Goal: Task Accomplishment & Management: Manage account settings

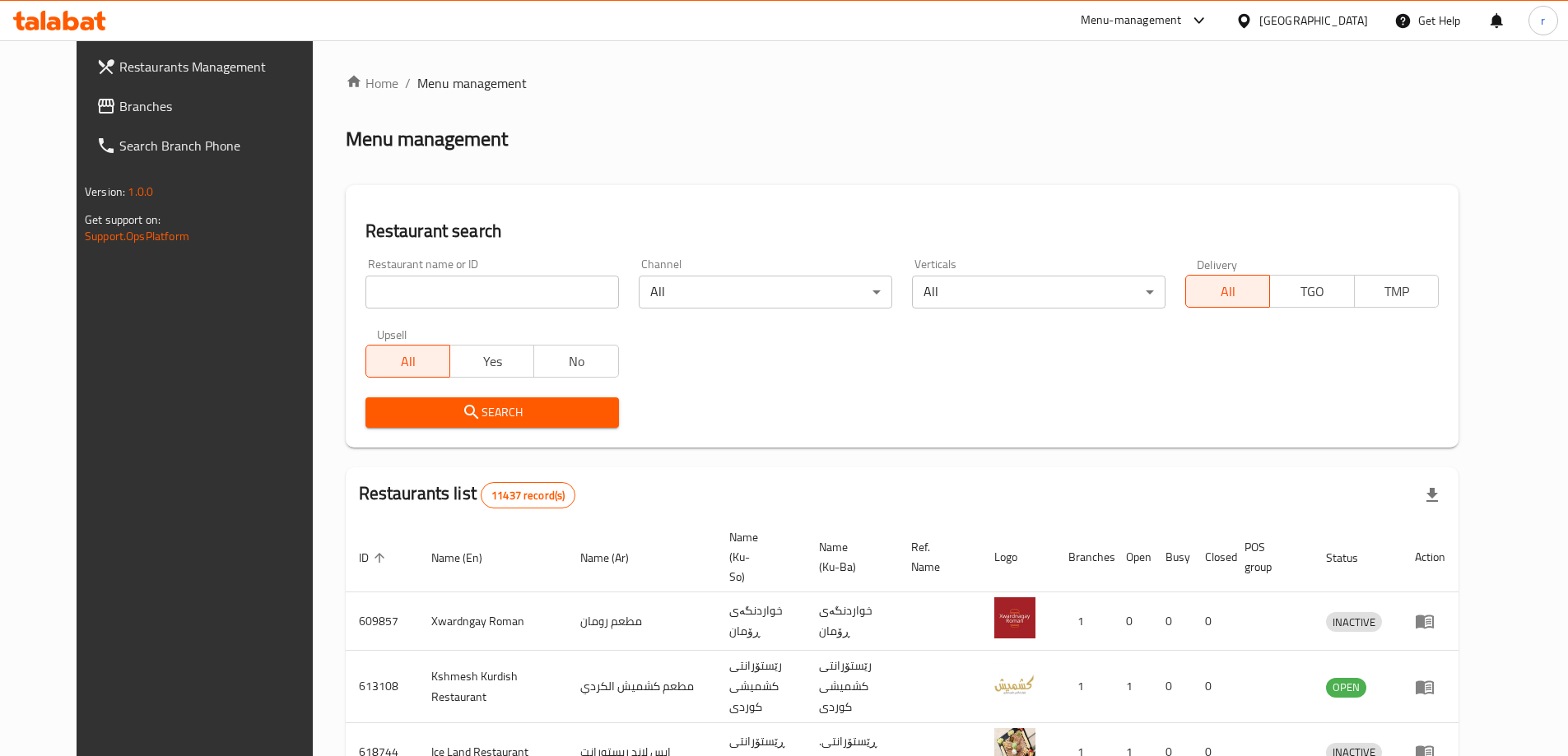
click at [370, 282] on div "Home / Menu management Menu management Restaurant search Restaurant name or ID …" at bounding box center [902, 643] width 1113 height 1140
click at [383, 292] on input "search" at bounding box center [492, 292] width 253 height 33
paste input "673186"
type input "673186"
click at [383, 397] on button "Search" at bounding box center [492, 412] width 253 height 31
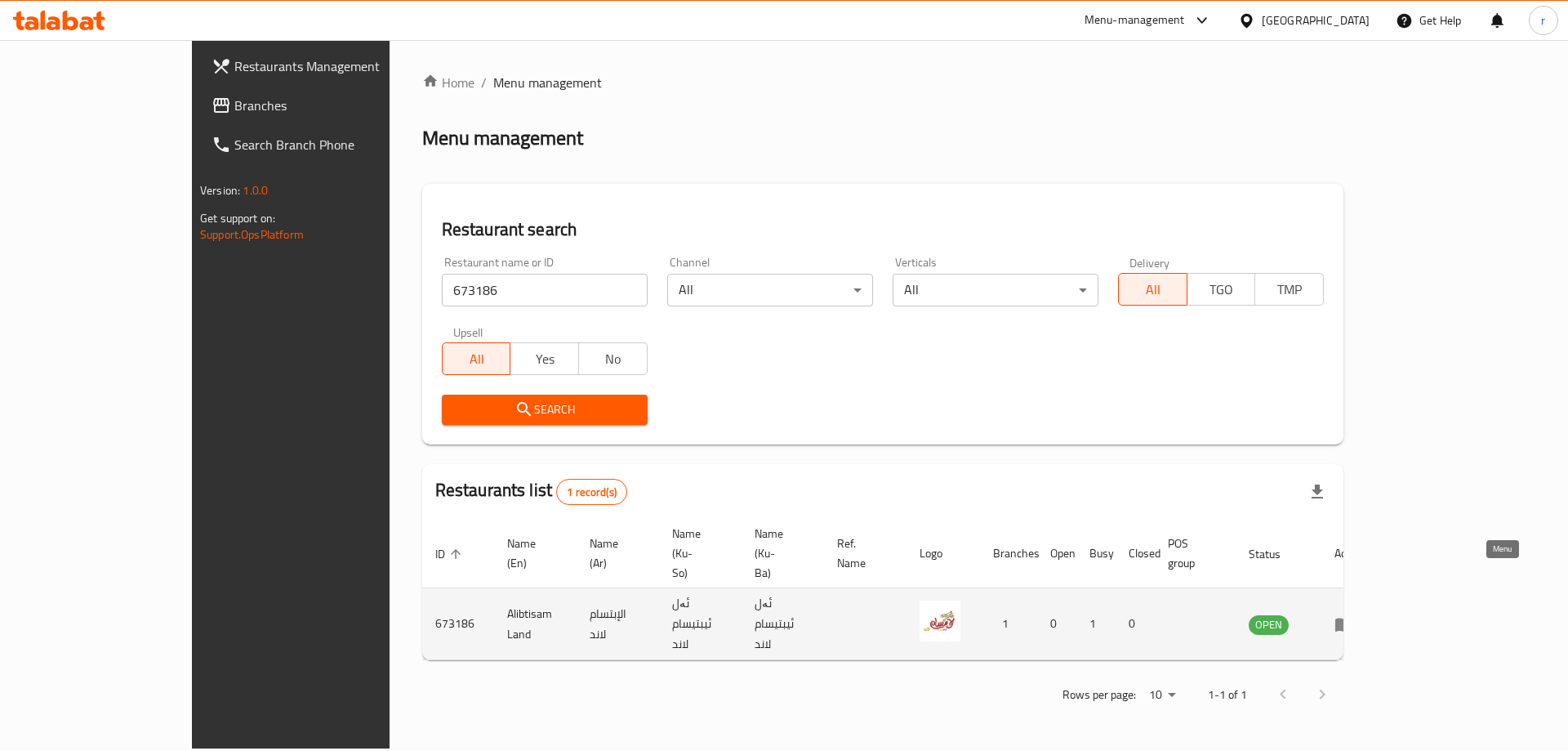
click at [1364, 614] on link "enhanced table" at bounding box center [1349, 624] width 30 height 20
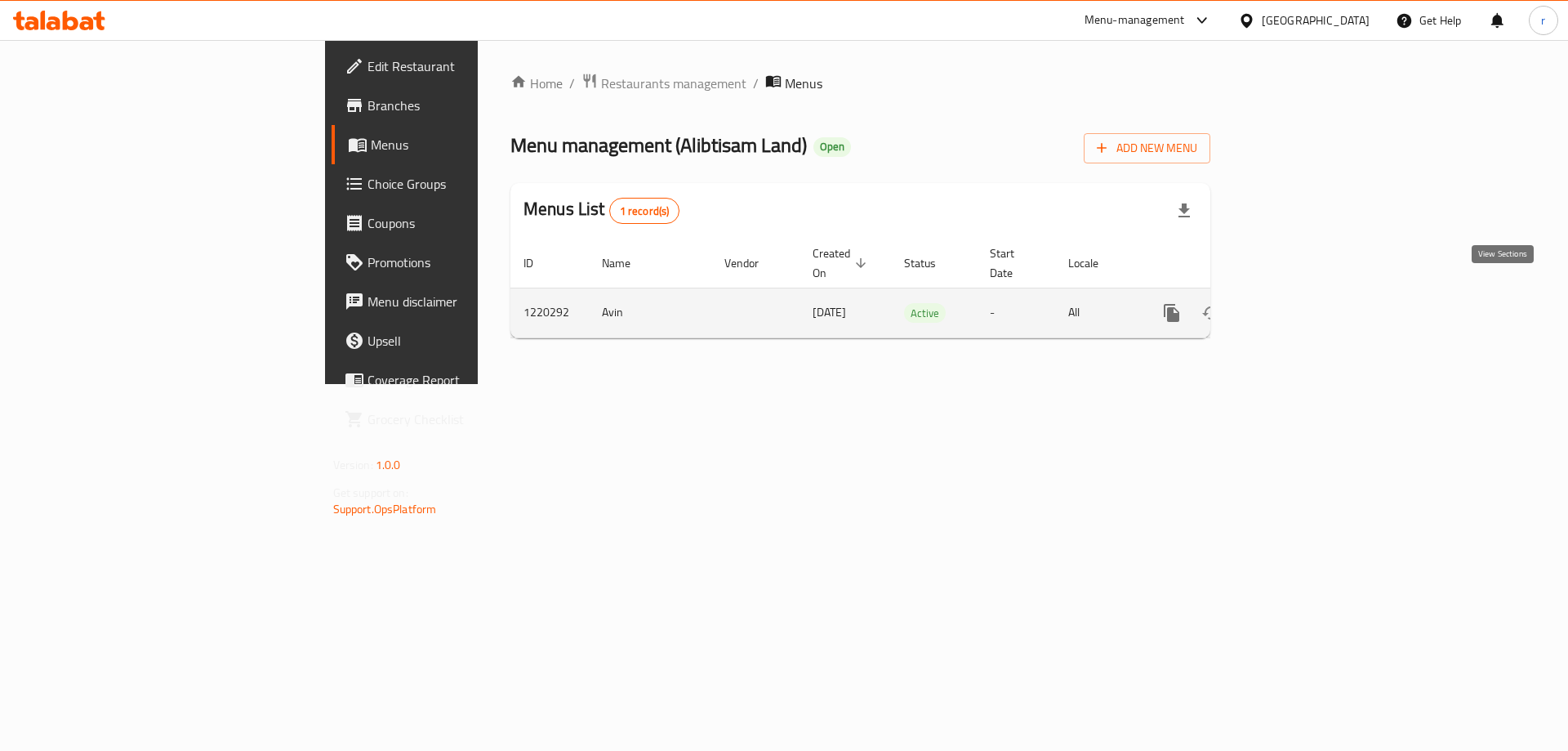
click at [1297, 305] on icon "enhanced table" at bounding box center [1289, 312] width 15 height 15
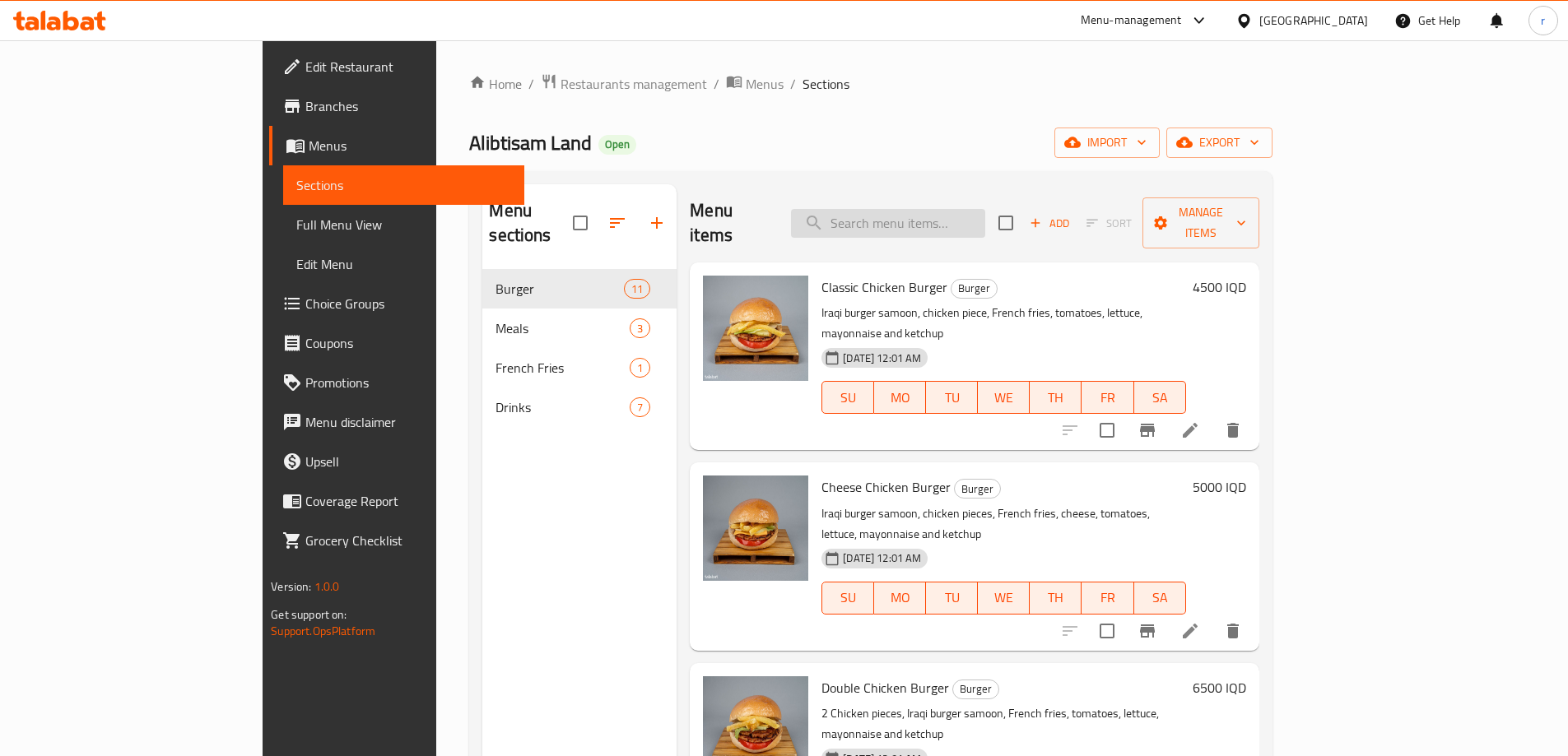
click at [985, 209] on input "search" at bounding box center [888, 223] width 194 height 29
click at [1072, 217] on span "Add" at bounding box center [1049, 223] width 45 height 19
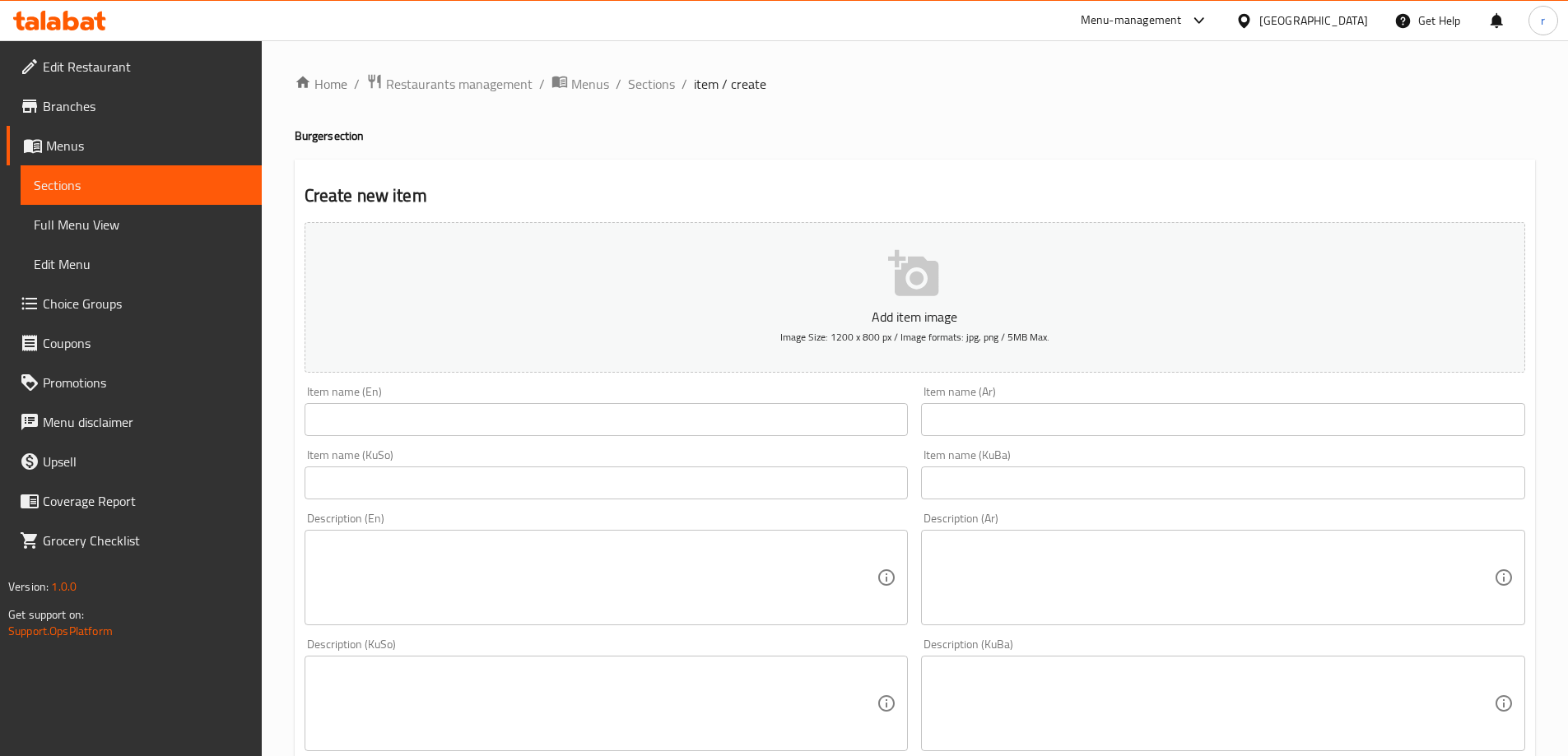
drag, startPoint x: 965, startPoint y: 411, endPoint x: 954, endPoint y: 412, distance: 11.0
click at [965, 411] on input "text" at bounding box center [1222, 420] width 604 height 33
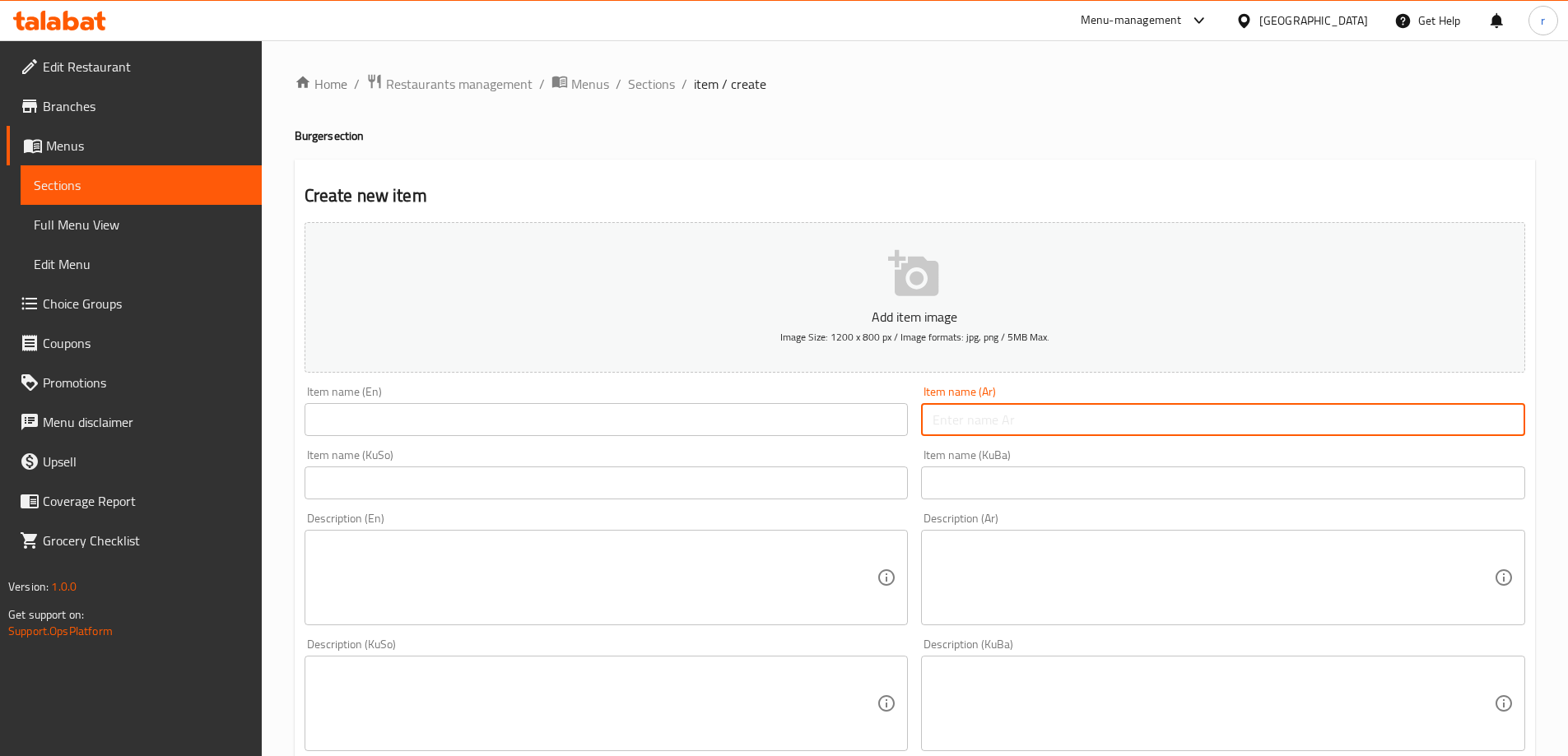
paste input "برجر لحم دايت"
type input "برجر لحم دايت"
click at [753, 408] on input "text" at bounding box center [606, 420] width 604 height 33
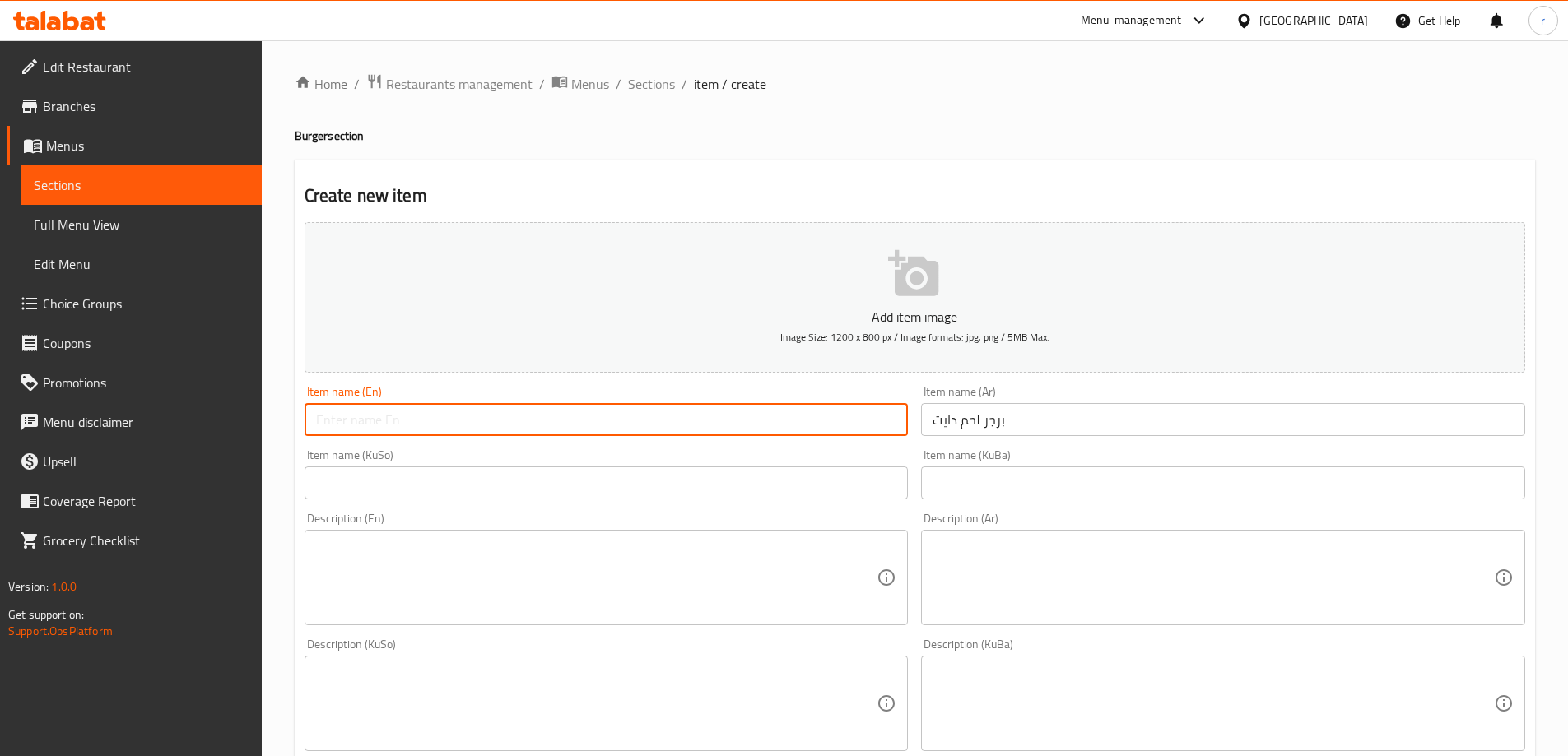
paste input "Diet Meat Burger"
type input "Diet Meat Burger"
click at [412, 487] on input "text" at bounding box center [606, 483] width 604 height 33
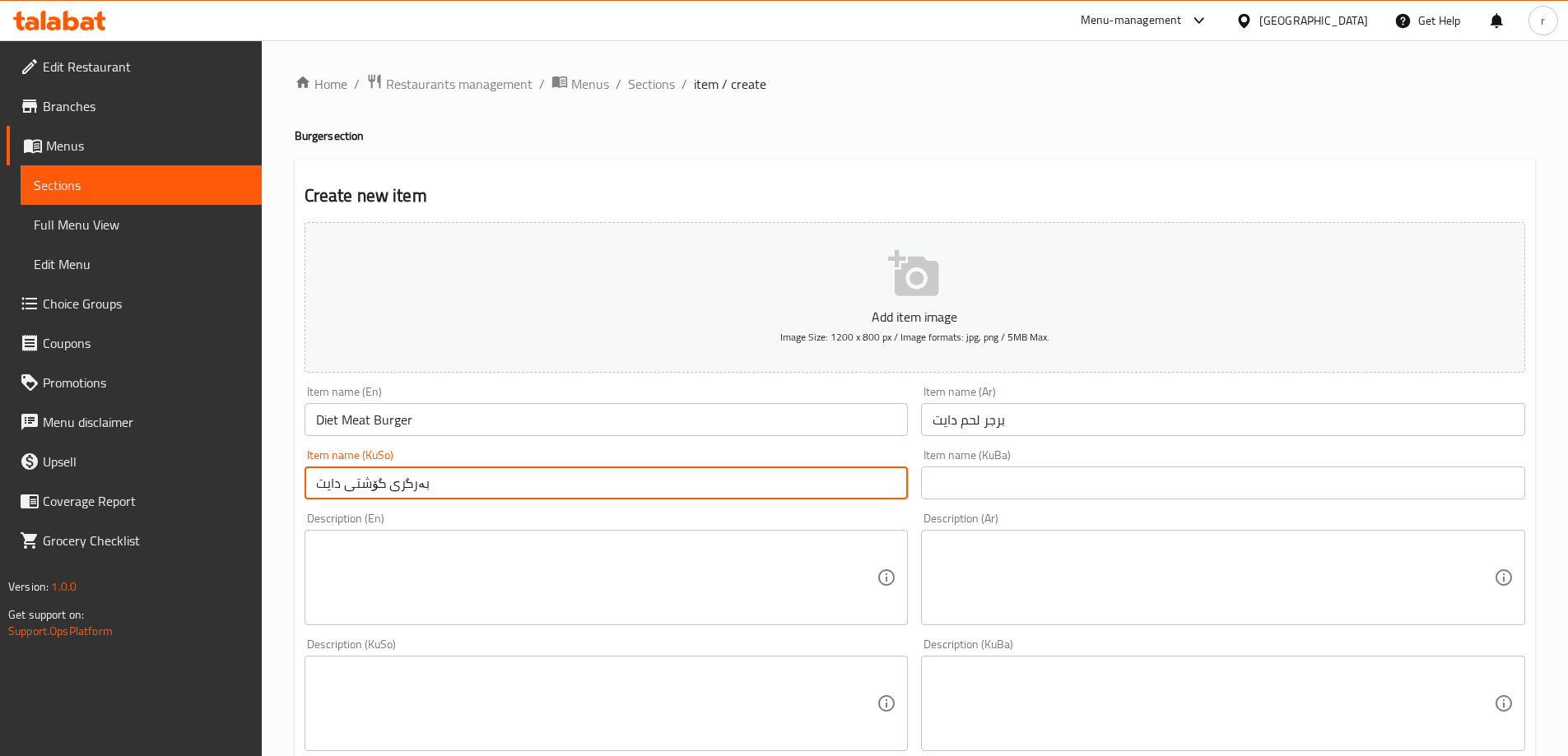
type input "بەرگری گۆشتی دایت"
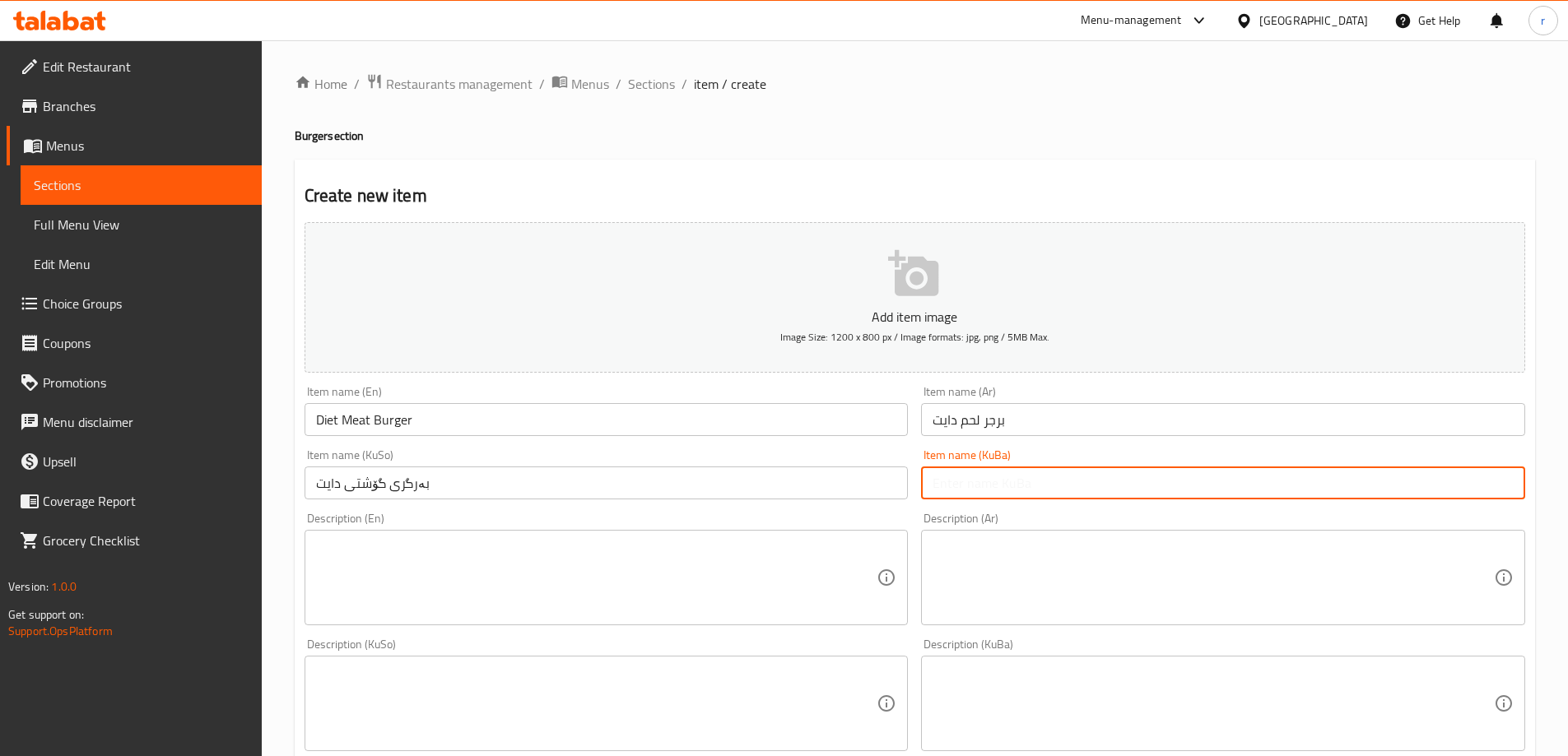
paste input "بەرگری گۆشتی دایت"
type input "بەرگری گۆشتی دایت"
click at [987, 524] on div "Description (Ar) Description (Ar)" at bounding box center [1222, 568] width 604 height 113
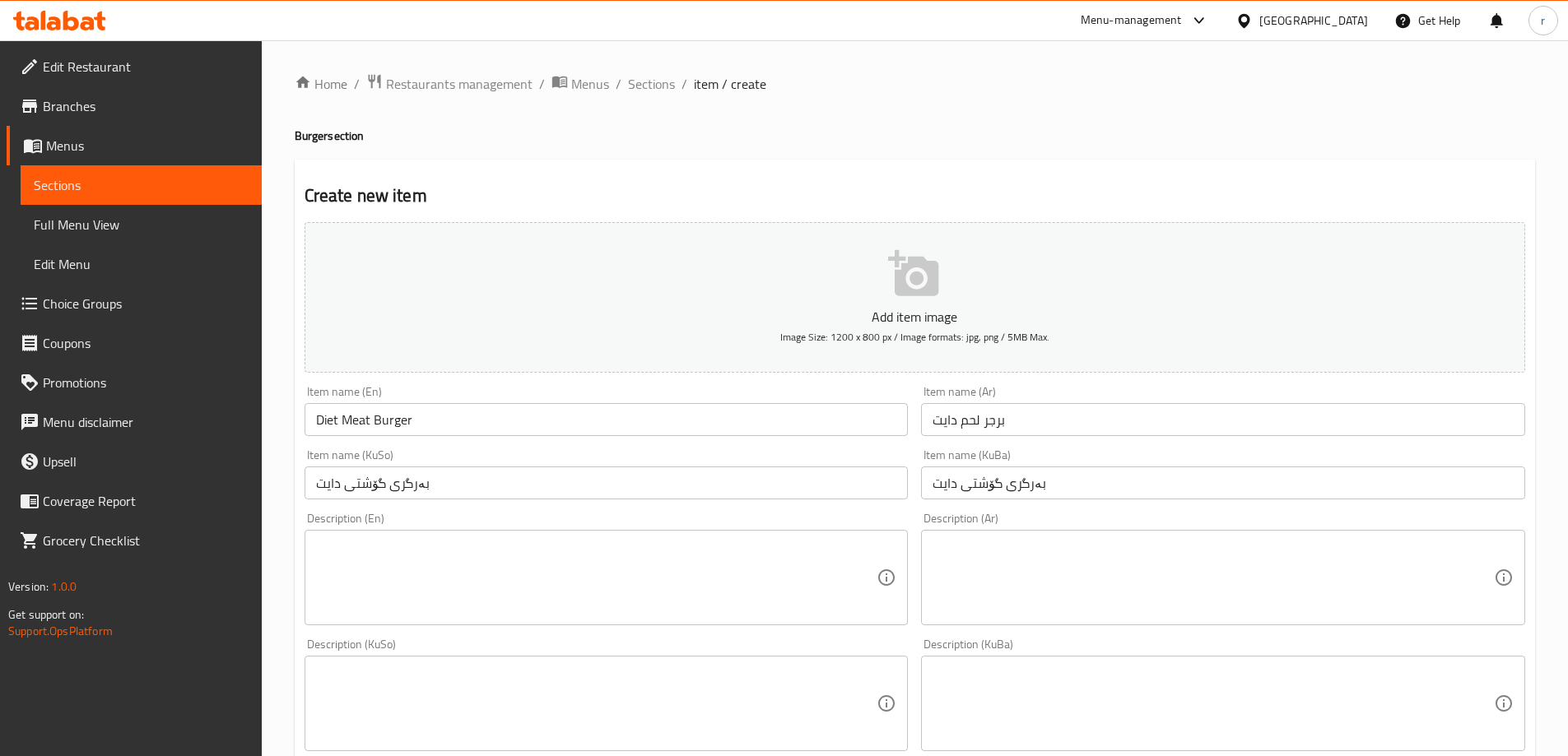
click at [984, 544] on textarea at bounding box center [1212, 577] width 562 height 78
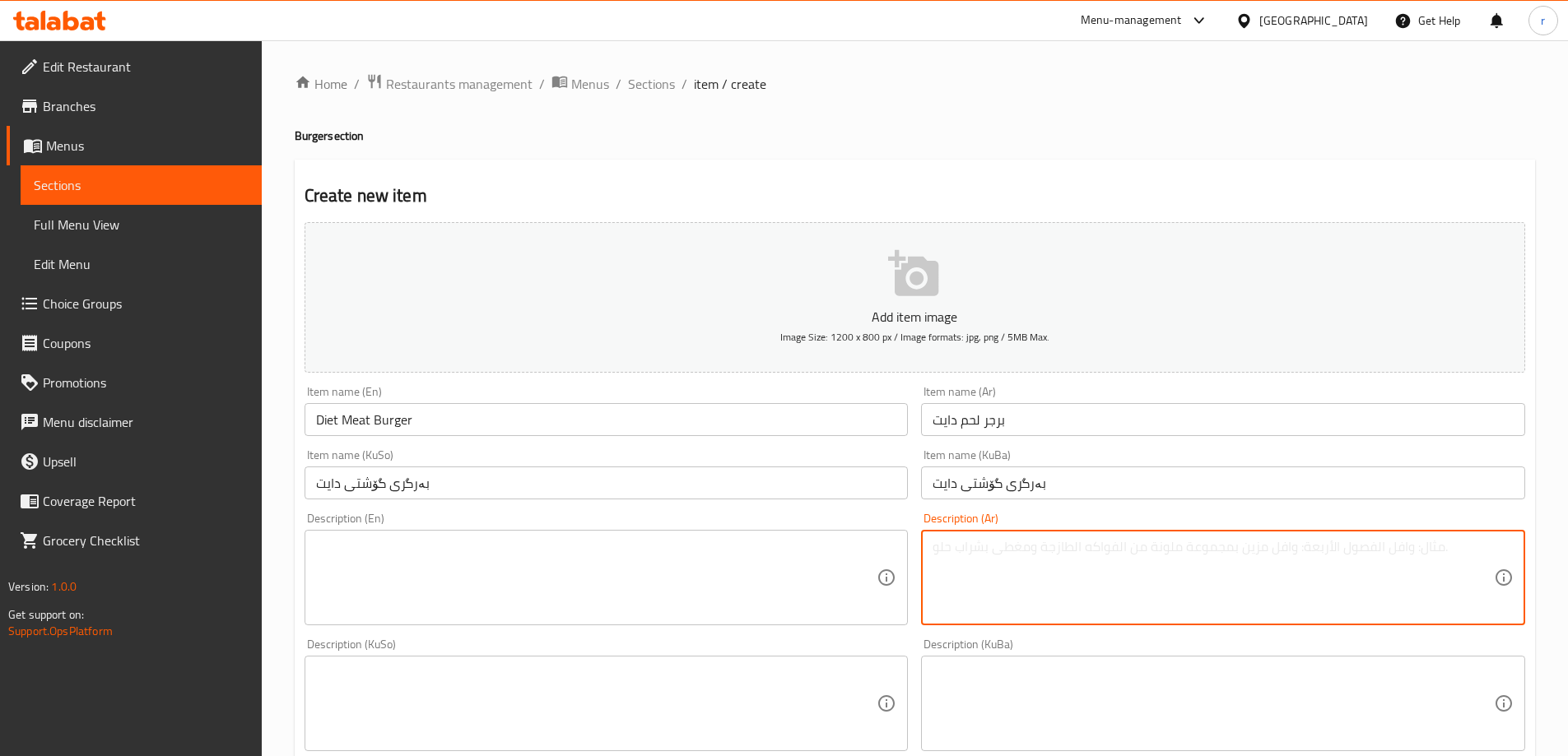
paste textarea "[PERSON_NAME]، شريحة لحم، خس وطماطم"
type textarea "[PERSON_NAME]، شريحة لحم، خس وطماطم"
click at [447, 586] on textarea at bounding box center [597, 577] width 562 height 78
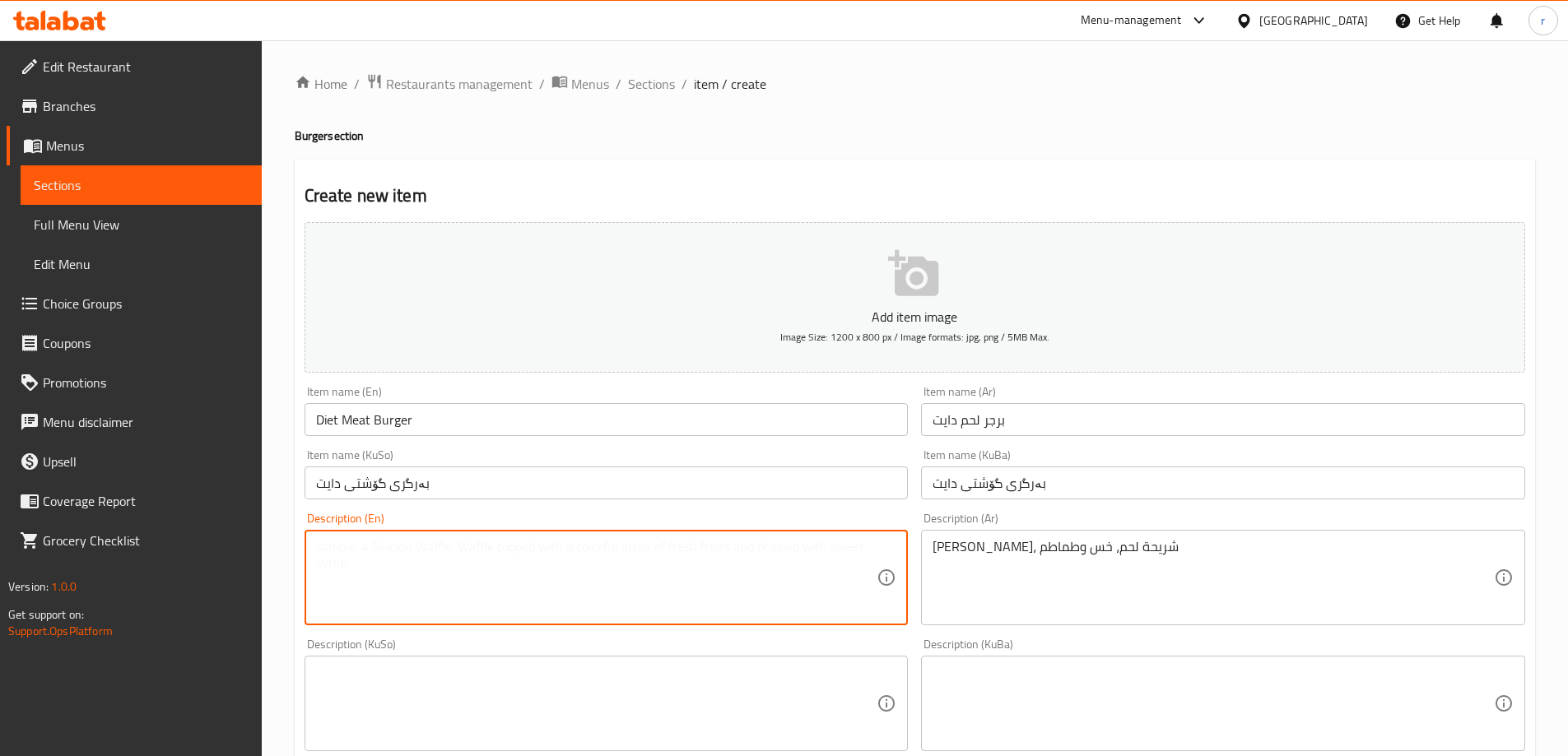
paste textarea "Diet bun, meat patty, lettuce and tomatoes"
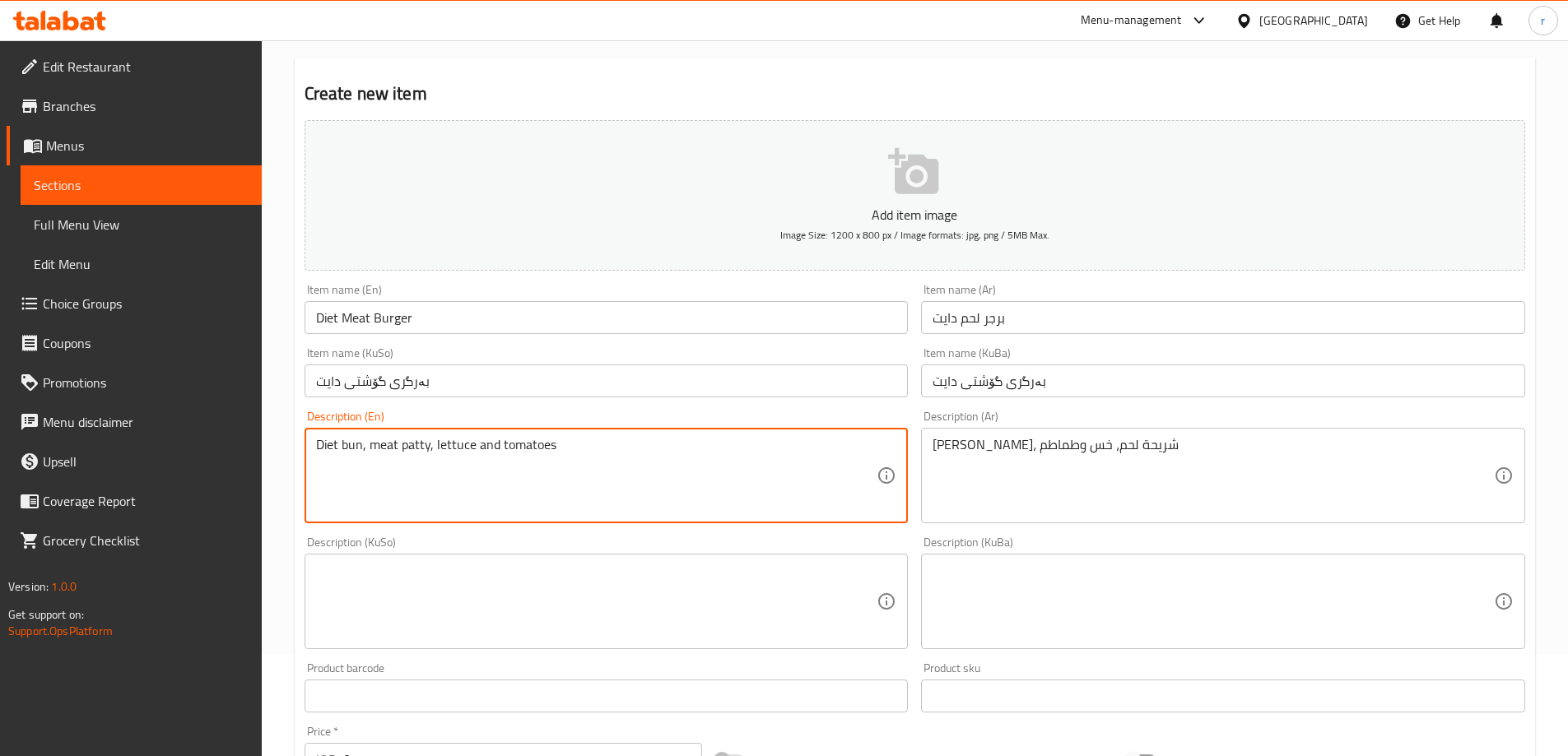
scroll to position [137, 0]
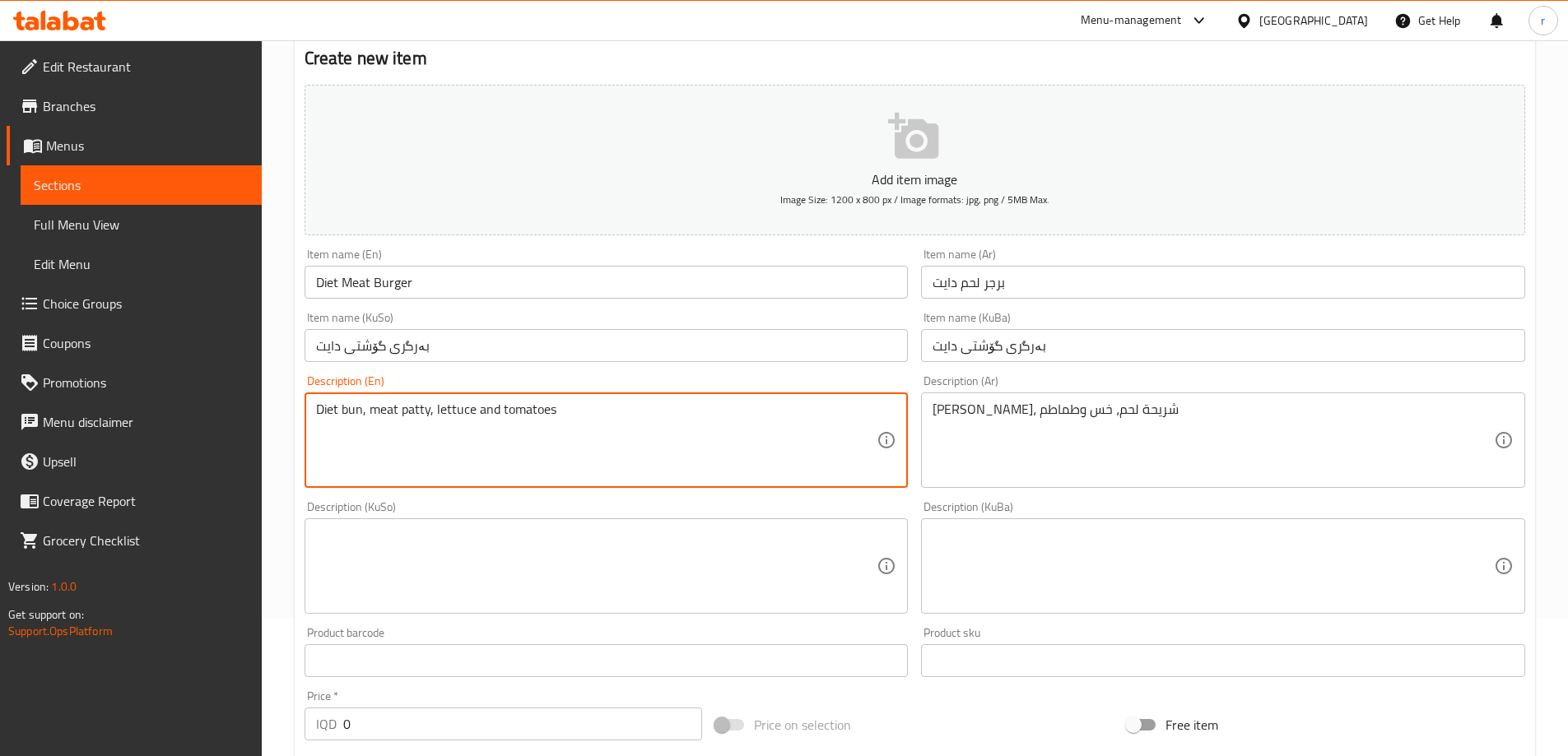
type textarea "Diet bun, meat patty, lettuce and tomatoes"
click at [450, 573] on textarea at bounding box center [597, 566] width 562 height 78
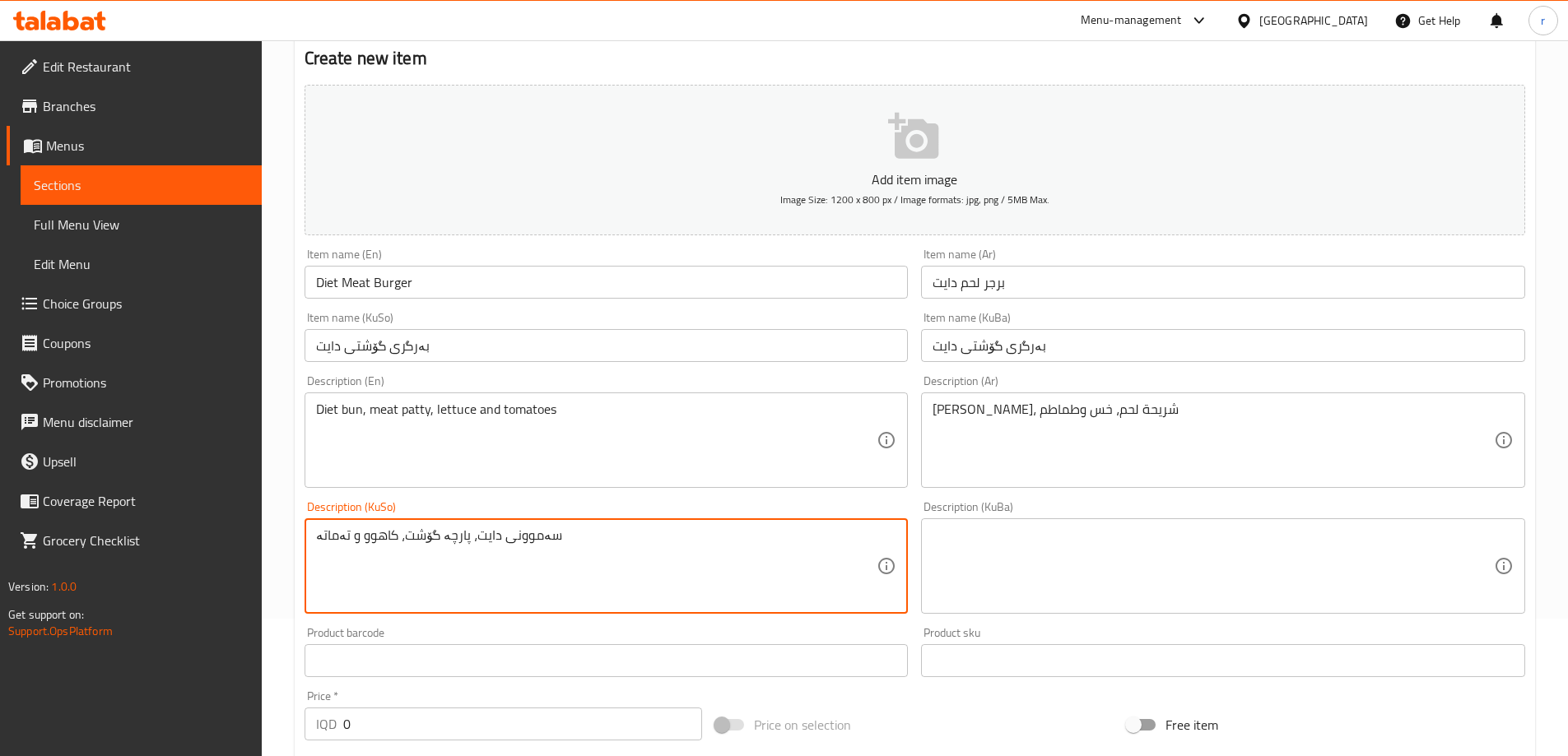
type textarea "سەموونی دایت، پارچە گۆشت، کاهوو و تەماتە"
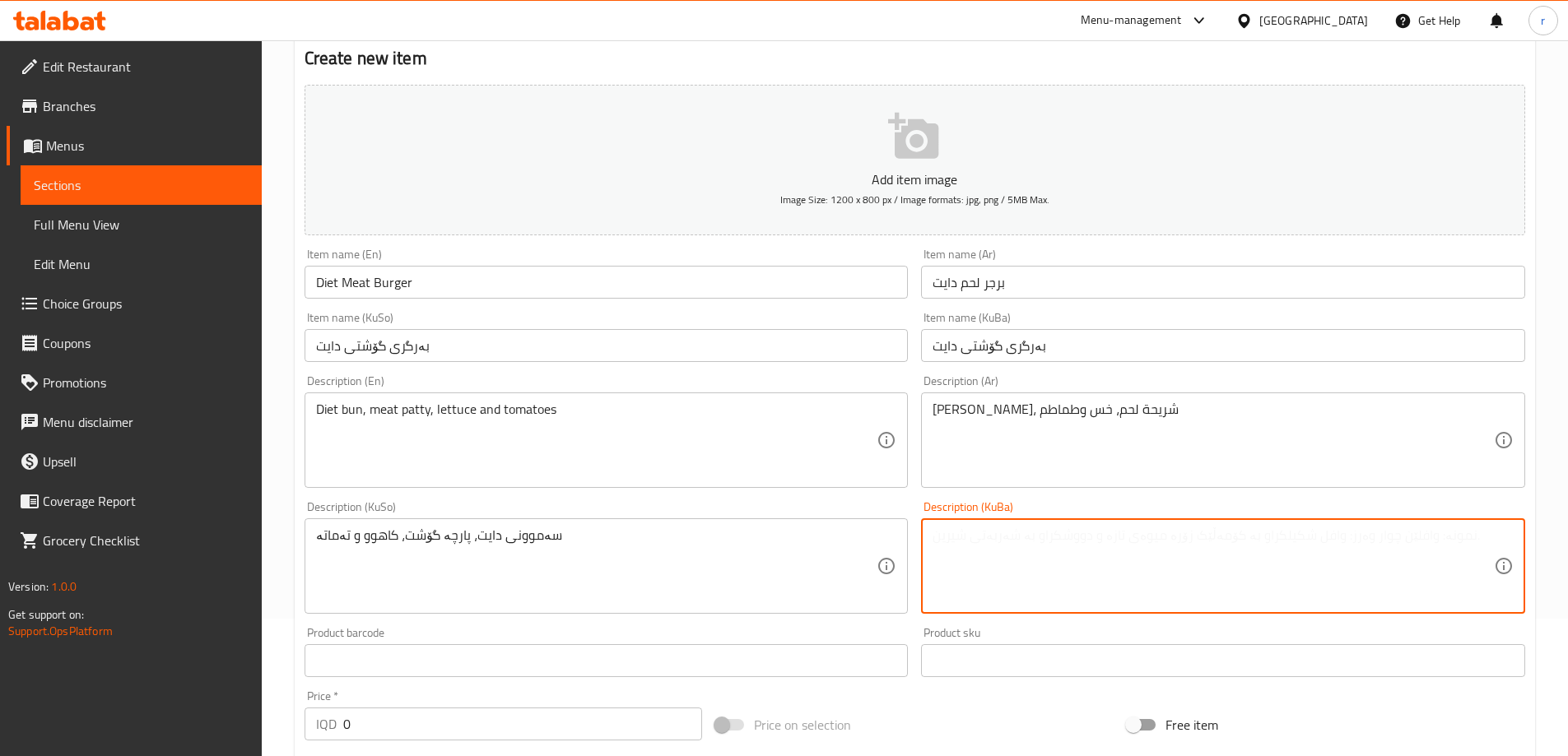
paste textarea "سەموونی دایت، پارچە گۆشت، کاهوو و تەماتە"
type textarea "سەموونی دایت، پارچە گۆشت، کاهوو و تەماتە"
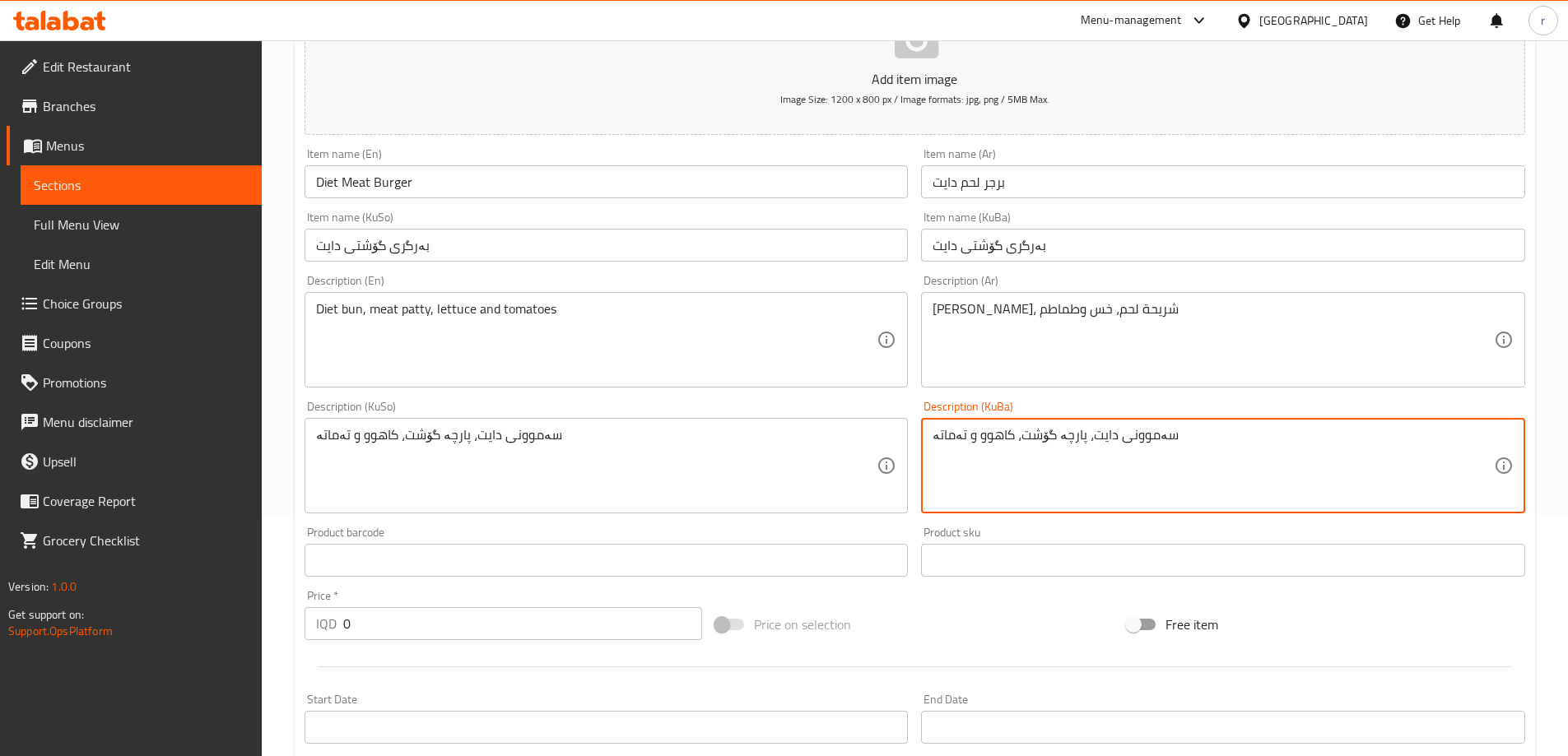
scroll to position [411, 0]
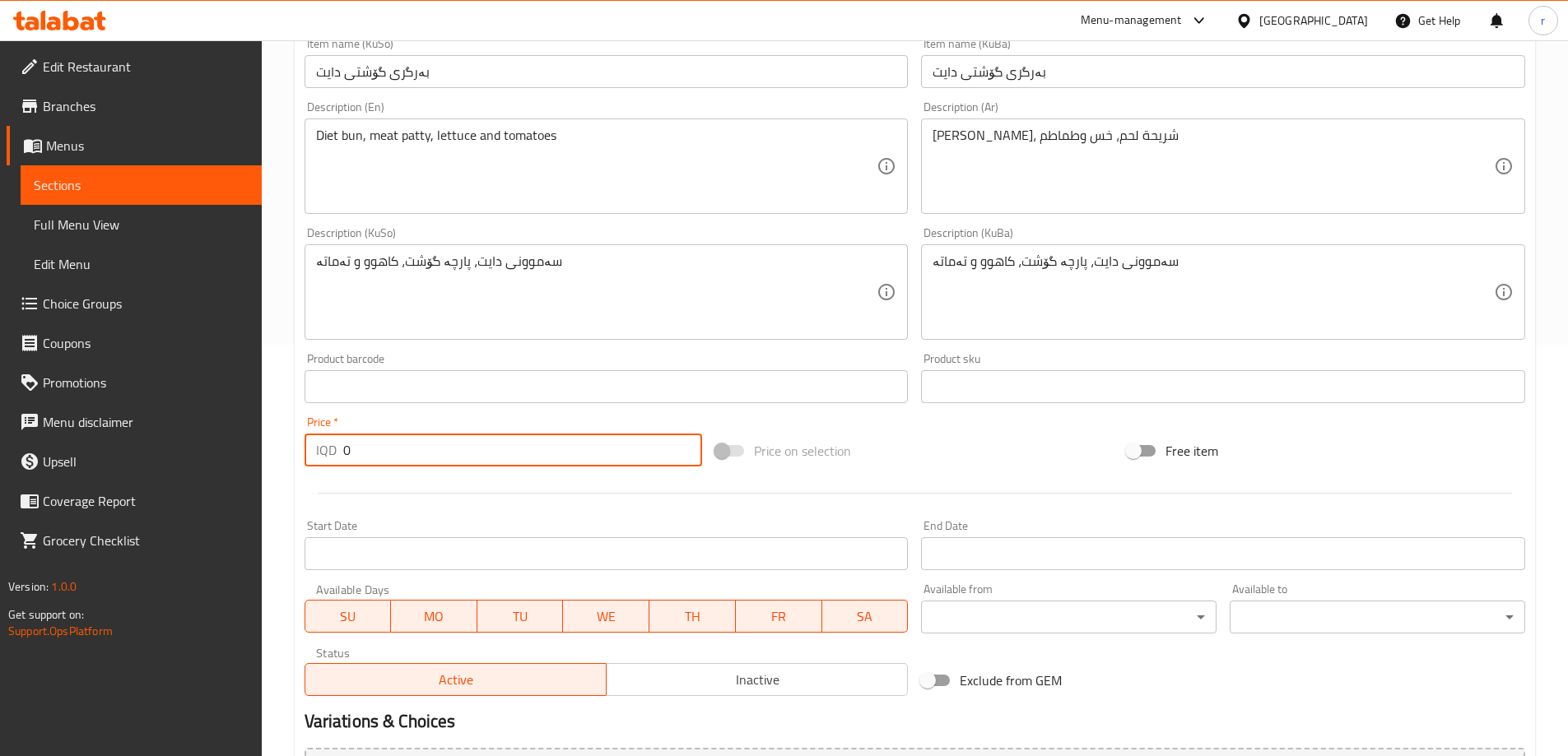
drag, startPoint x: 341, startPoint y: 436, endPoint x: 314, endPoint y: 439, distance: 27.2
click at [314, 439] on div "IQD 0 Price *" at bounding box center [504, 450] width 398 height 33
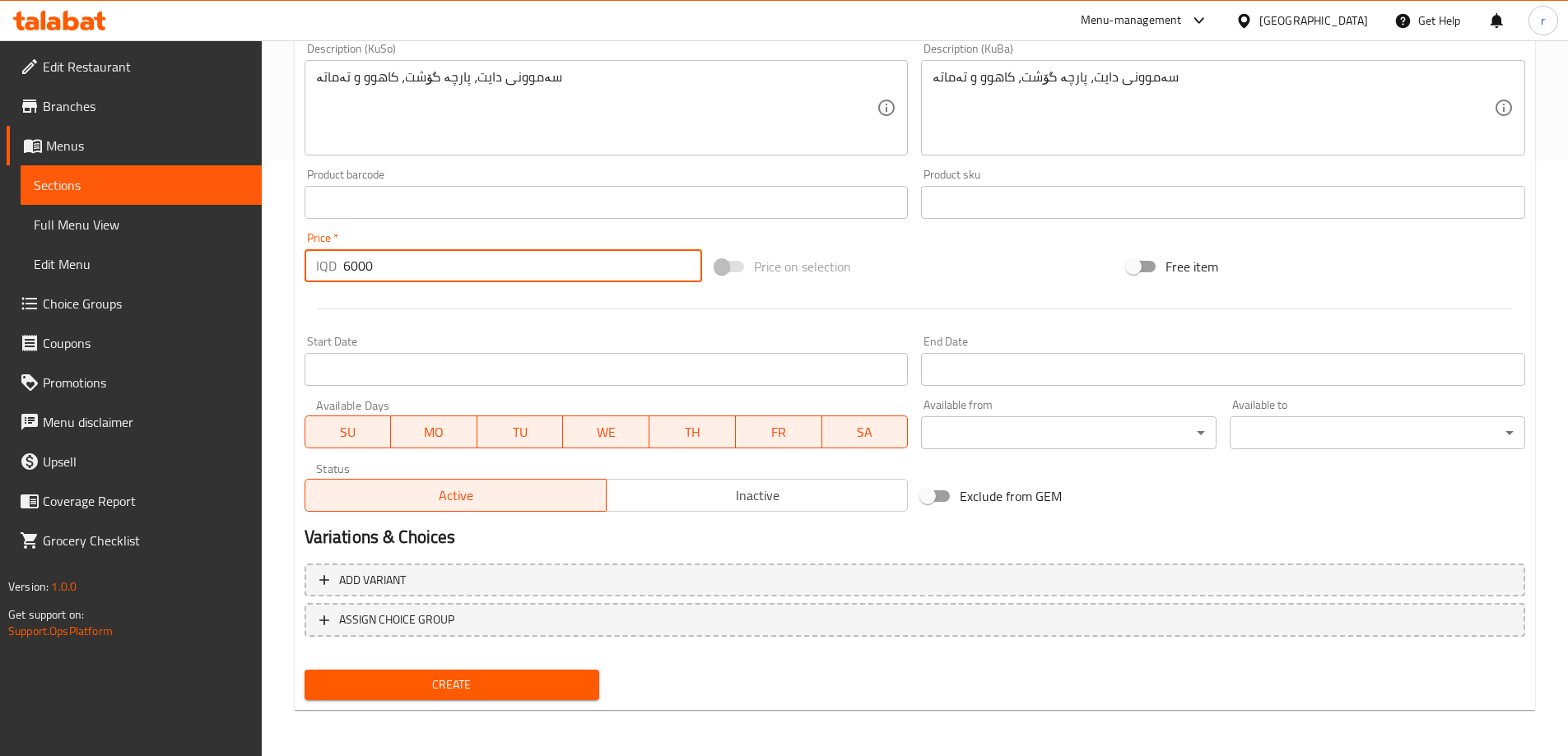
type input "6000"
click at [433, 677] on span "Create" at bounding box center [452, 685] width 269 height 21
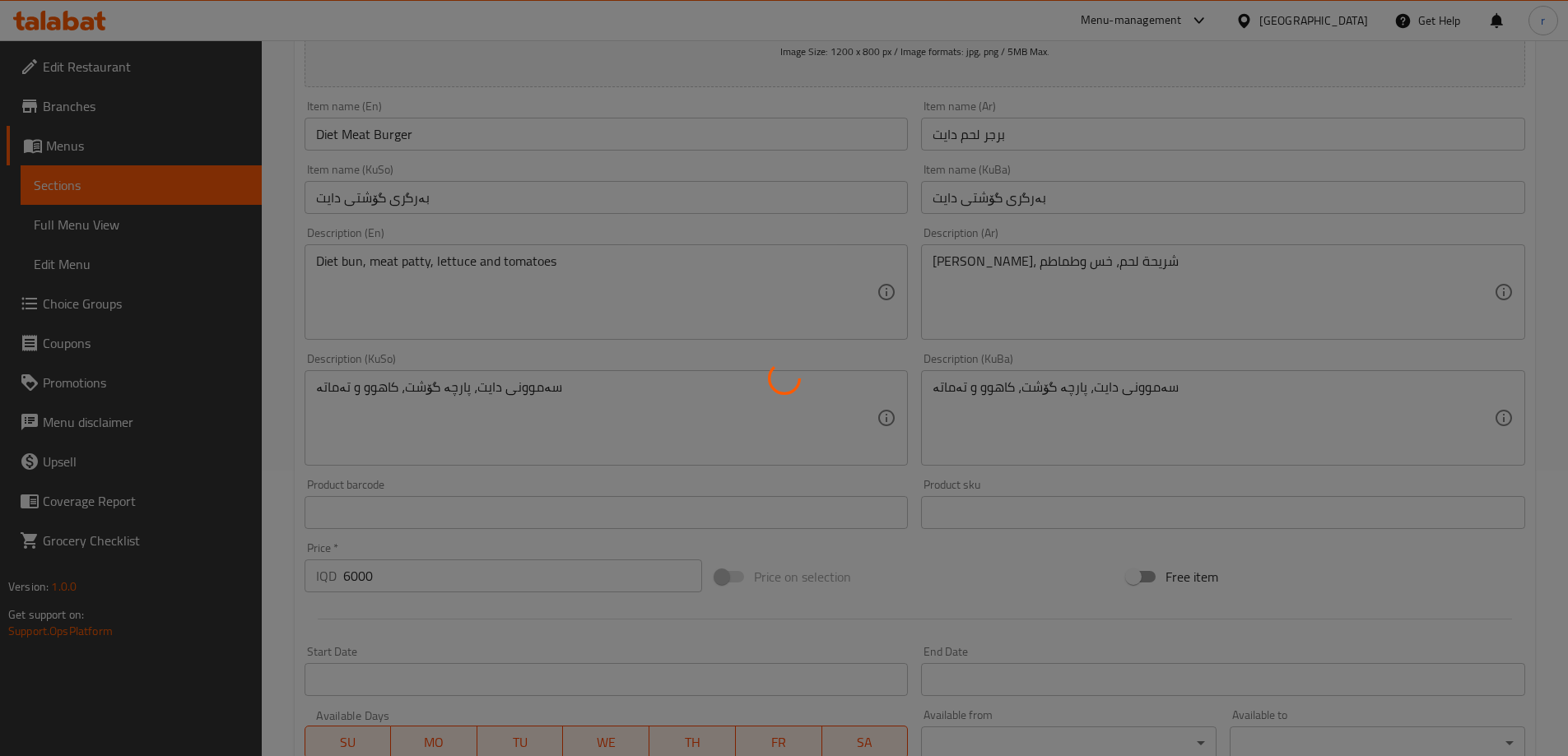
scroll to position [0, 0]
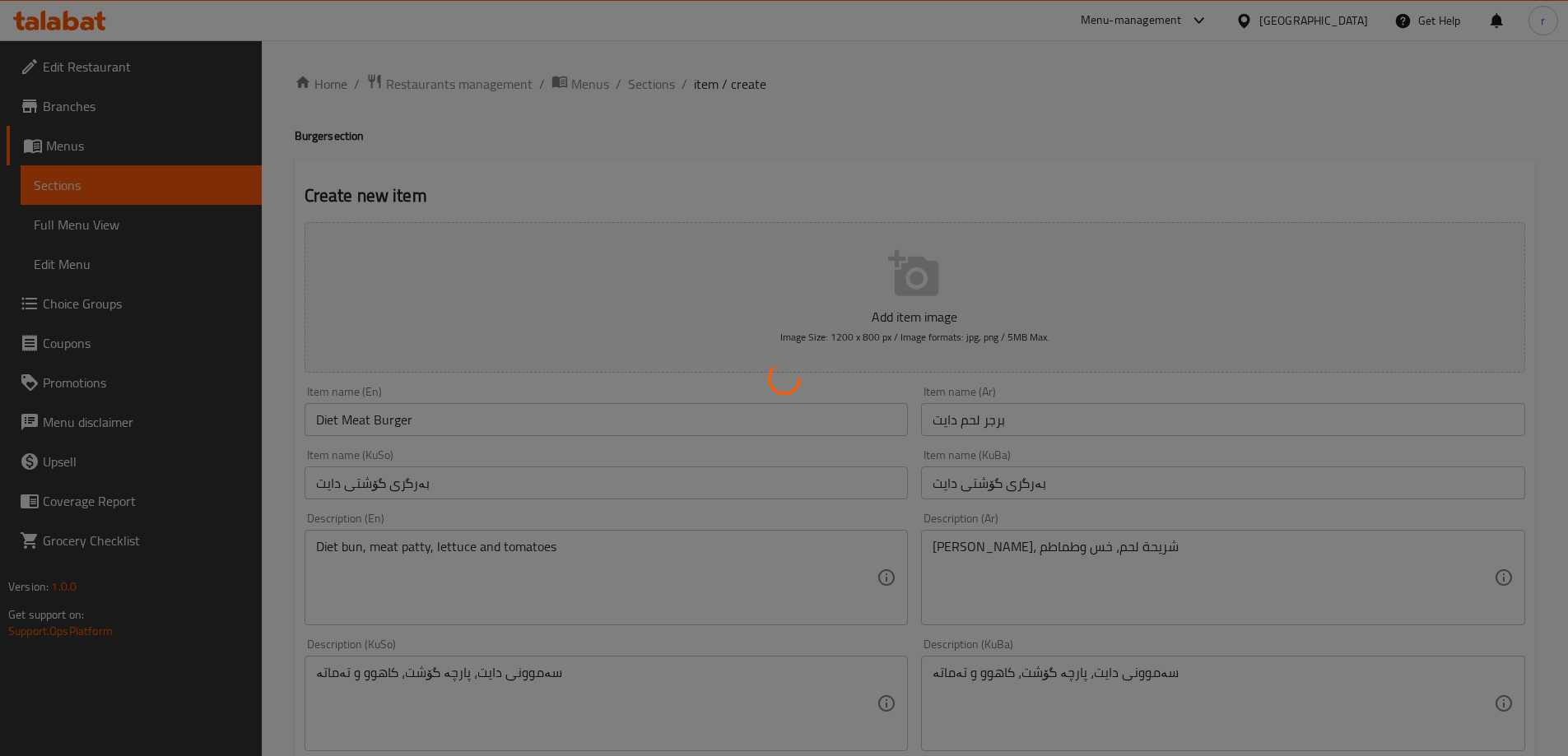
type input "0"
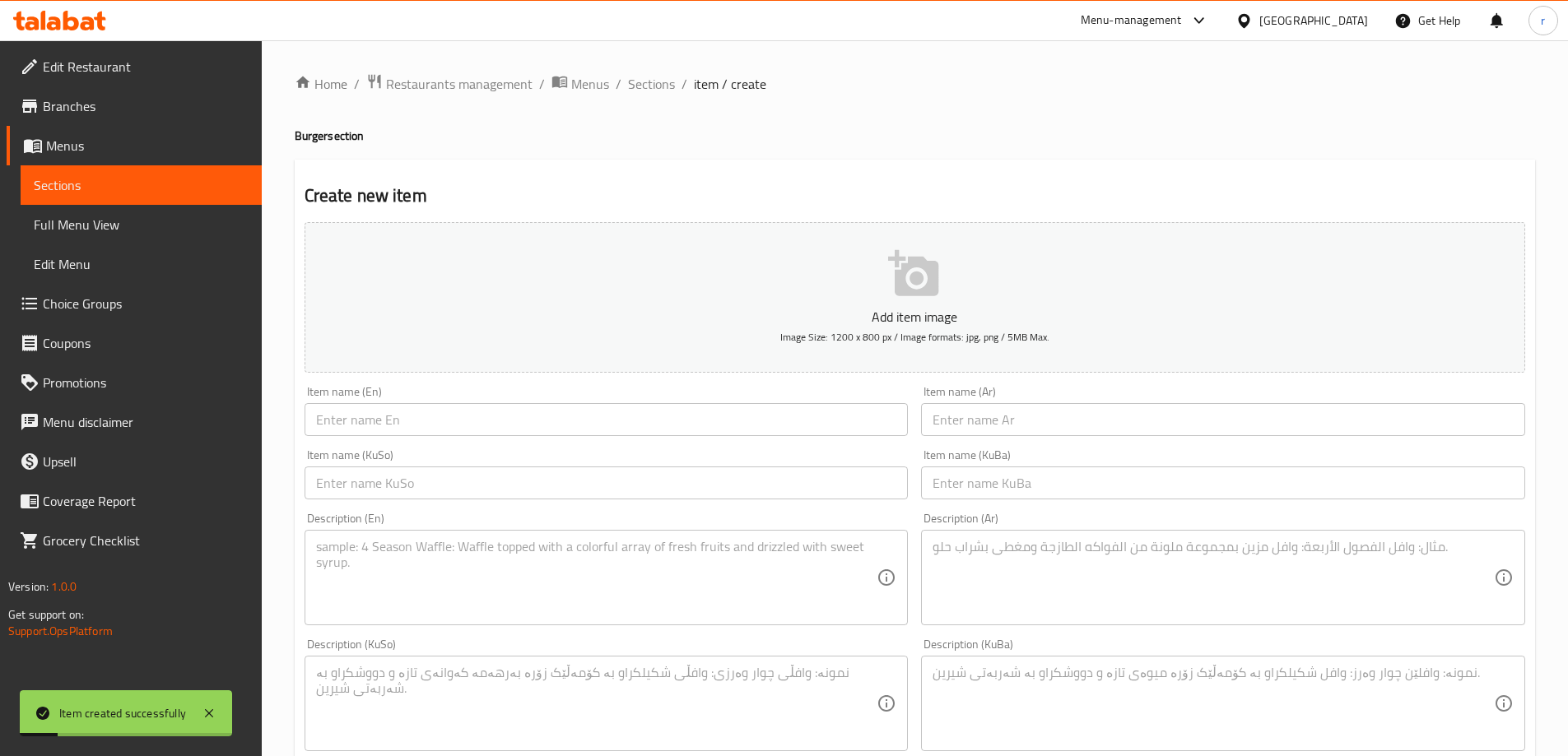
click at [383, 414] on input "text" at bounding box center [606, 420] width 604 height 33
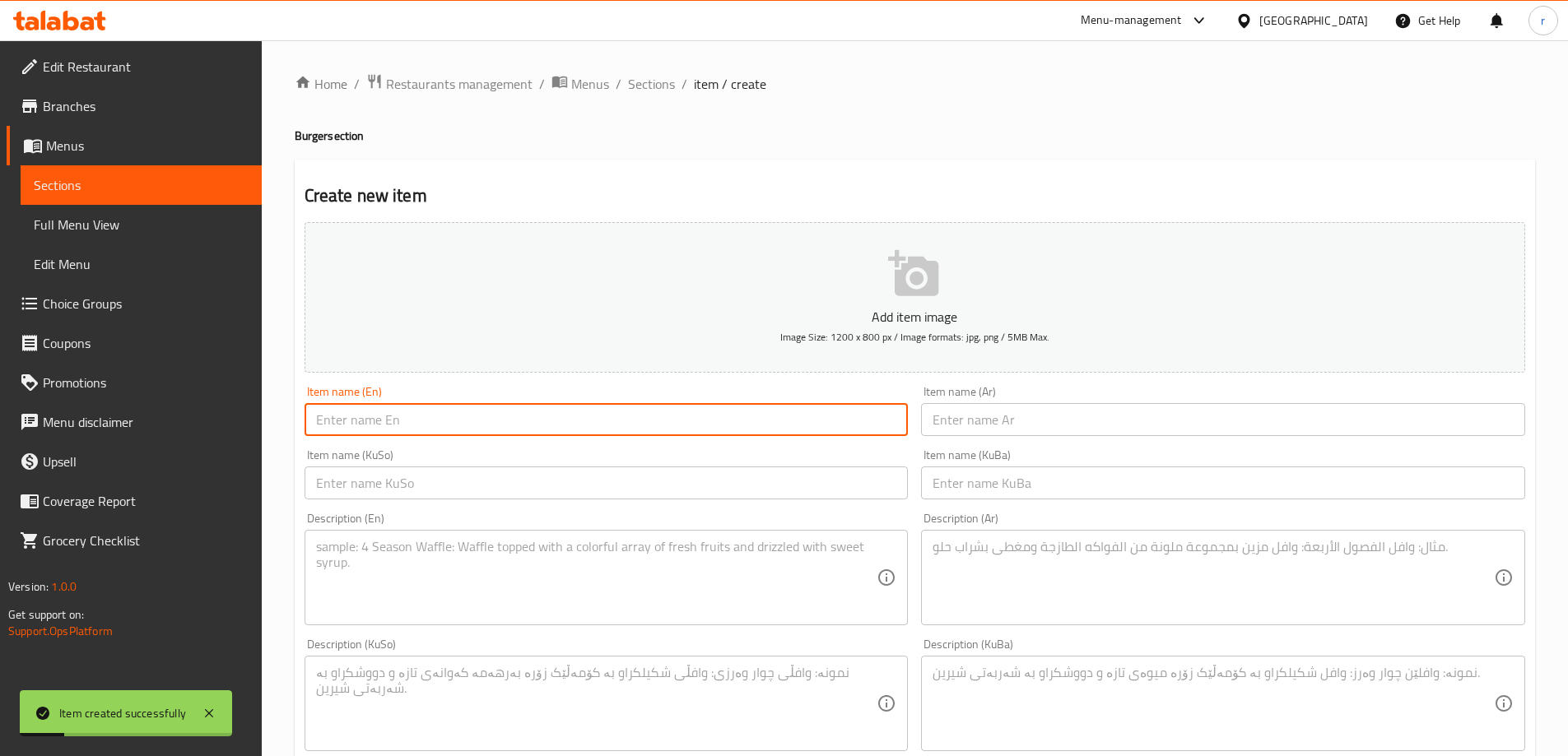
paste input "Diet Chicken Burger"
type input "Diet Chicken Burger"
click at [957, 410] on input "text" at bounding box center [1222, 420] width 604 height 33
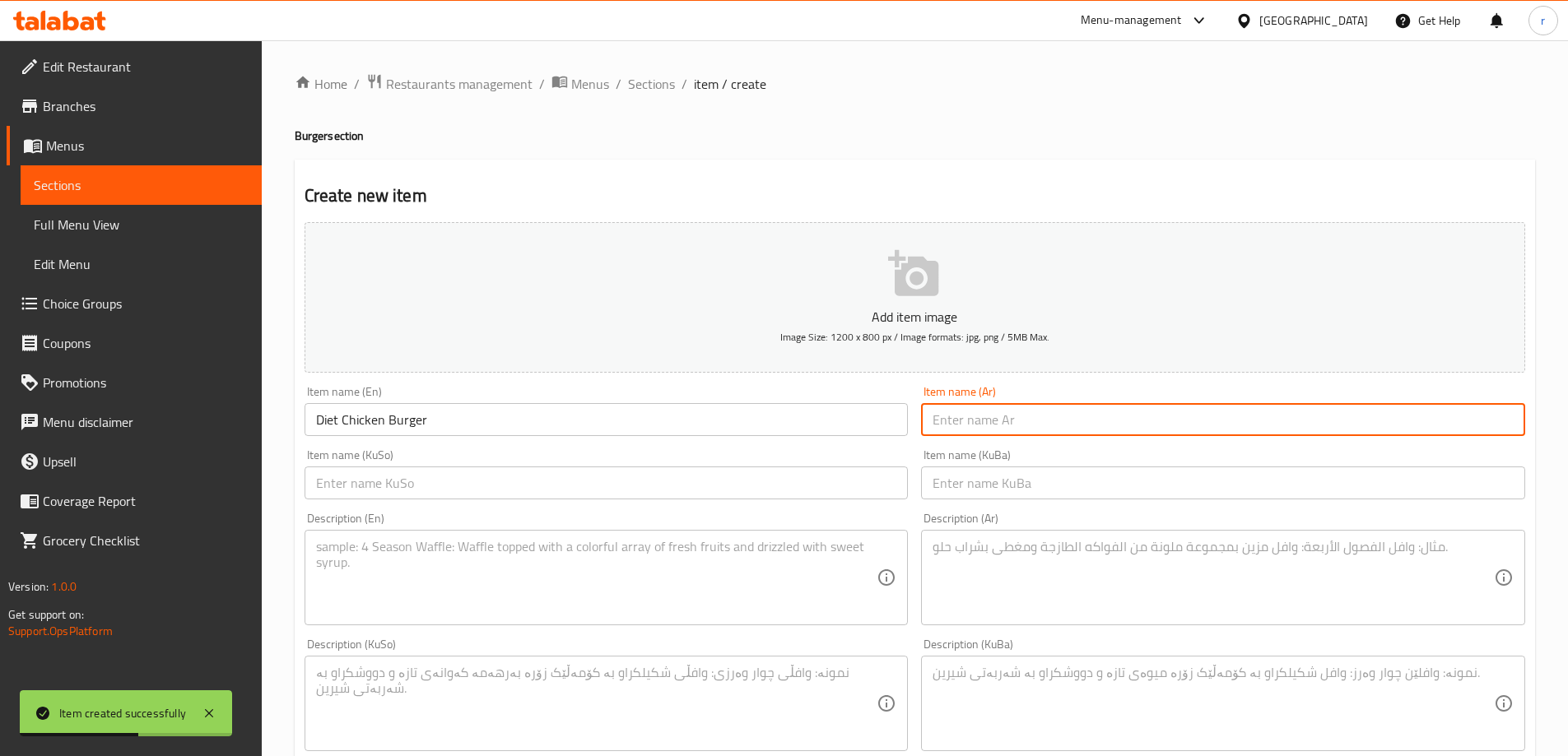
paste input "برجر دجاج دايت"
type input "برجر دجاج دايت"
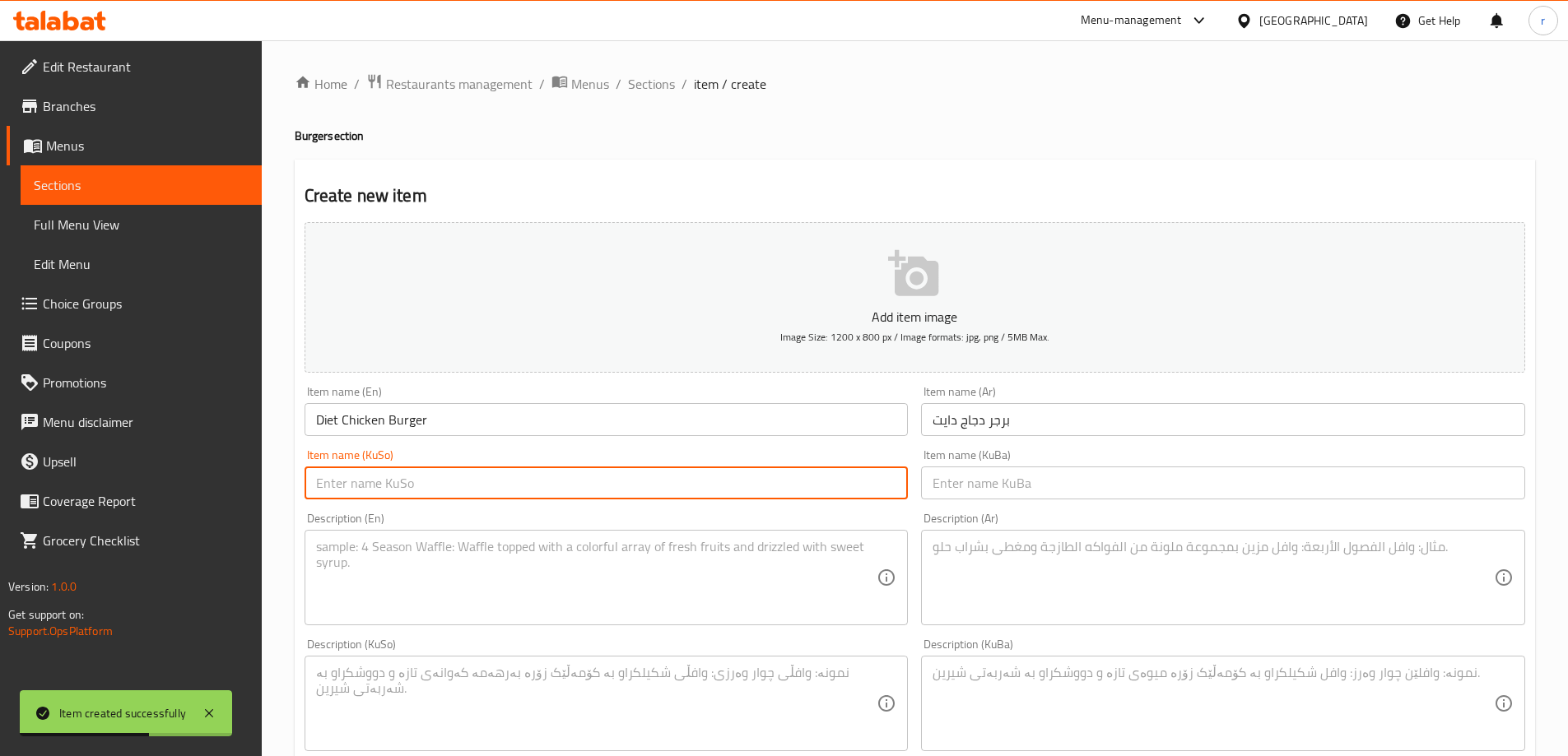
click at [728, 483] on input "text" at bounding box center [606, 483] width 604 height 33
type input "بەرگری مریشکی دایت"
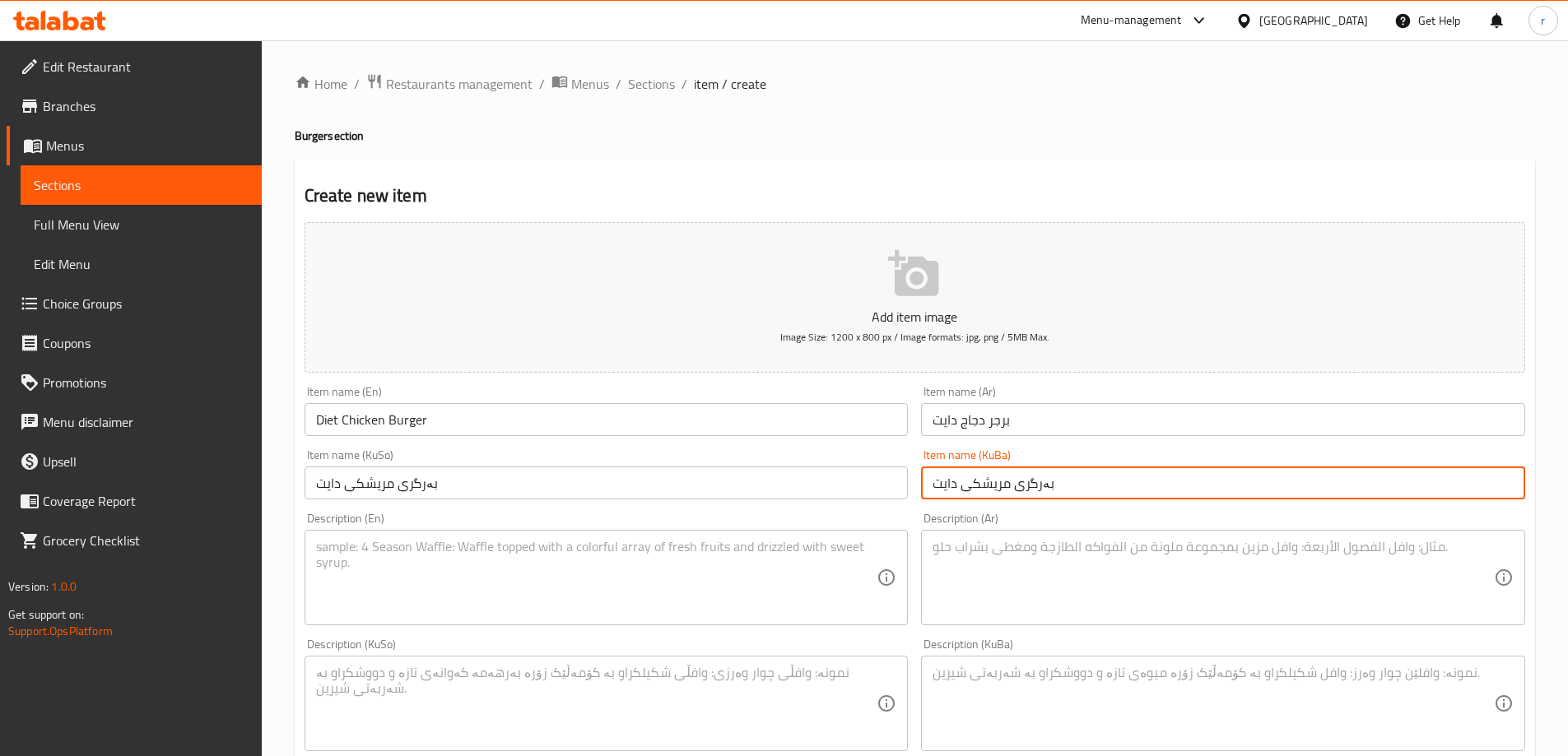
type input "بەرگری مریشکی دایت"
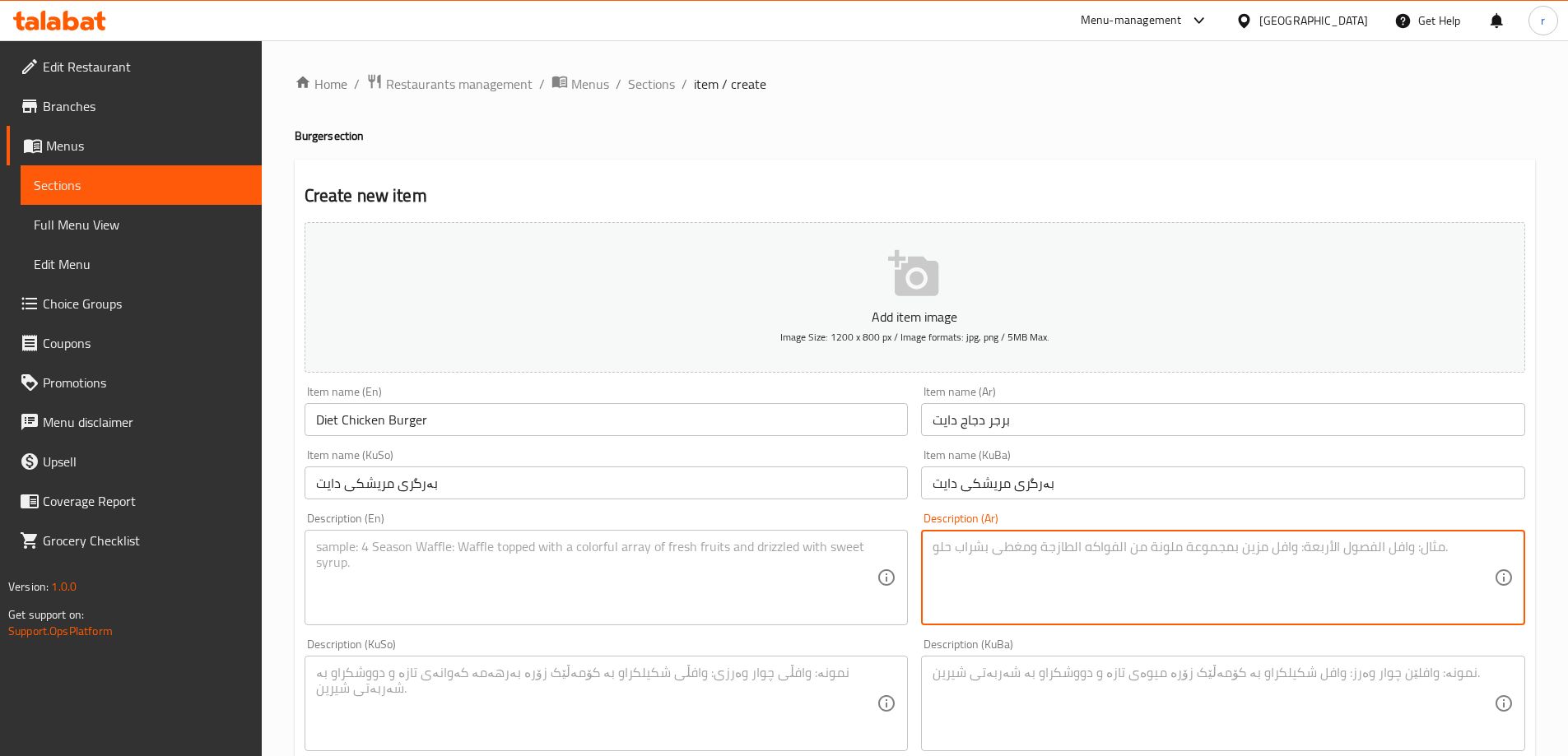
click at [965, 561] on textarea at bounding box center [1212, 577] width 562 height 78
paste textarea "[PERSON_NAME]، شريحة دجاج، خس وطماطم"
type textarea "[PERSON_NAME]، شريحة دجاج، خس وطماطم"
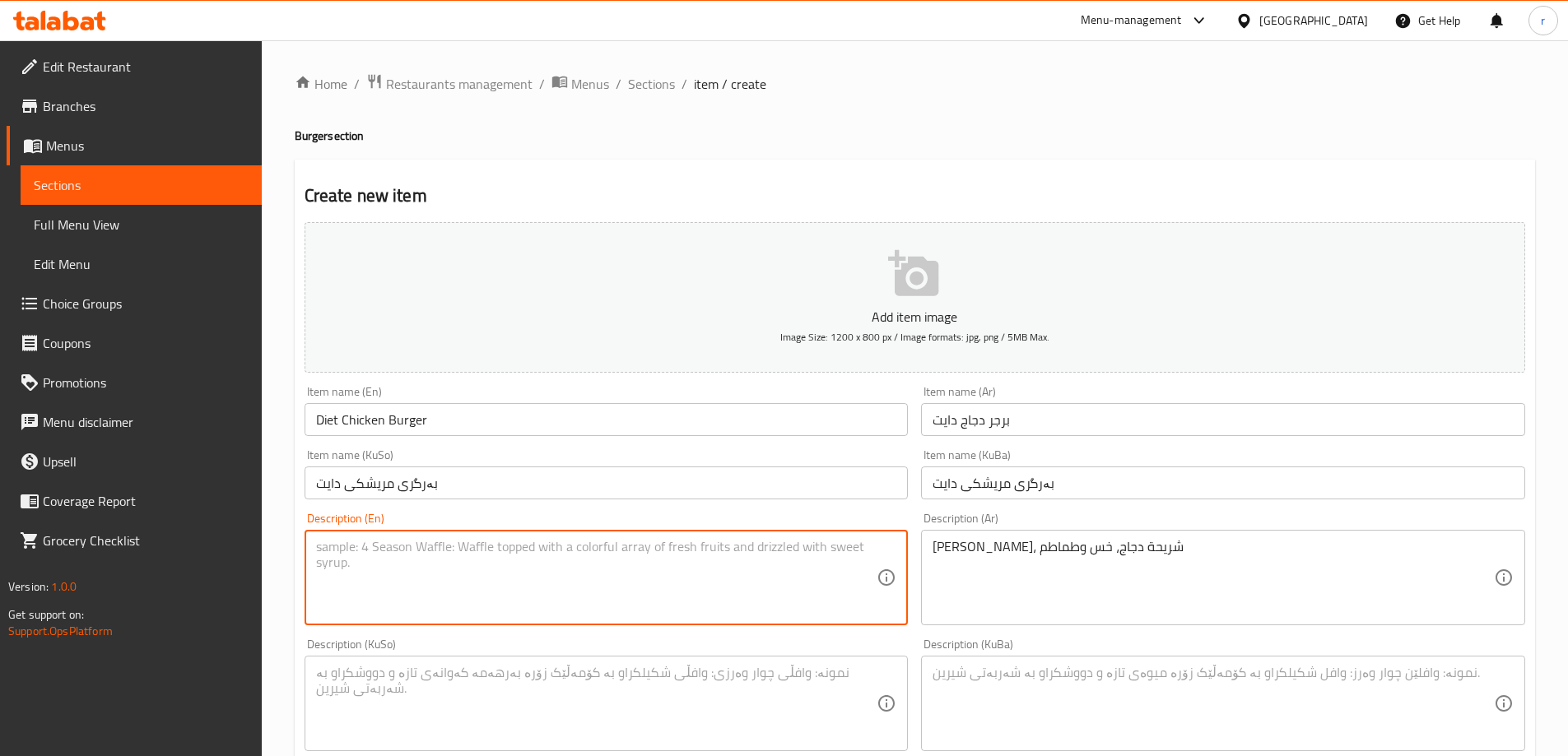
click at [766, 564] on textarea at bounding box center [597, 577] width 562 height 78
paste textarea "Diet bun, chicken patty, lettuce and tomatoes"
type textarea "Diet bun, chicken patty, lettuce and tomatoes"
click at [424, 675] on textarea at bounding box center [597, 703] width 562 height 78
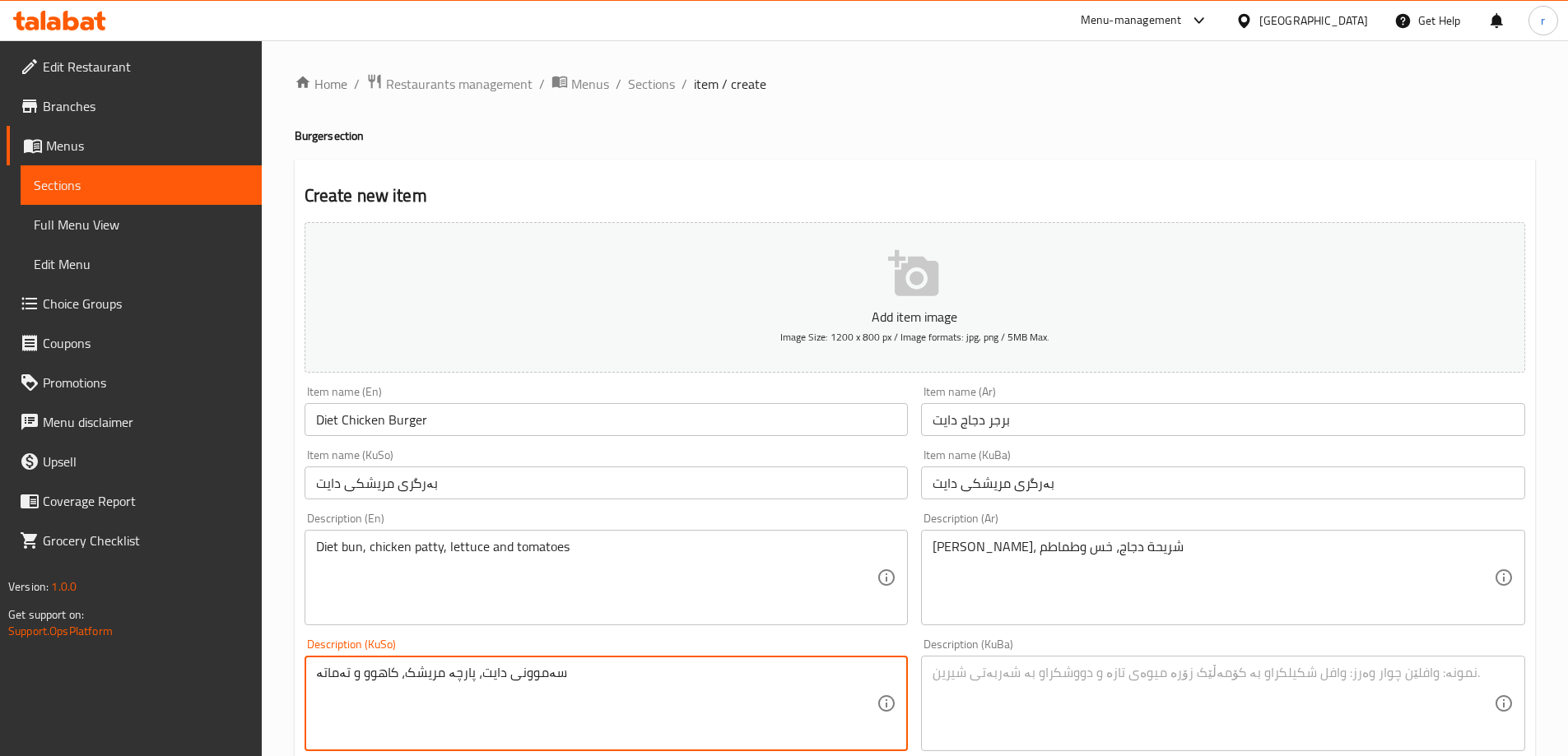
type textarea "سەموونی دایت، پارچە مریشک، کاهوو و تەماتە"
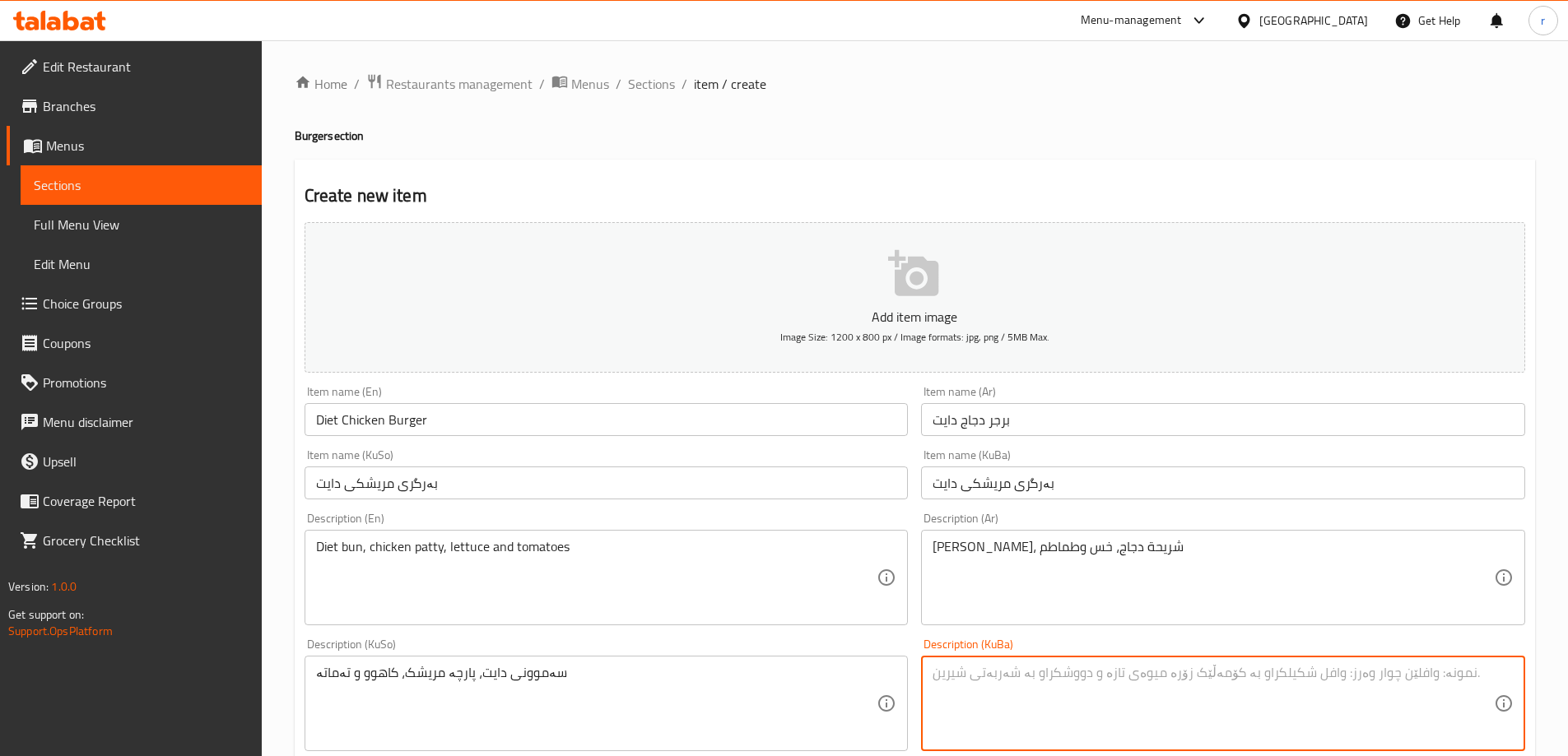
paste textarea "سەموونی دایت، پارچە مریشک، کاهوو و تەماتە"
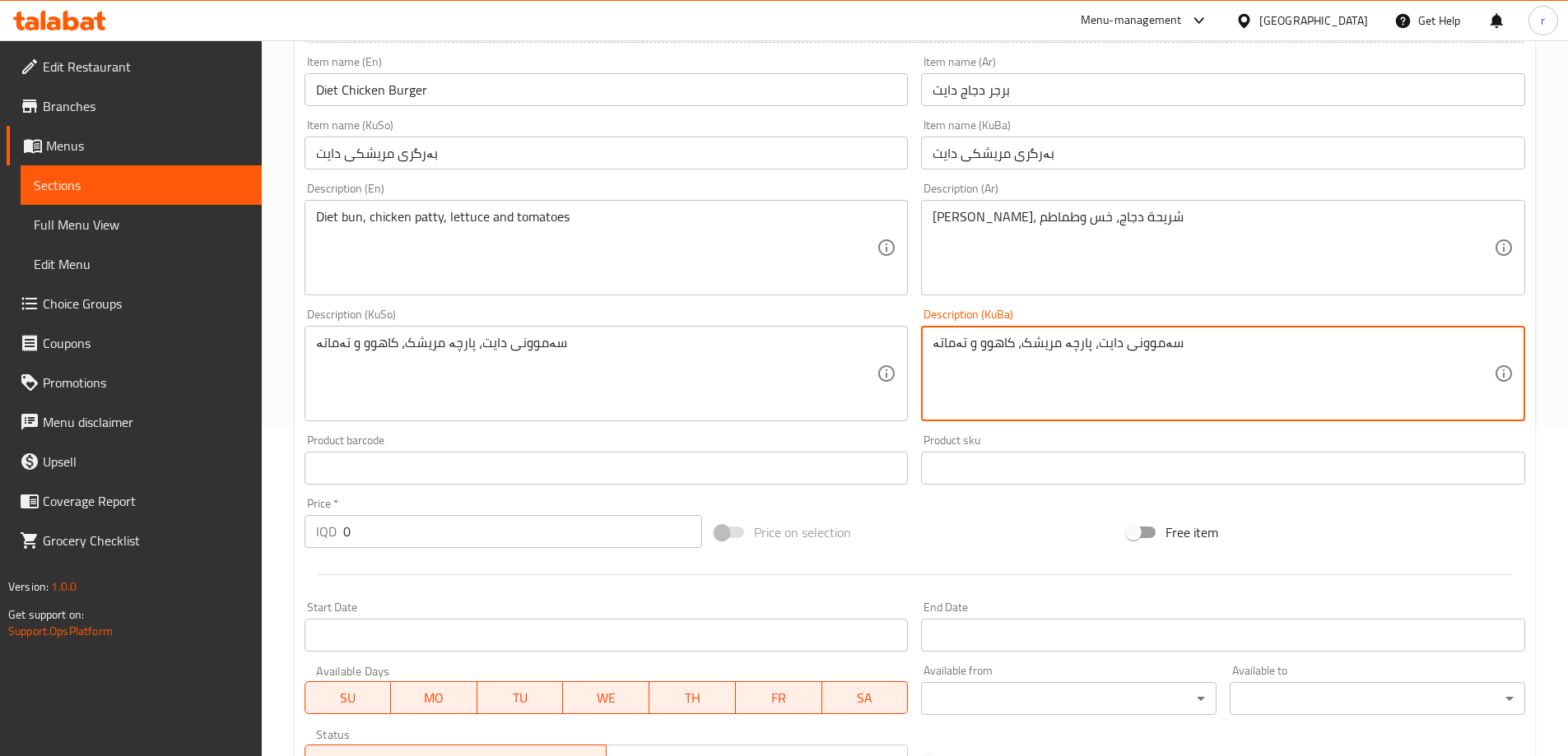
scroll to position [411, 0]
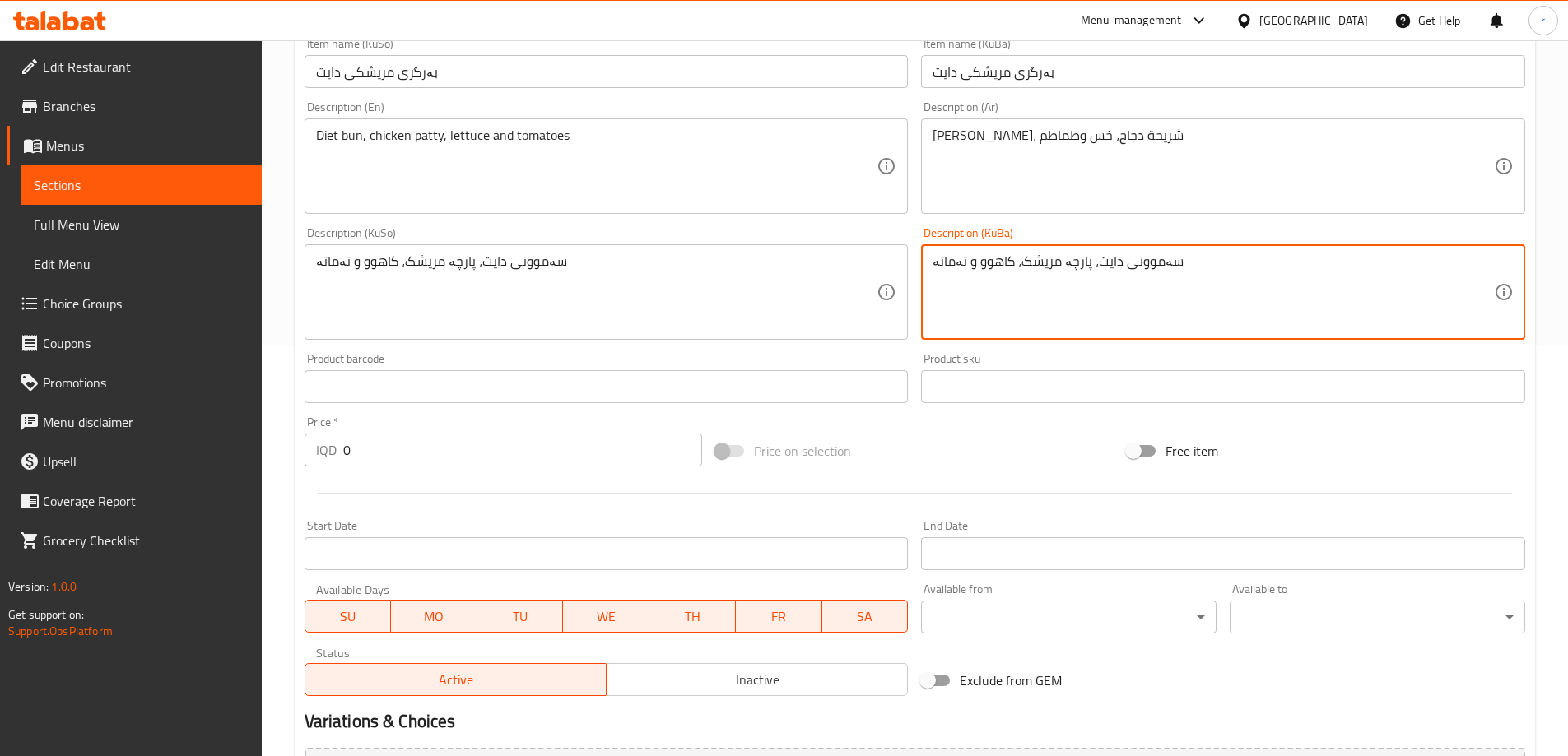
type textarea "سەموونی دایت، پارچە مریشک، کاهوو و تەماتە"
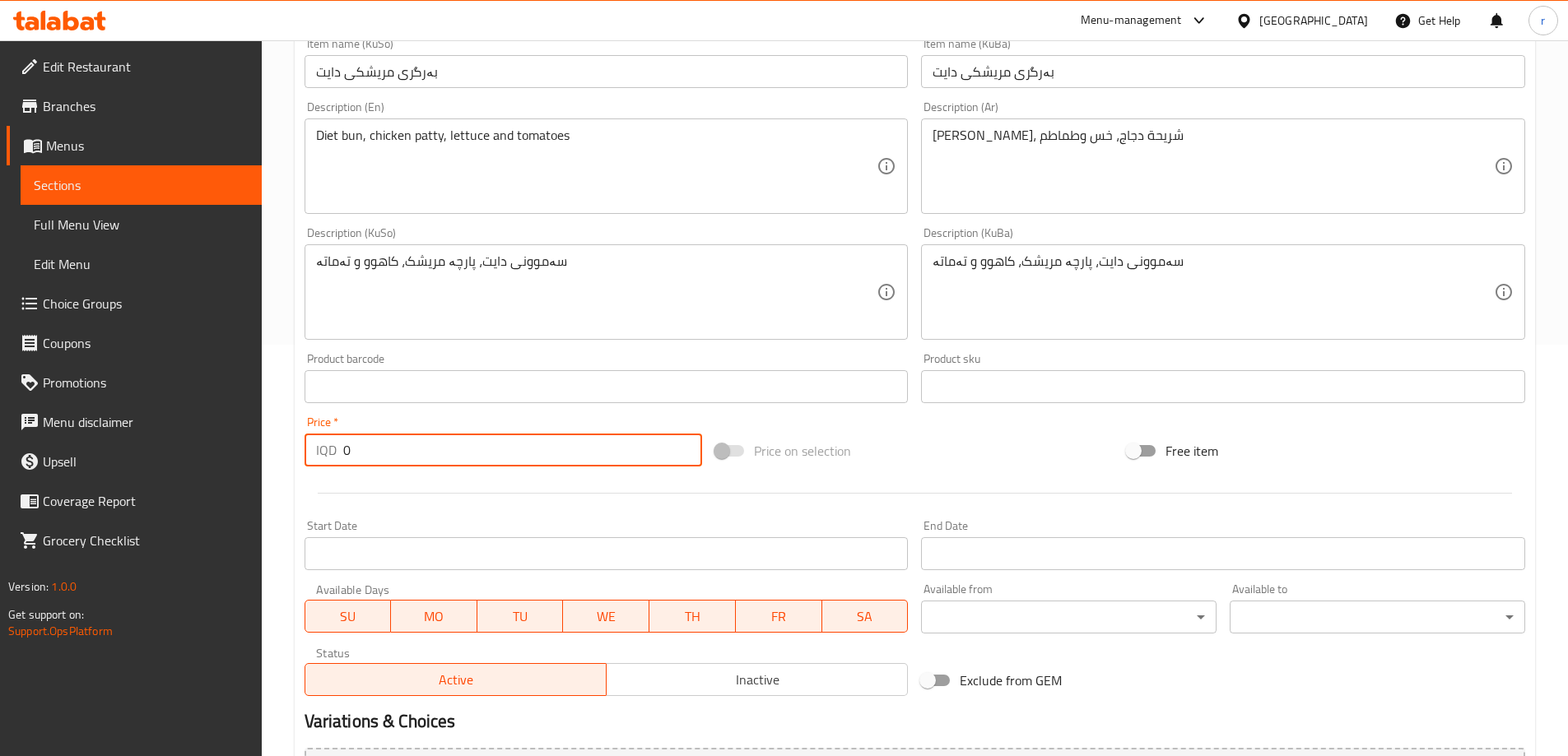
drag, startPoint x: 321, startPoint y: 441, endPoint x: 245, endPoint y: 446, distance: 76.2
click at [245, 446] on div "Edit Restaurant Branches Menus Sections Full Menu View Edit Menu Choice Groups …" at bounding box center [784, 285] width 1568 height 1311
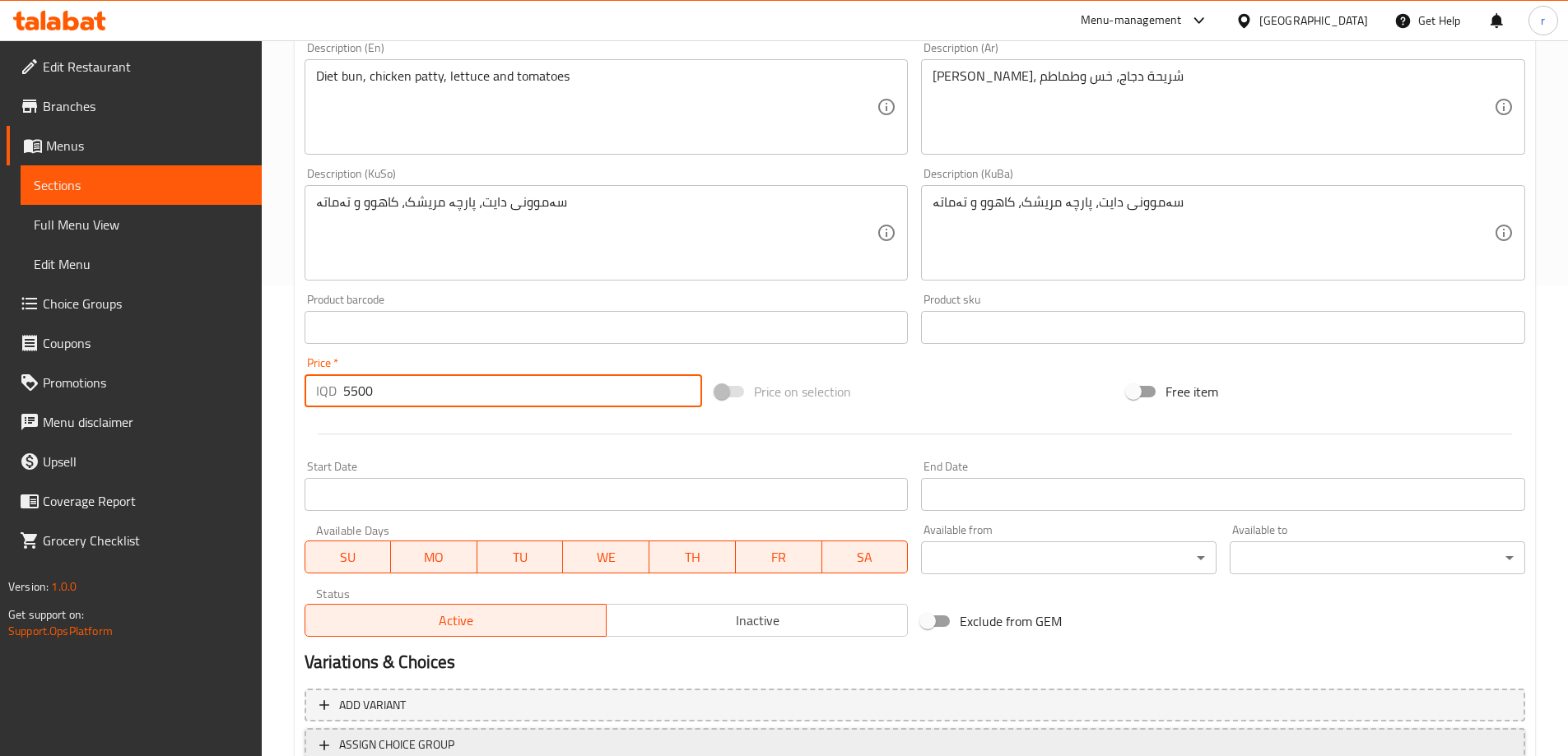
scroll to position [595, 0]
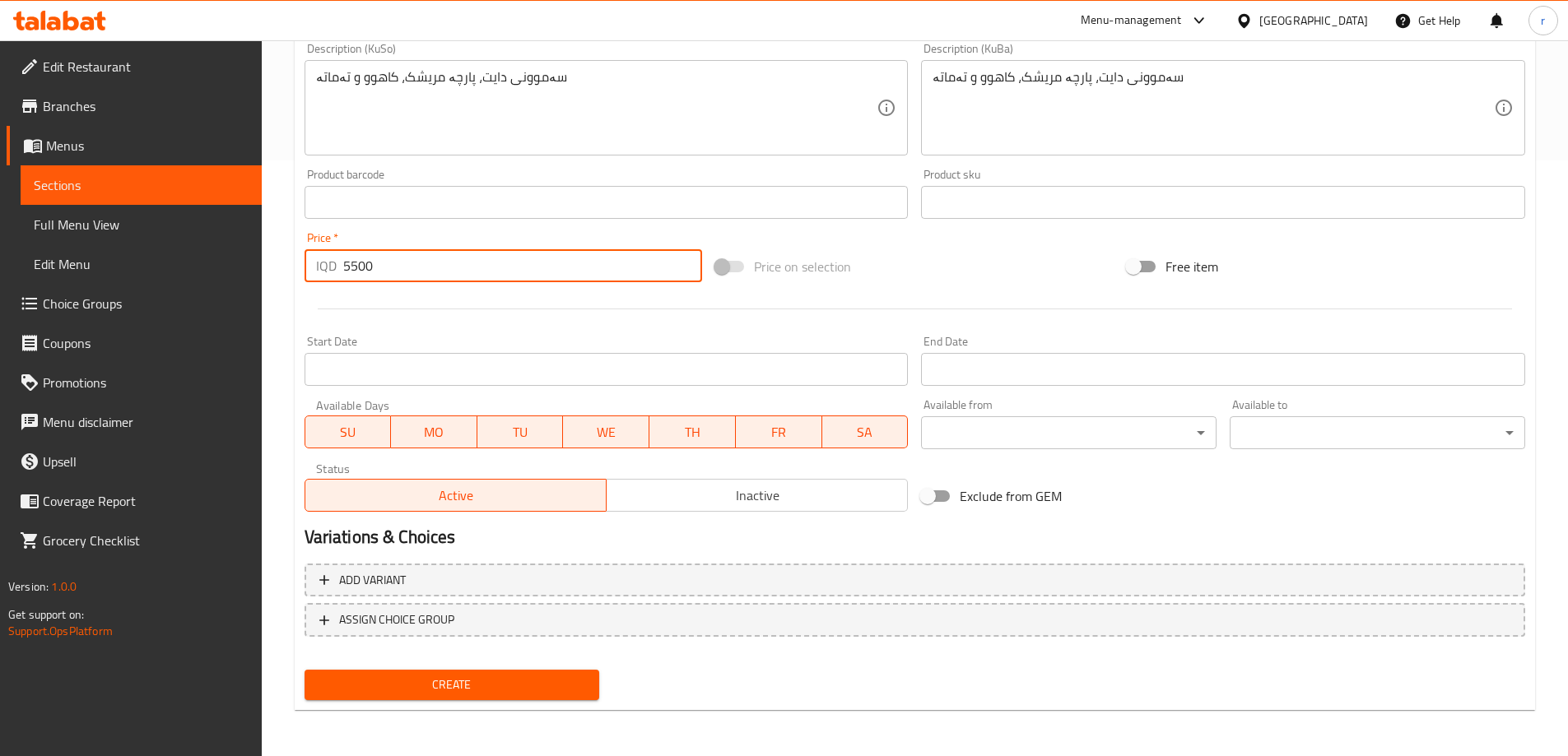
type input "5500"
click at [487, 691] on span "Create" at bounding box center [452, 685] width 269 height 21
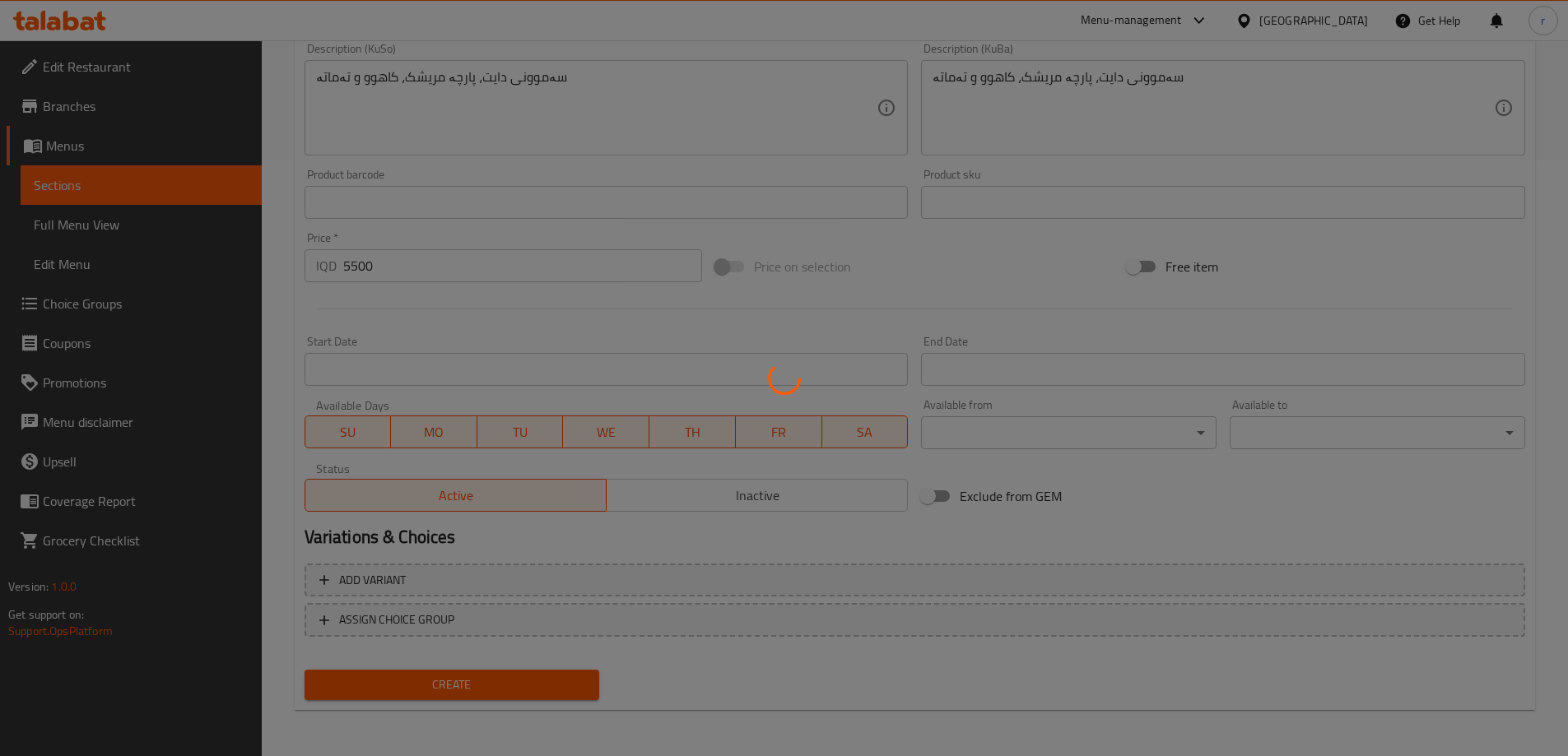
type input "0"
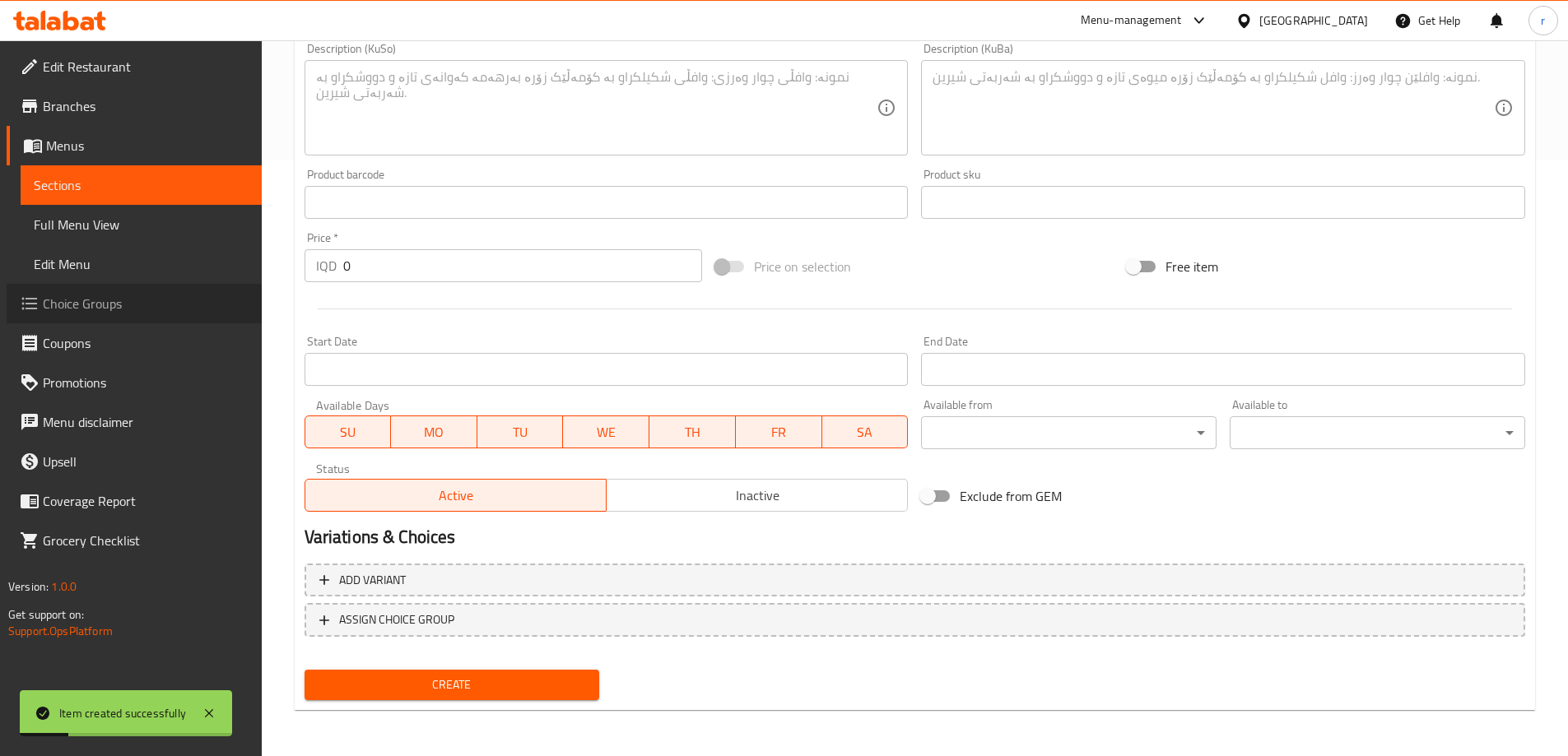
click at [86, 293] on span "Choice Groups" at bounding box center [146, 303] width 206 height 20
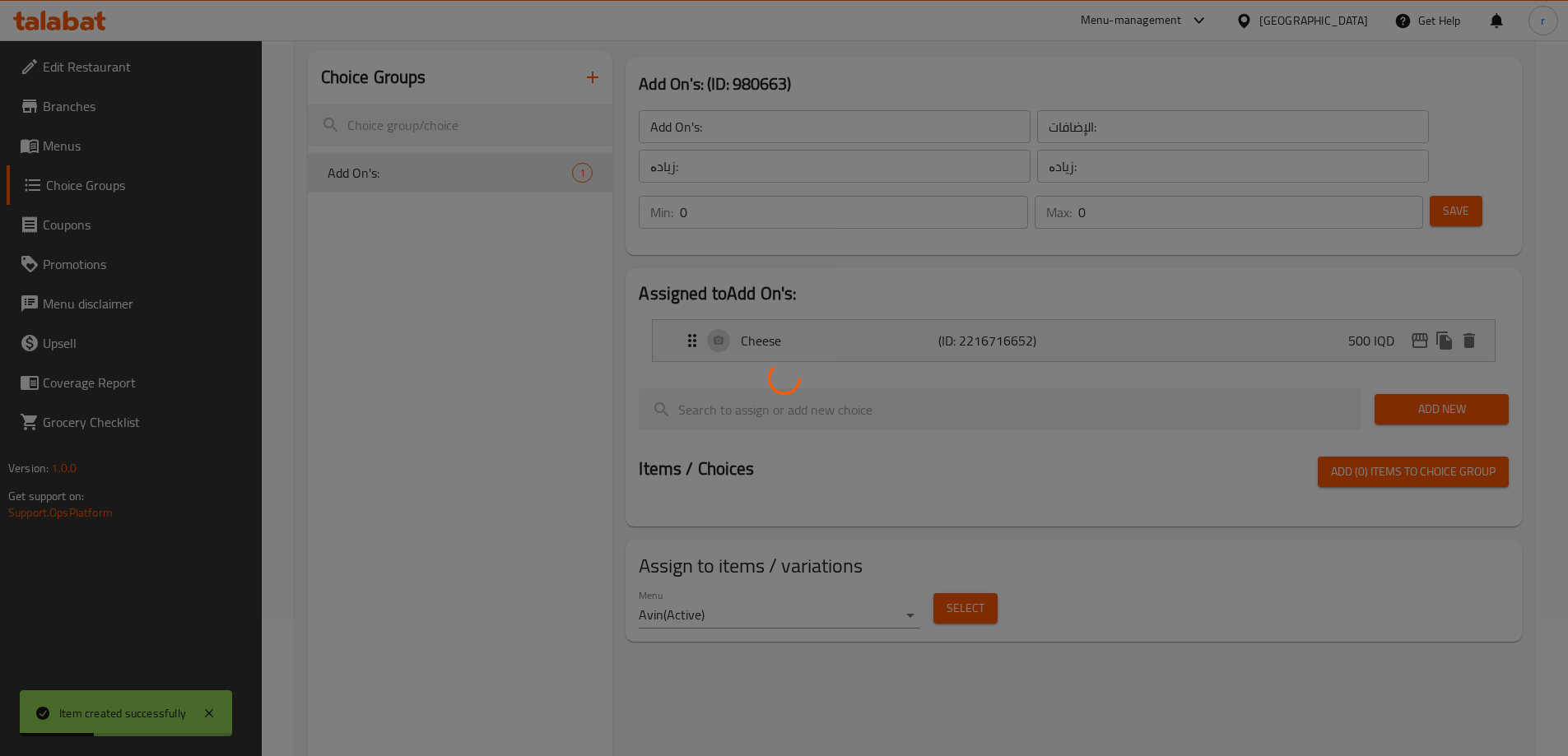
scroll to position [95, 0]
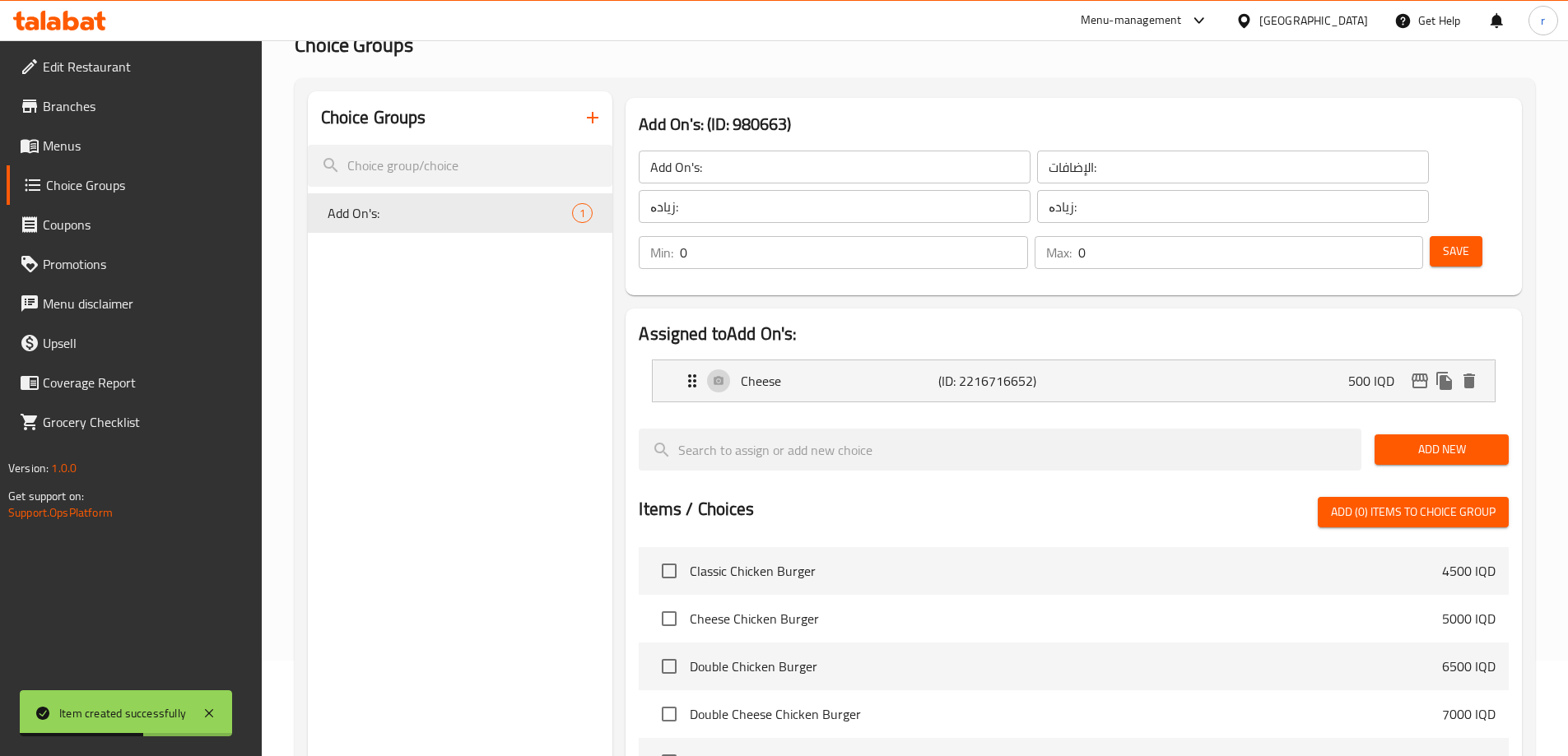
click at [590, 127] on icon "button" at bounding box center [592, 117] width 20 height 20
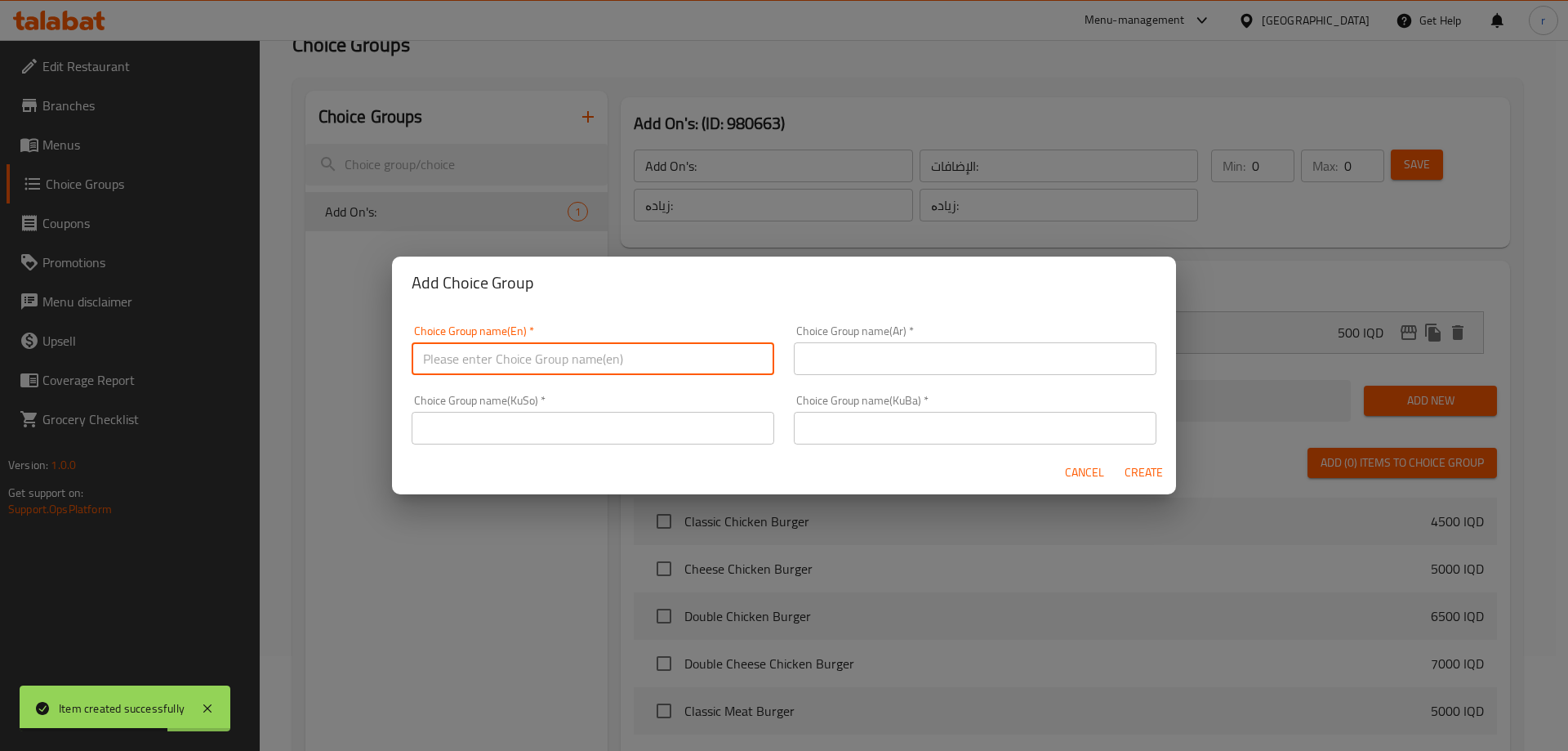
click at [530, 368] on input "text" at bounding box center [593, 359] width 362 height 33
type input "Add On's:"
click at [810, 362] on input "text" at bounding box center [975, 359] width 362 height 33
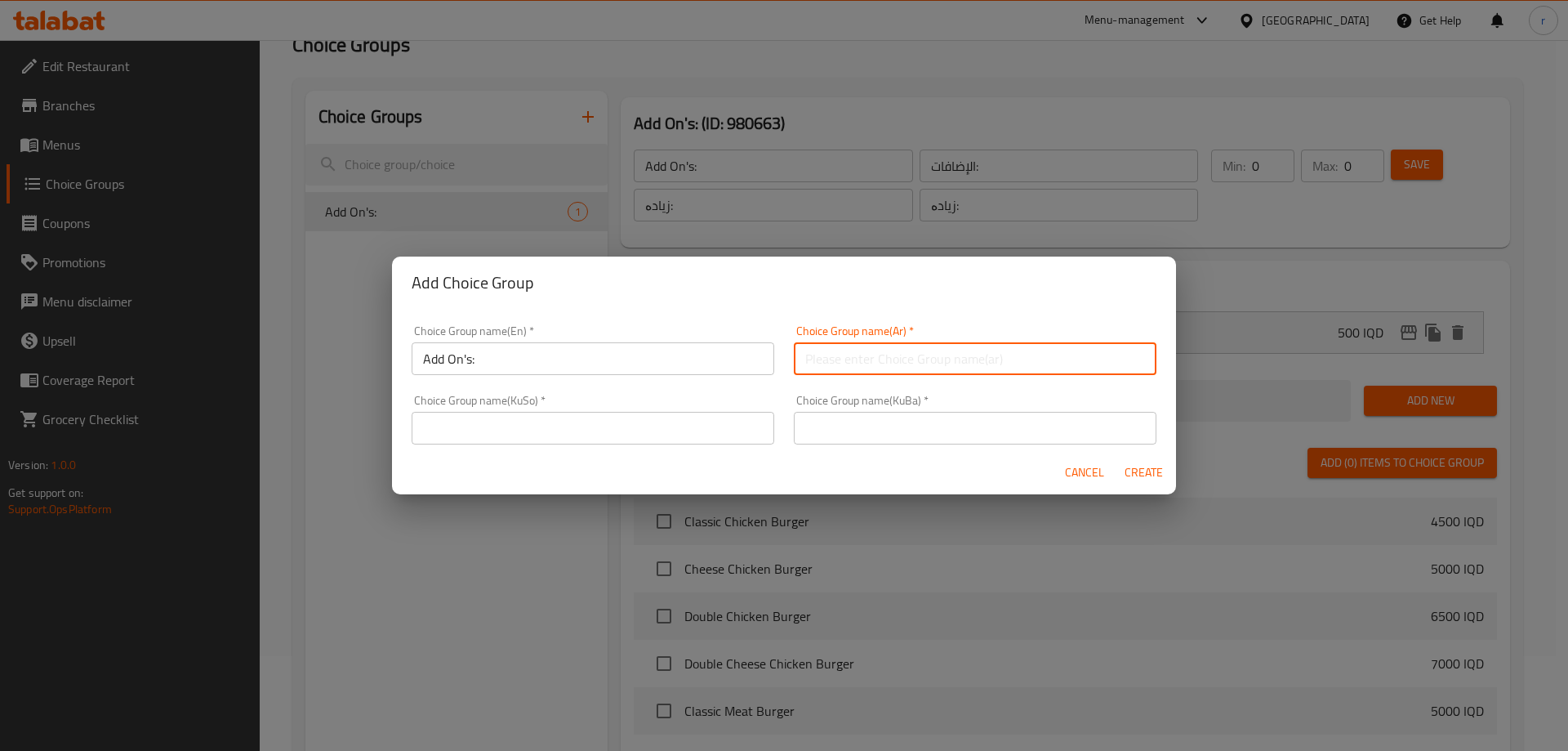
type input "الإضافات:"
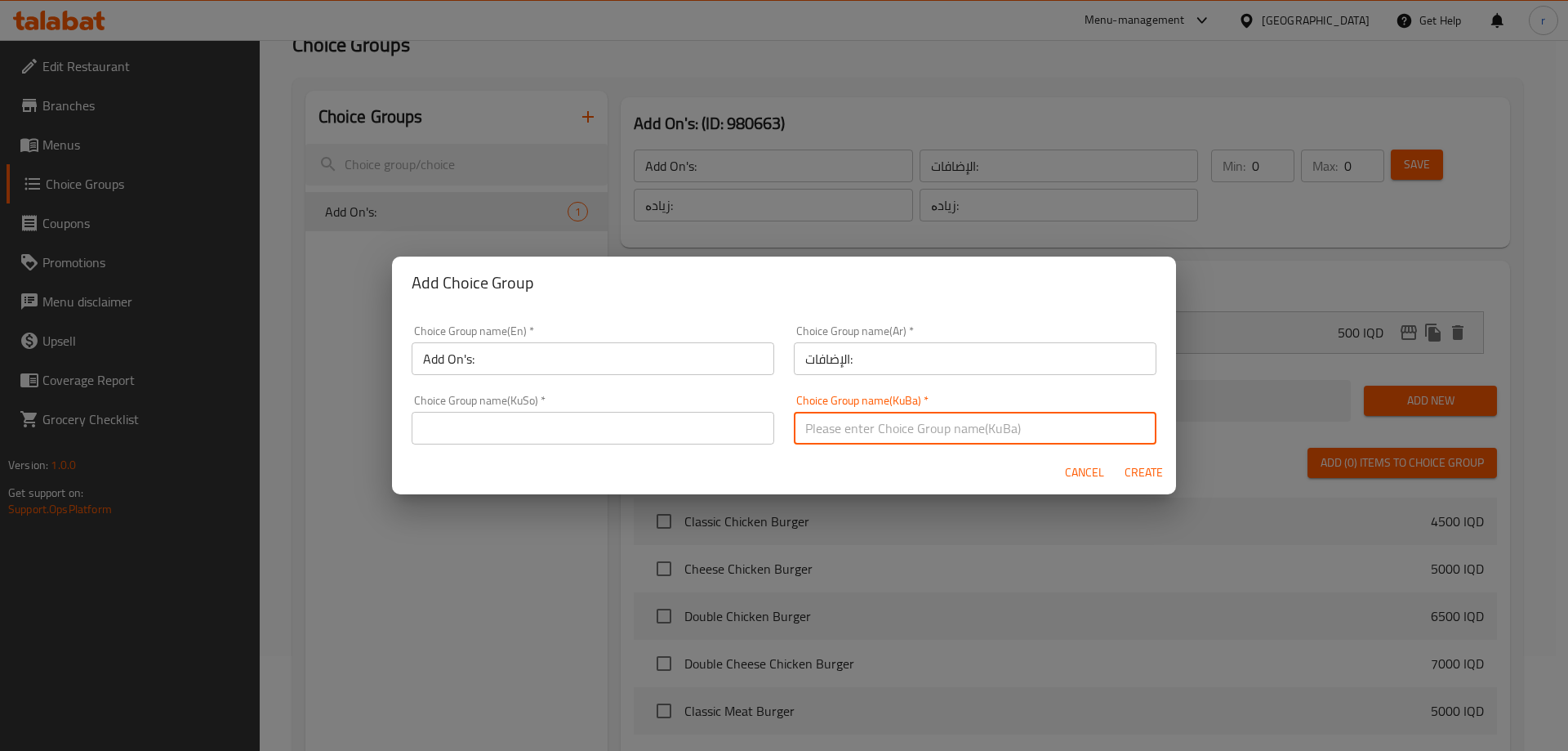
click at [868, 421] on input "text" at bounding box center [975, 428] width 362 height 33
type input "زیادە:"
click at [716, 438] on input "text" at bounding box center [593, 428] width 362 height 33
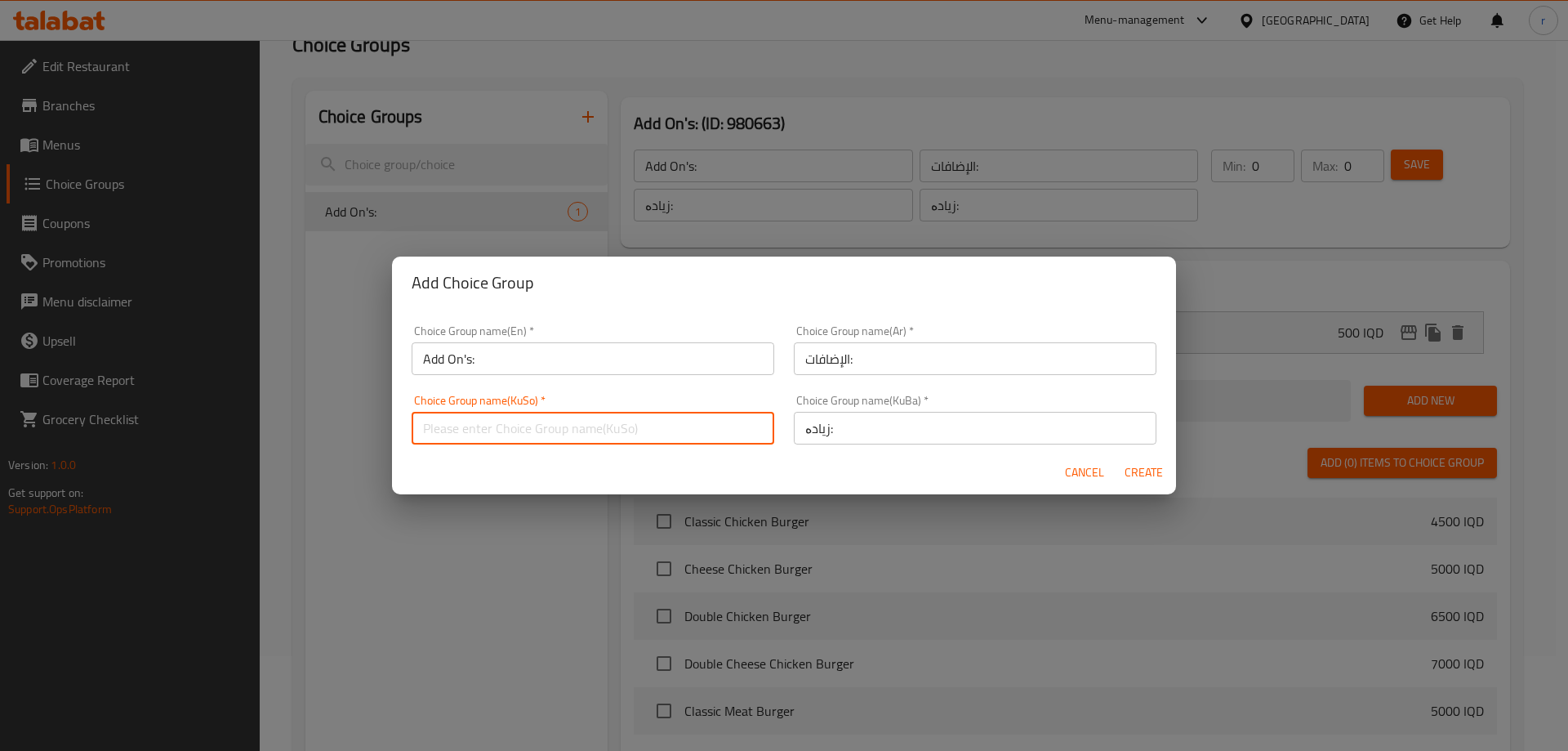
type input "زیادە:"
click at [1147, 470] on span "Create" at bounding box center [1142, 473] width 39 height 21
type input "Add On's:"
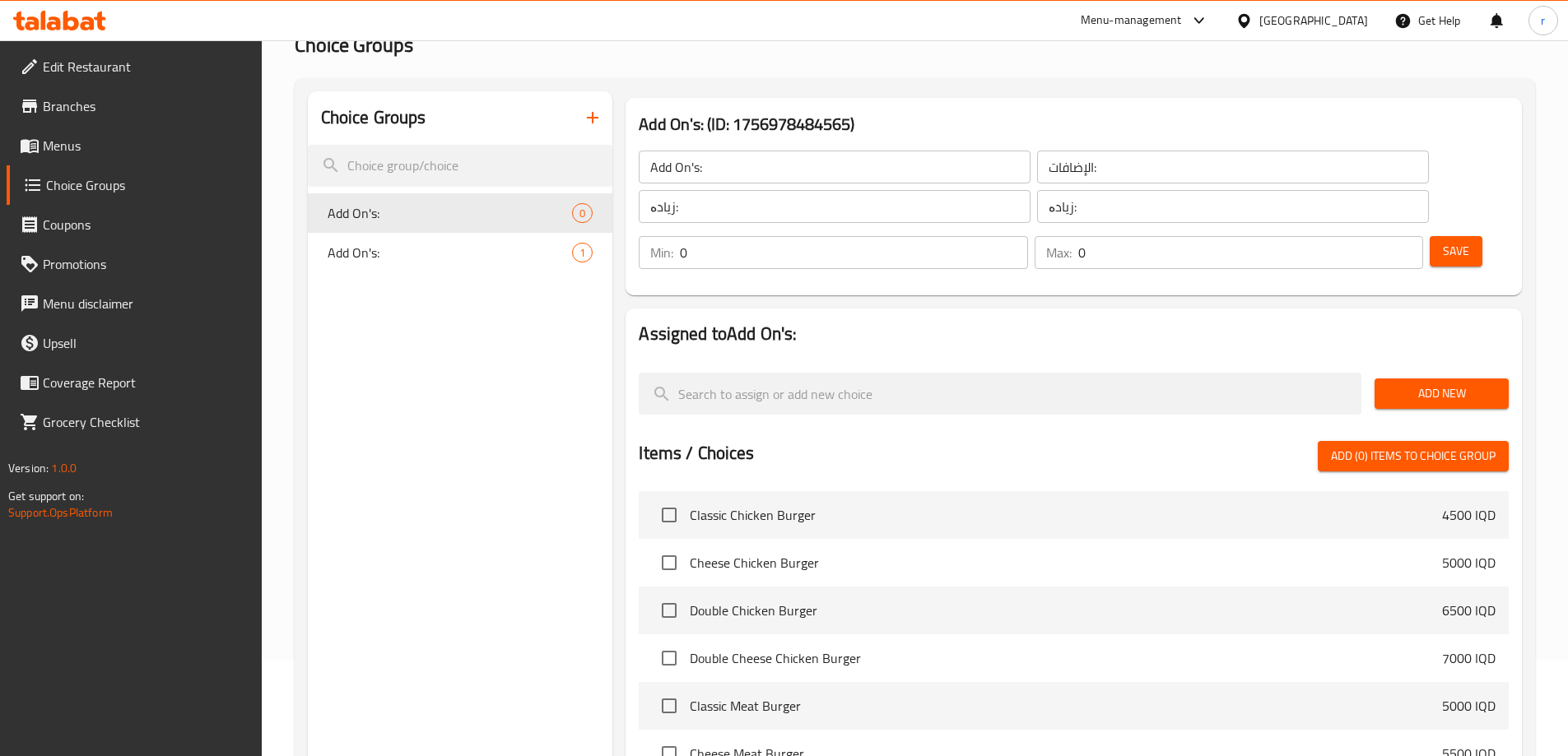
click at [1442, 241] on span "Save" at bounding box center [1455, 251] width 26 height 21
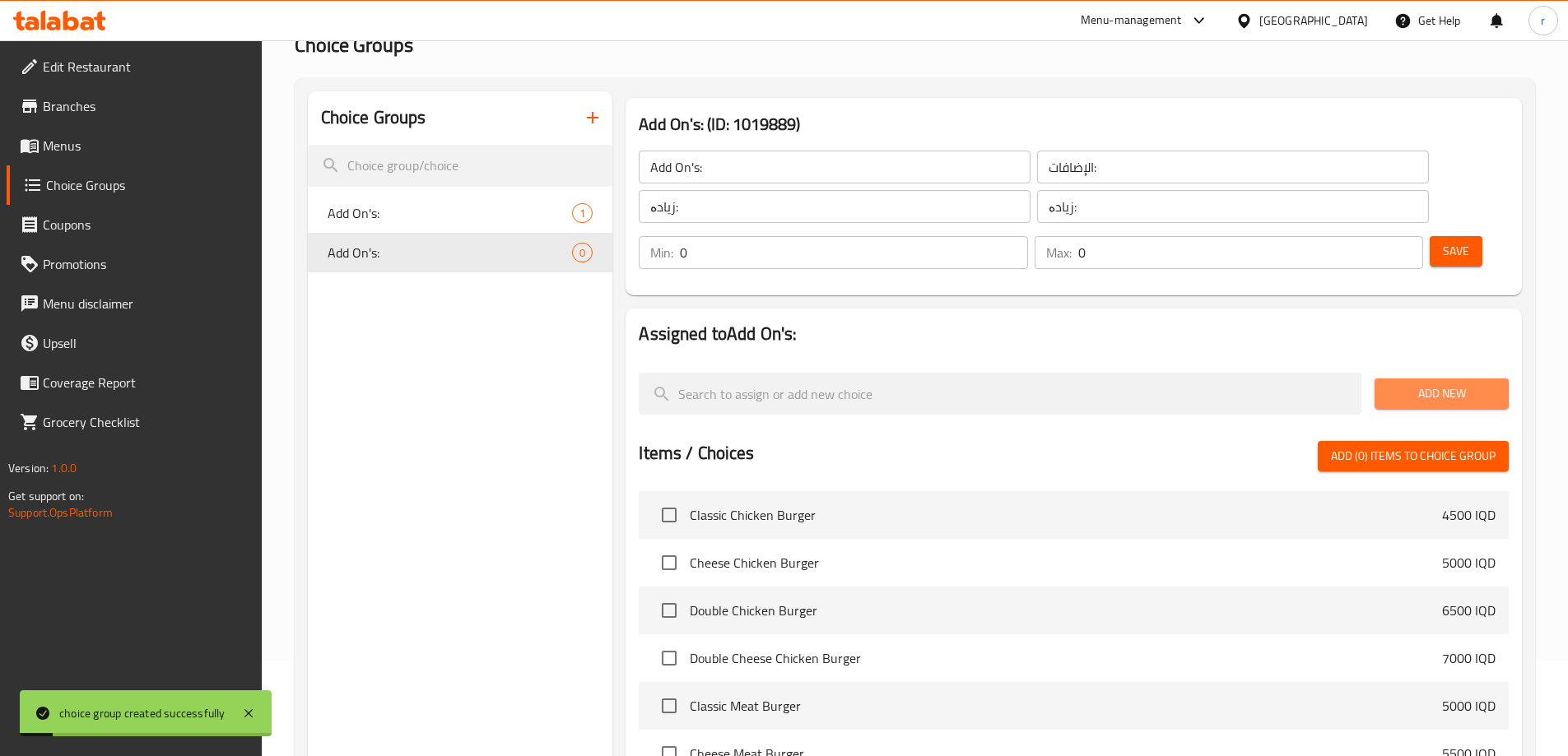
click at [1400, 383] on span "Add New" at bounding box center [1440, 394] width 107 height 21
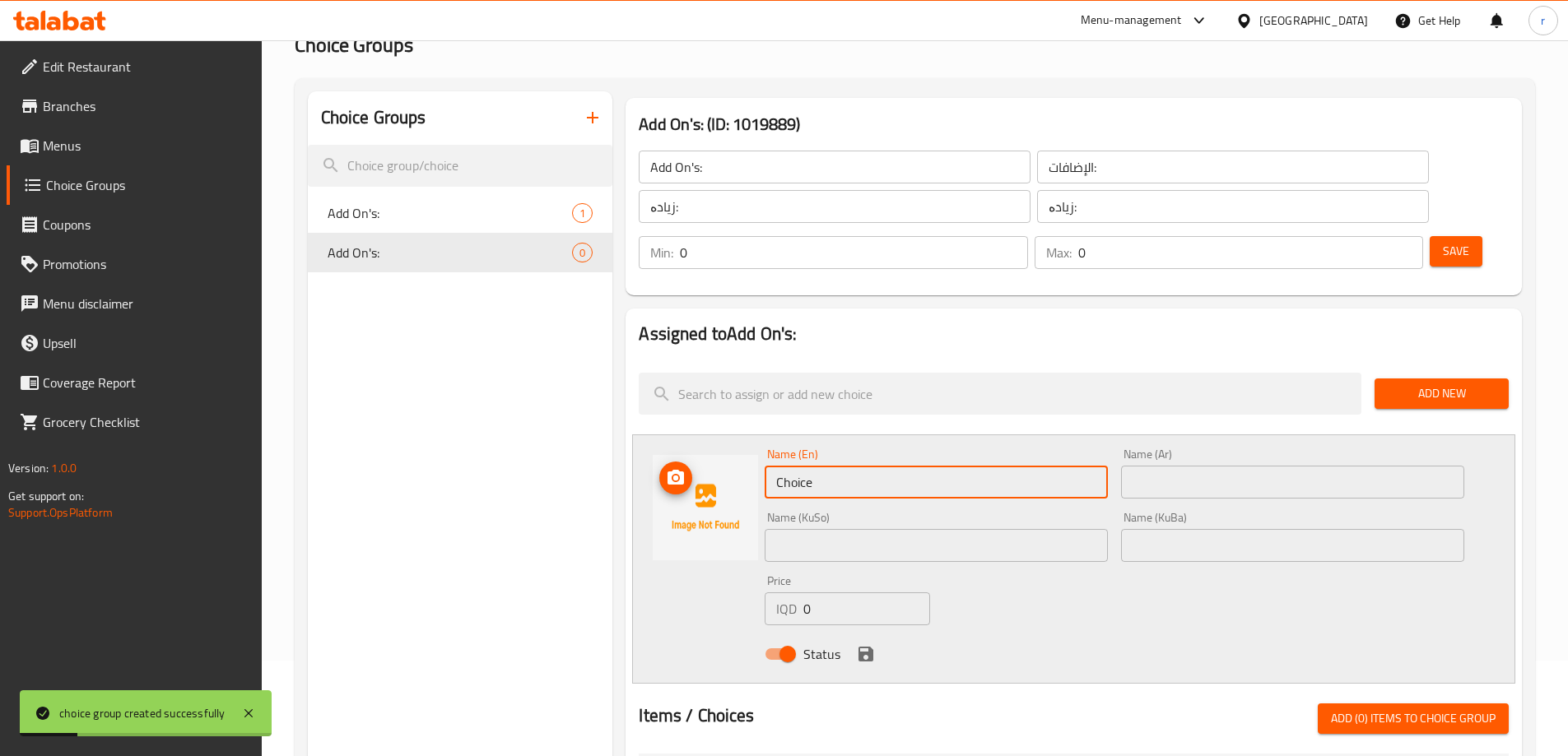
drag, startPoint x: 869, startPoint y: 428, endPoint x: 653, endPoint y: 443, distance: 216.5
click at [653, 443] on div "Name (En) Choice Name (En) Name (Ar) Name (Ar) Name (KuSo) Name (KuSo) Name (Ku…" at bounding box center [1074, 558] width 883 height 249
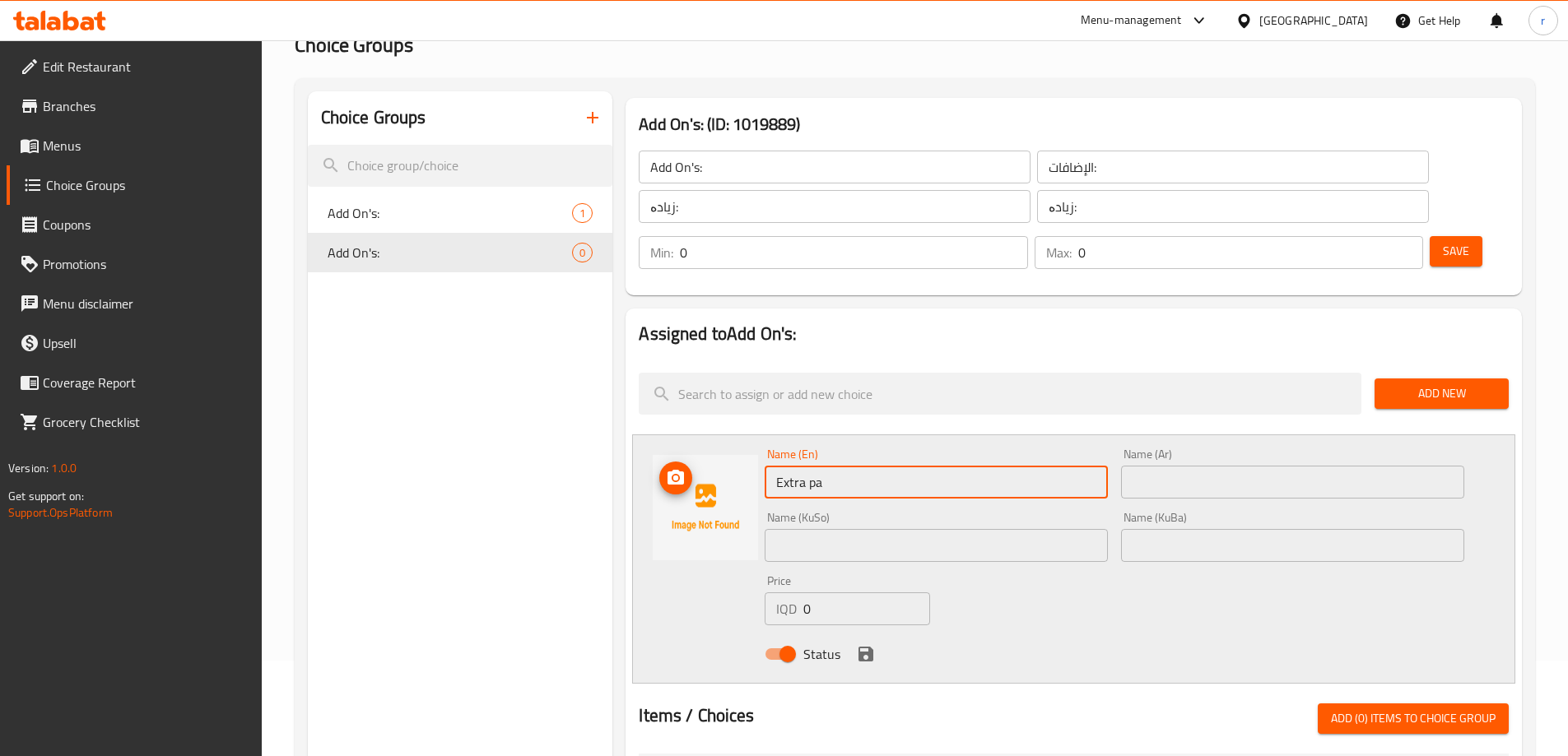
type input "Extra Patty"
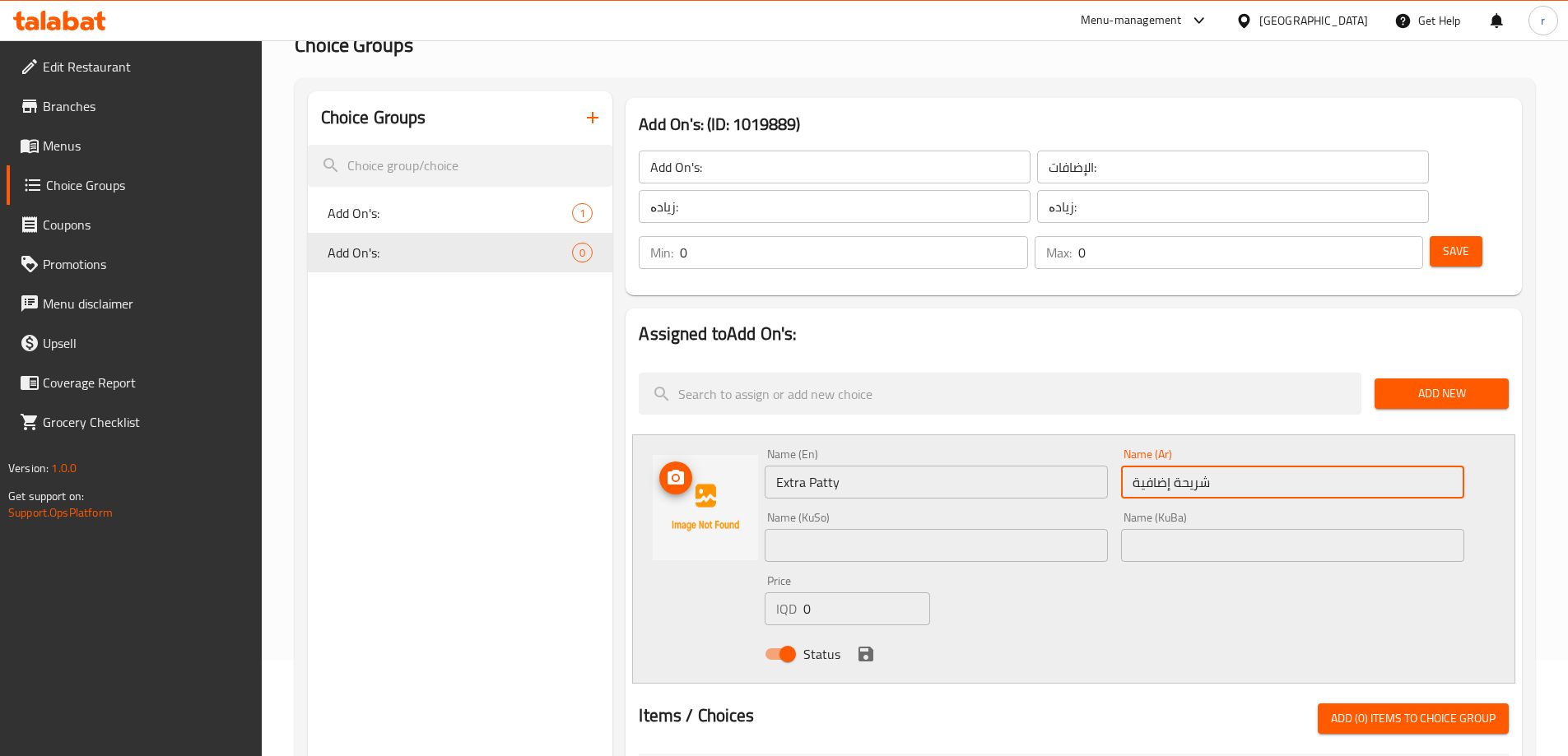
type input "شريحة إضافية"
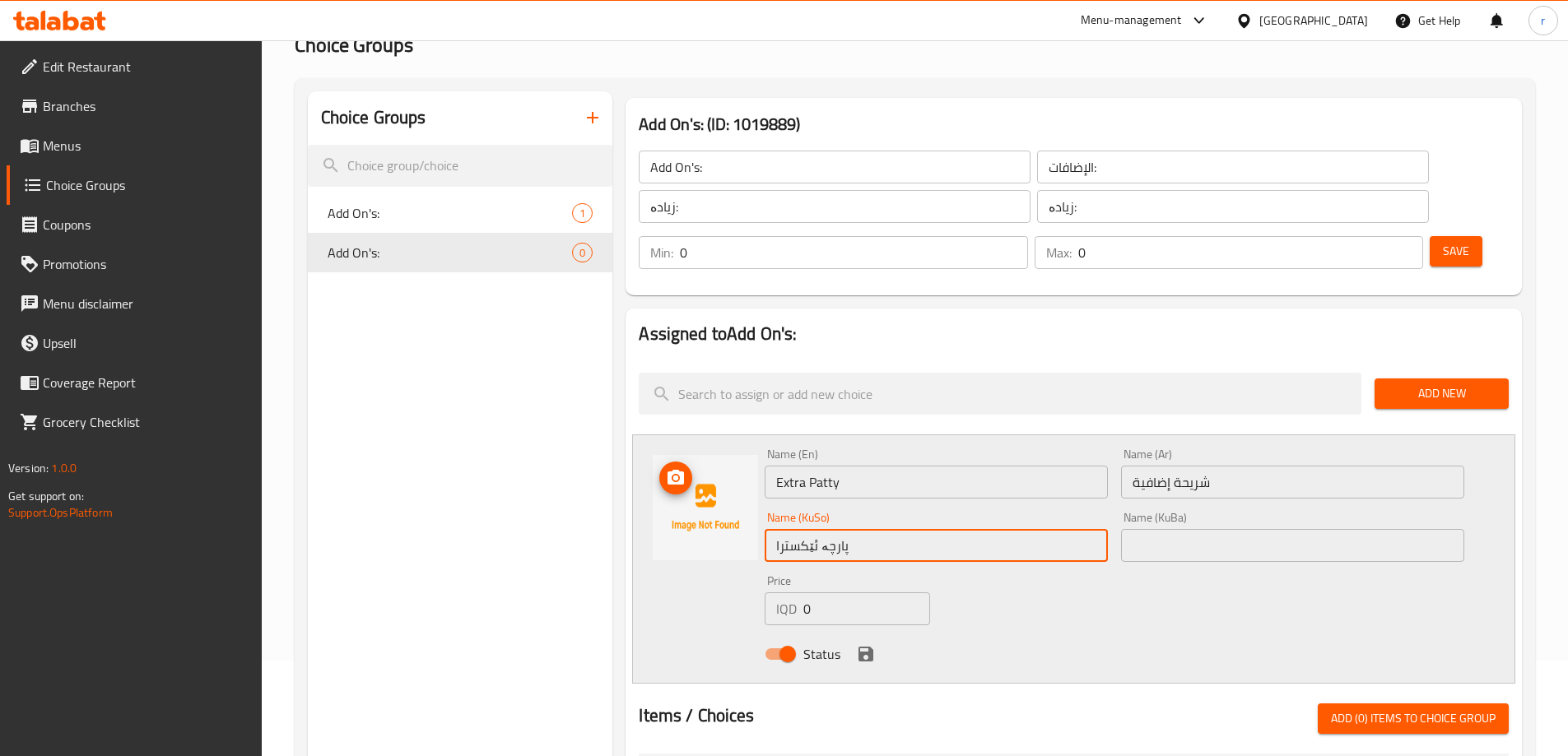
type input "پارچە ئێکسترا"
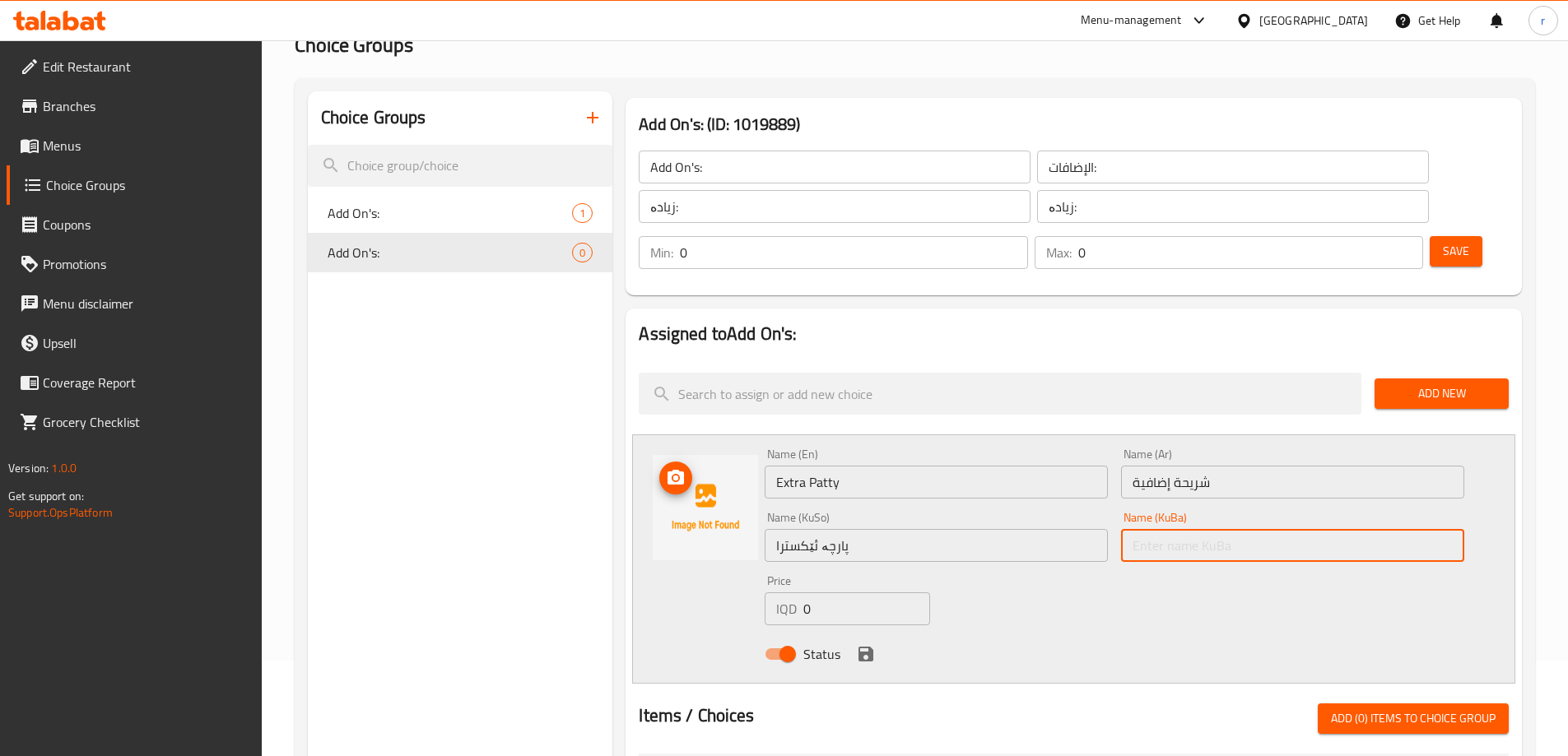
paste input "پارچە ئێکسترا"
type input "پارچە ئێکسترا"
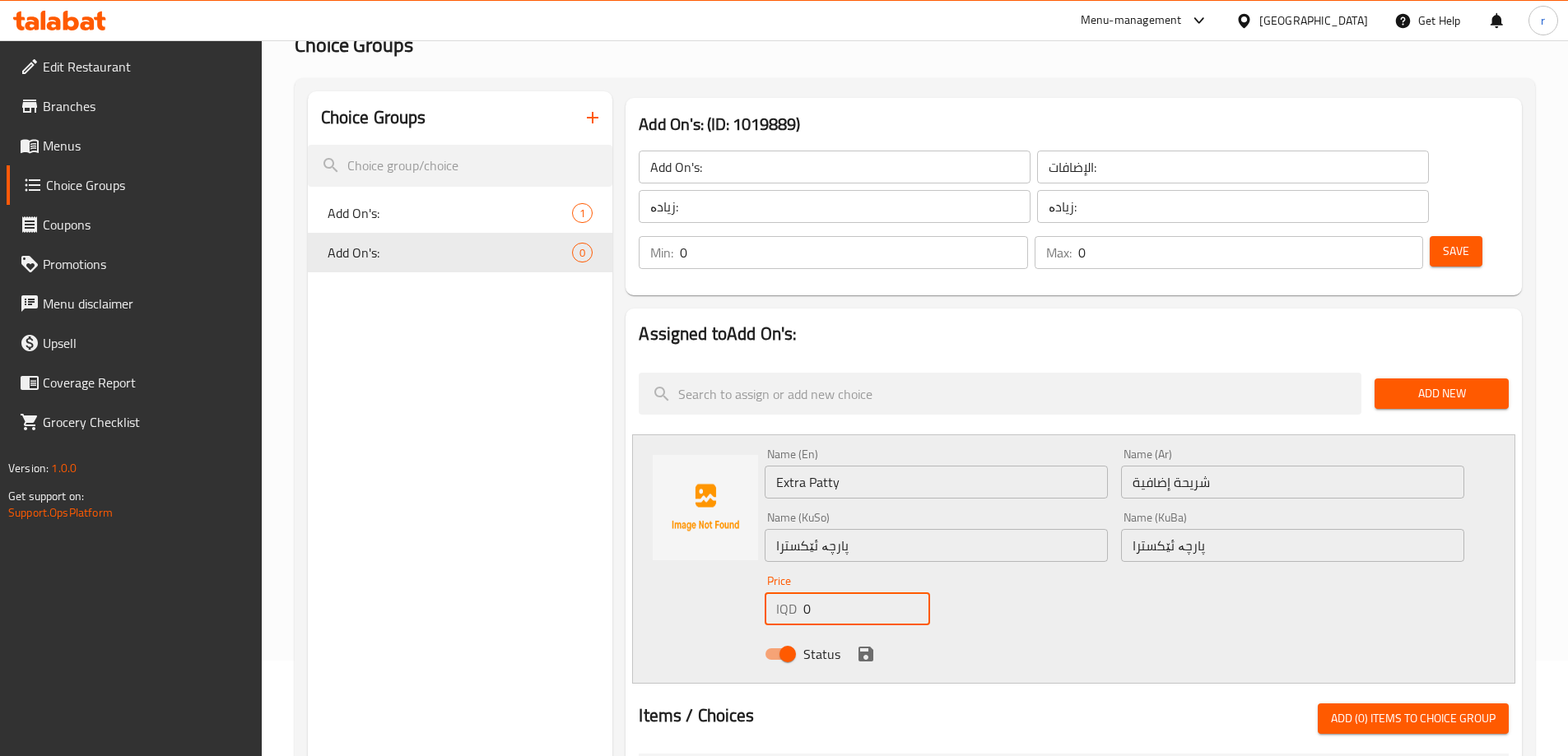
drag, startPoint x: 810, startPoint y: 562, endPoint x: 803, endPoint y: 557, distance: 8.6
click at [803, 592] on input "0" at bounding box center [866, 608] width 126 height 33
type input "2000"
click at [862, 646] on icon "save" at bounding box center [866, 653] width 15 height 15
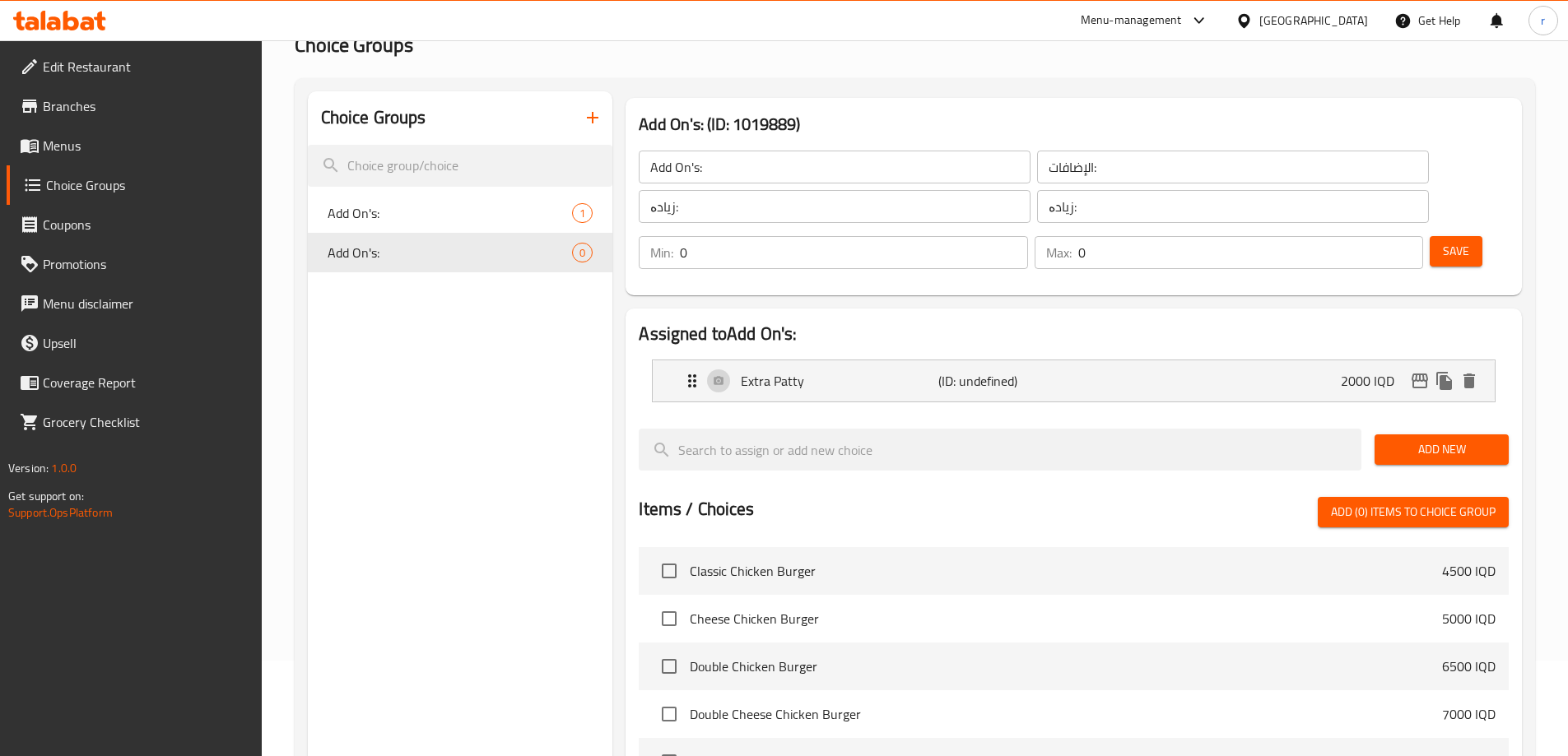
click at [1443, 233] on div "Save" at bounding box center [1462, 252] width 73 height 39
click at [1442, 241] on span "Save" at bounding box center [1455, 251] width 26 height 21
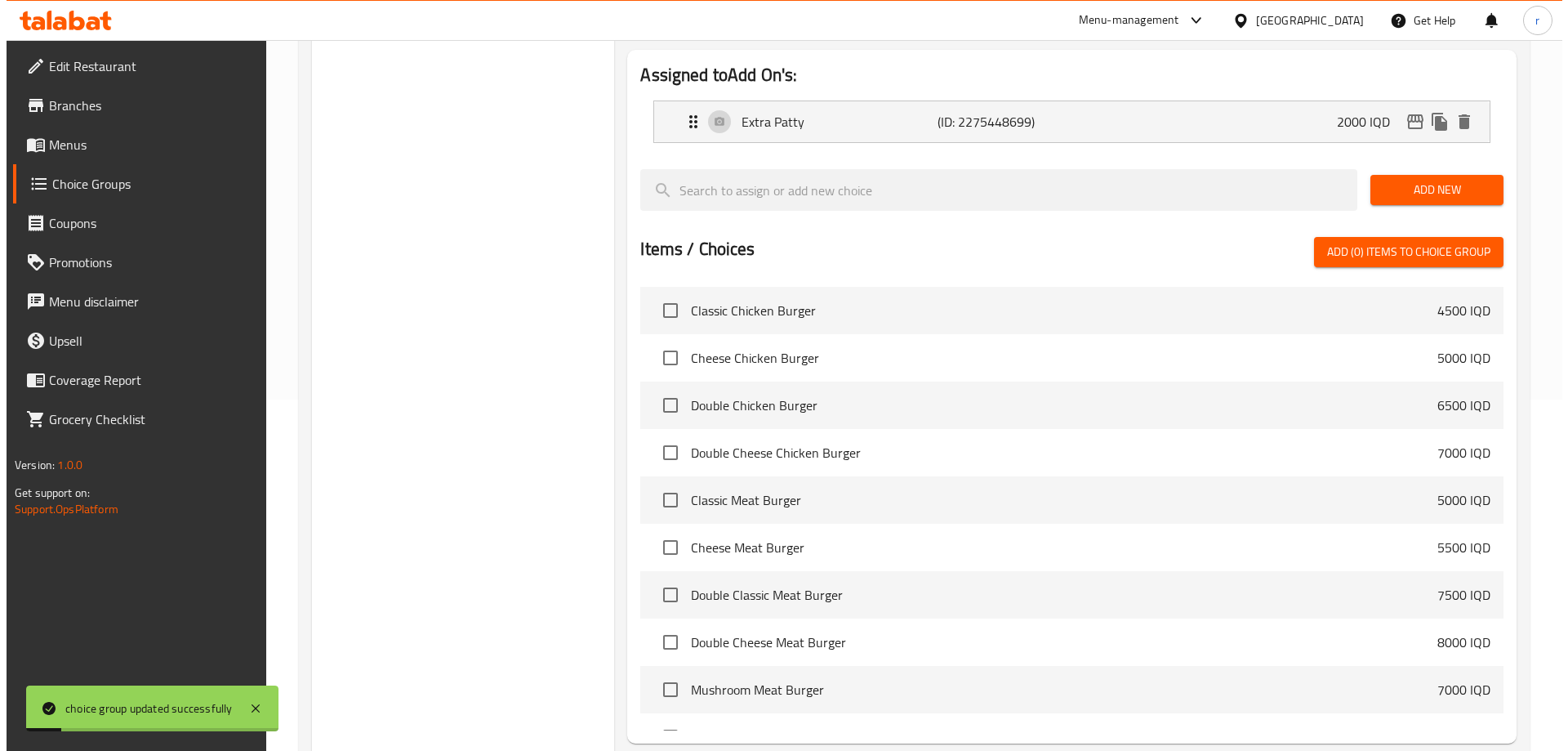
scroll to position [465, 0]
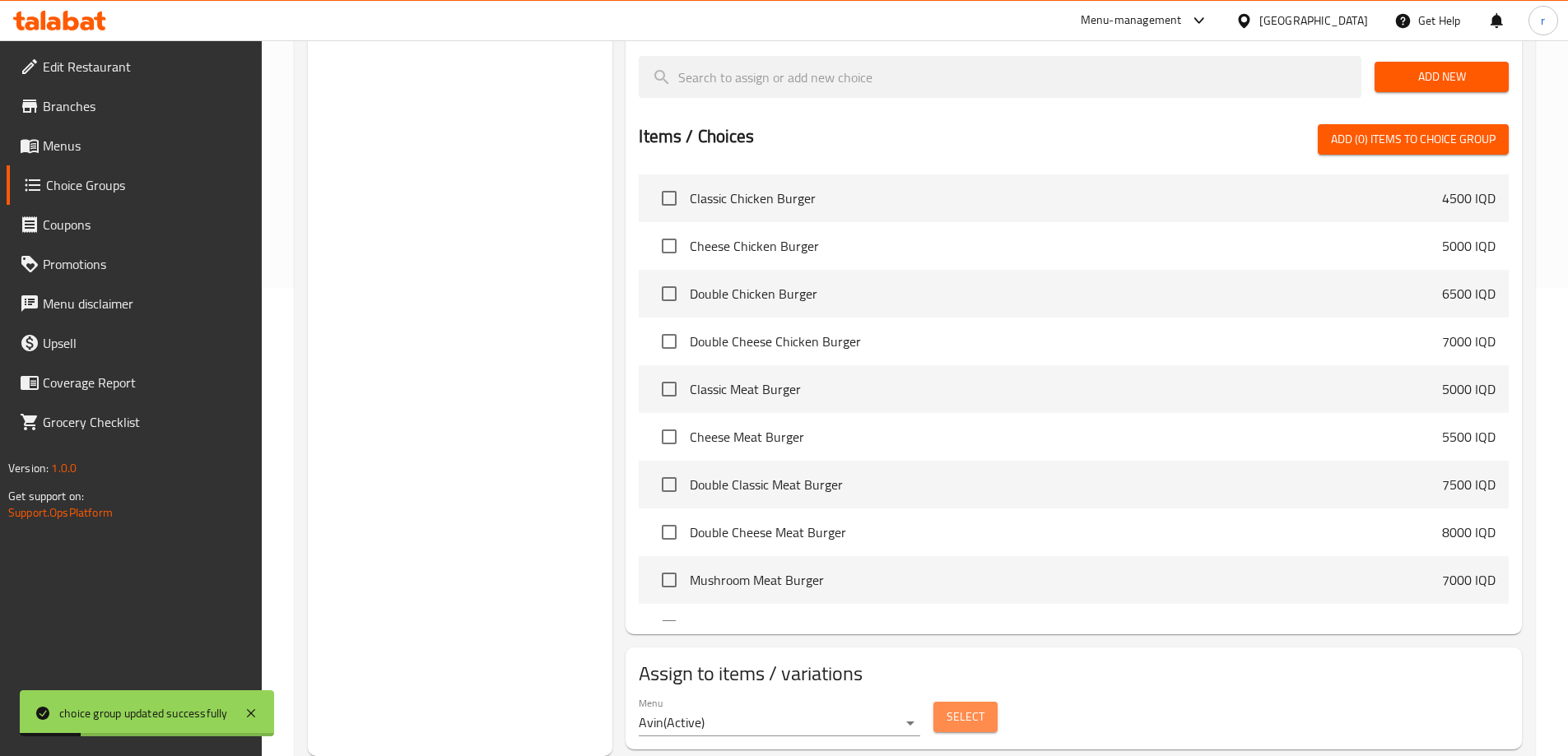
click at [957, 702] on button "Select" at bounding box center [964, 717] width 64 height 31
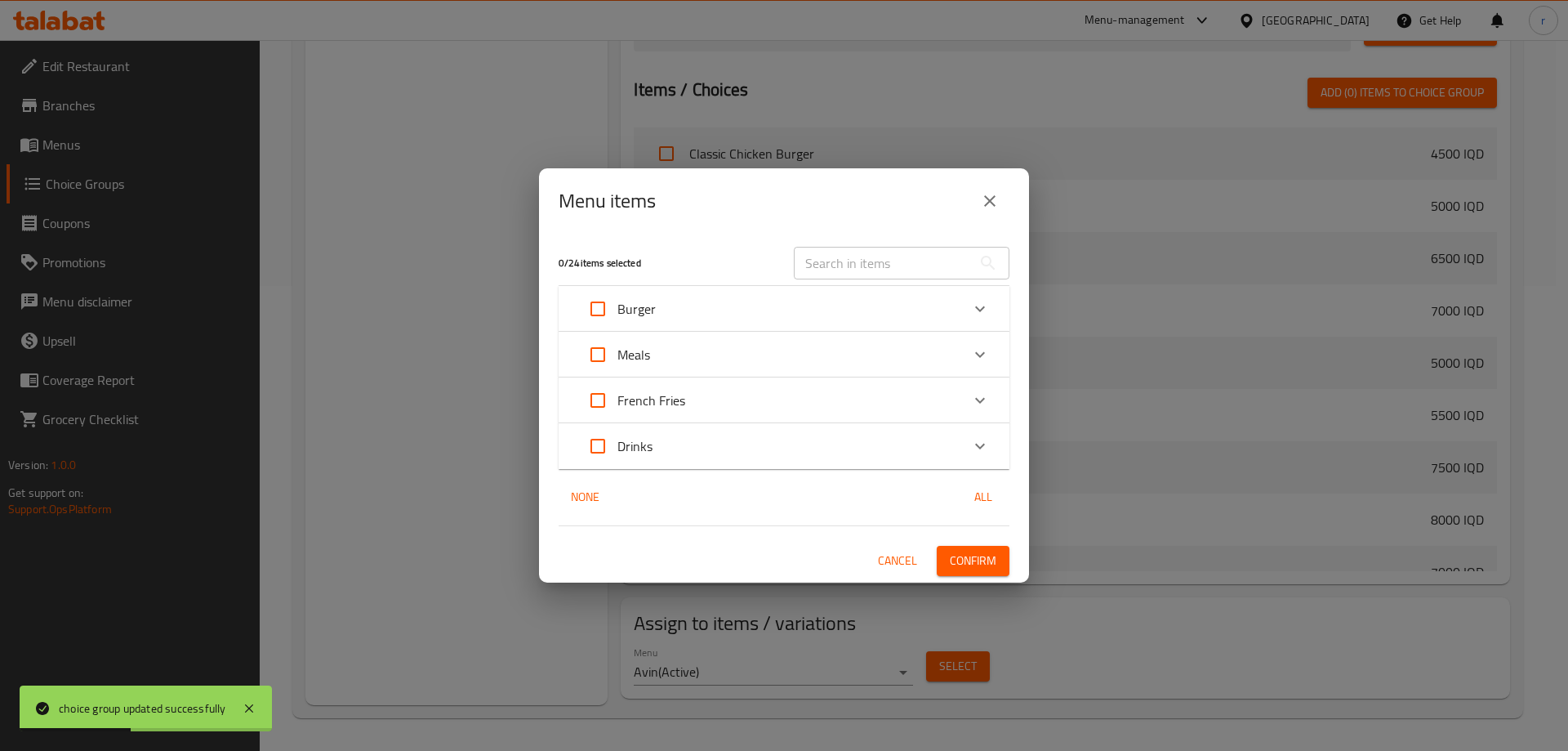
click at [966, 314] on div "Expand" at bounding box center [979, 309] width 39 height 39
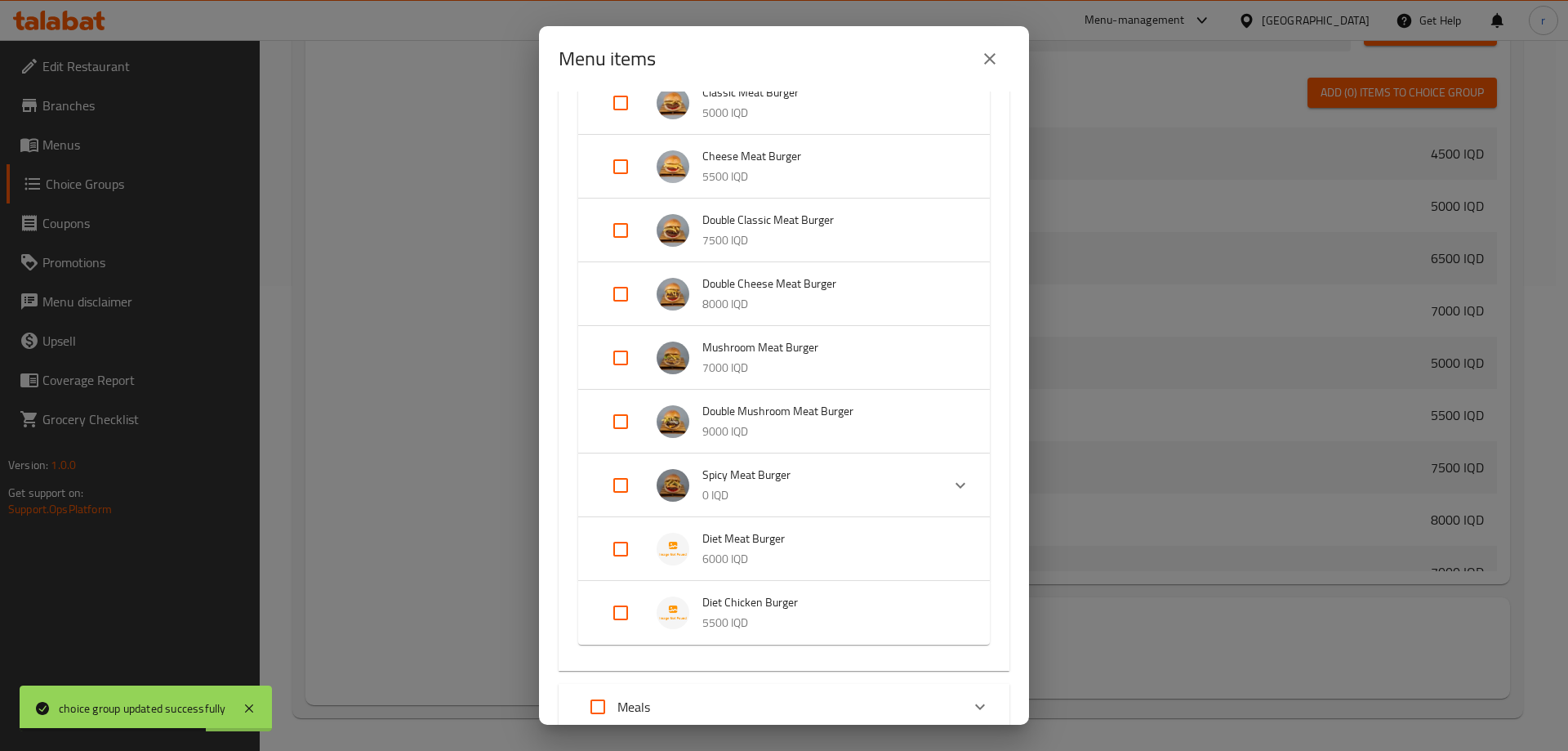
scroll to position [545, 0]
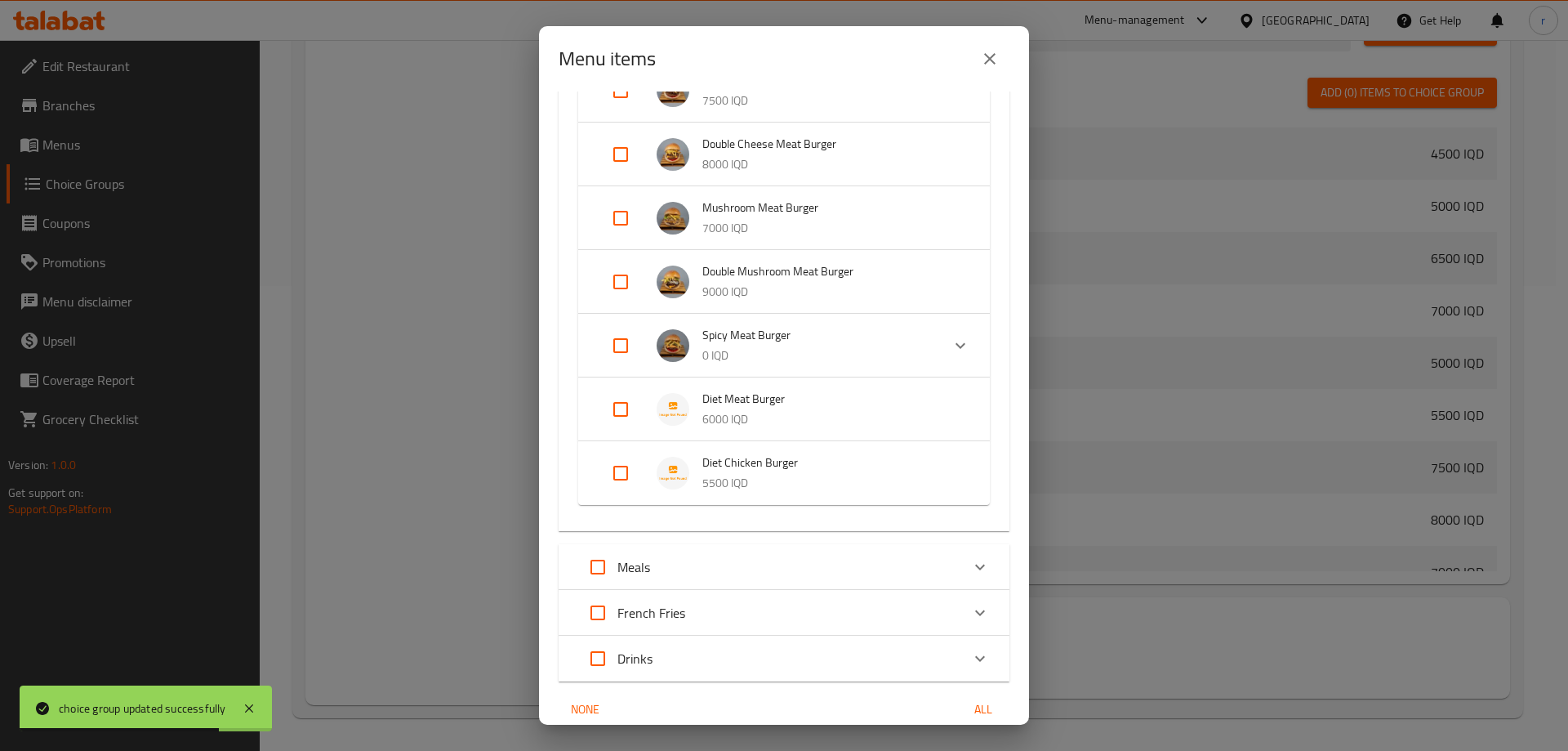
click at [625, 478] on input "Expand" at bounding box center [620, 473] width 39 height 39
checkbox input "true"
click at [620, 412] on input "Expand" at bounding box center [620, 408] width 39 height 39
checkbox input "true"
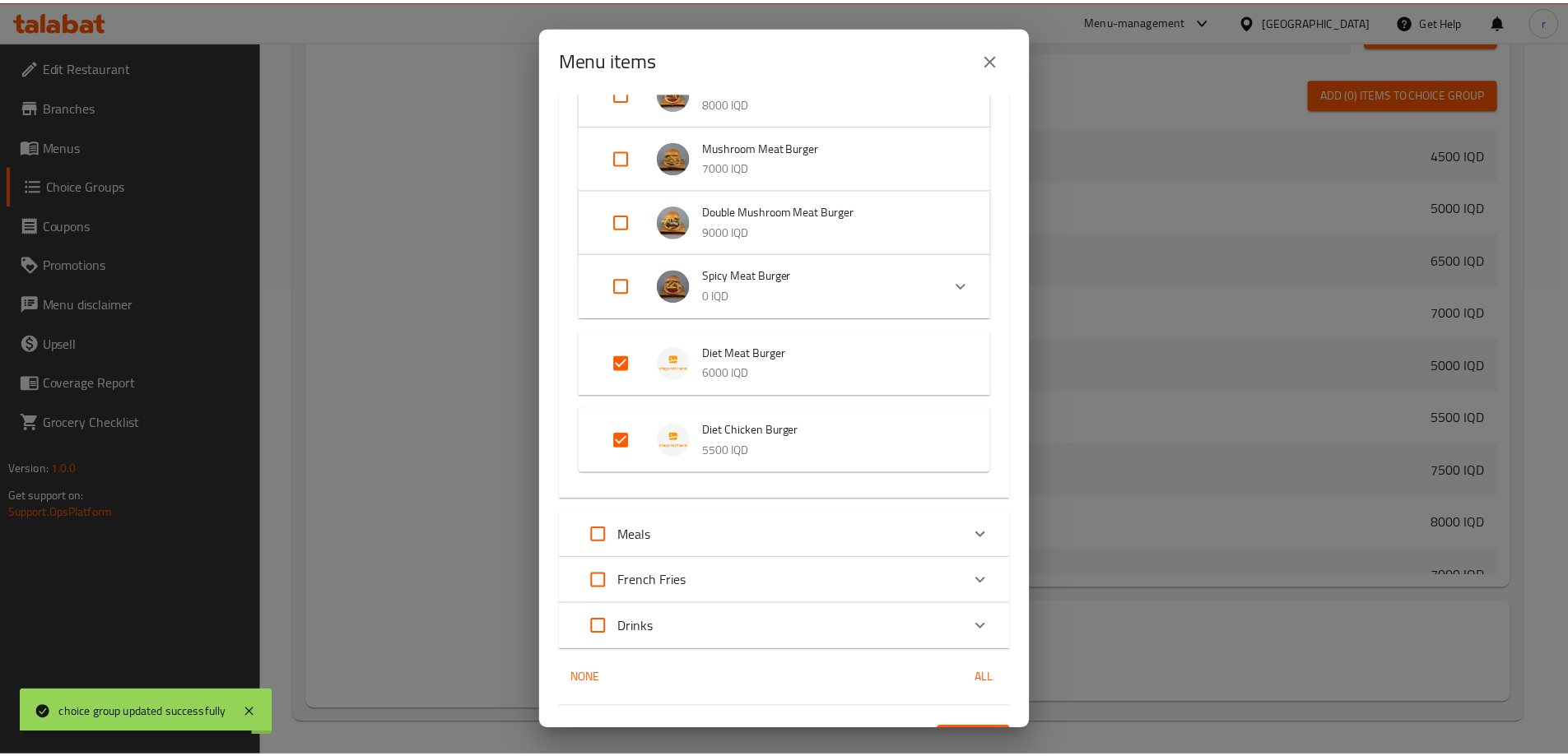
scroll to position [646, 0]
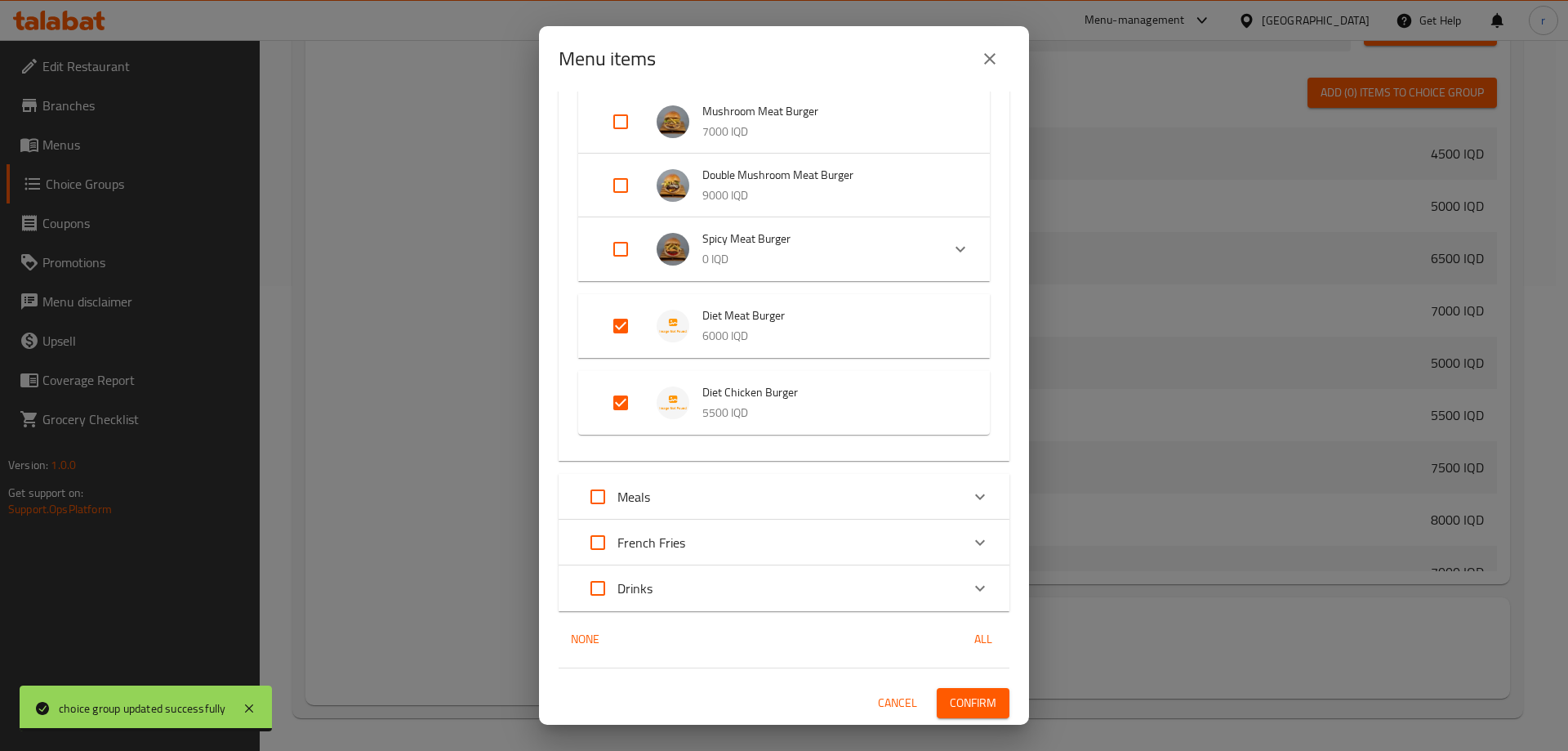
click at [950, 702] on span "Confirm" at bounding box center [973, 703] width 47 height 21
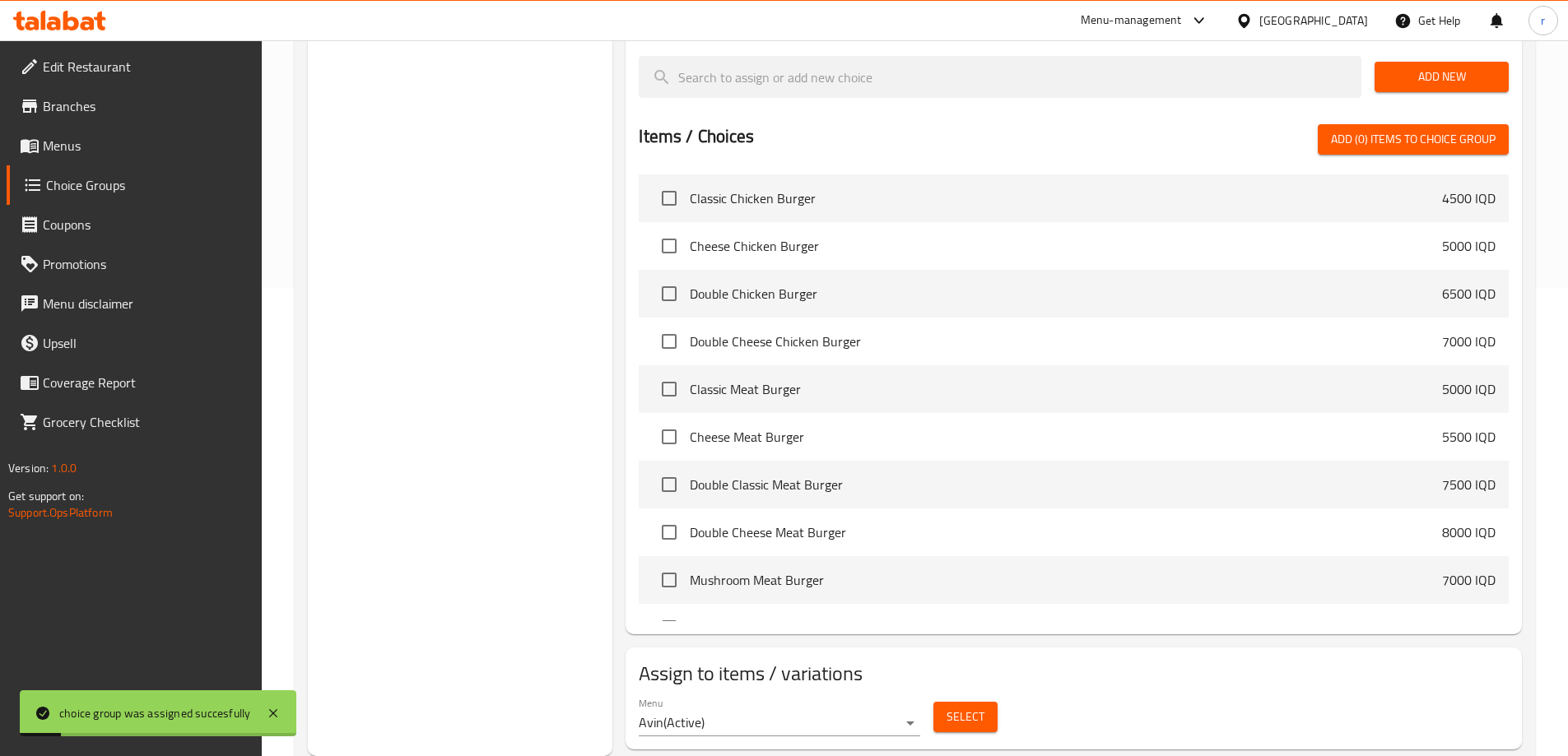
click at [79, 128] on link "Menus" at bounding box center [135, 145] width 255 height 39
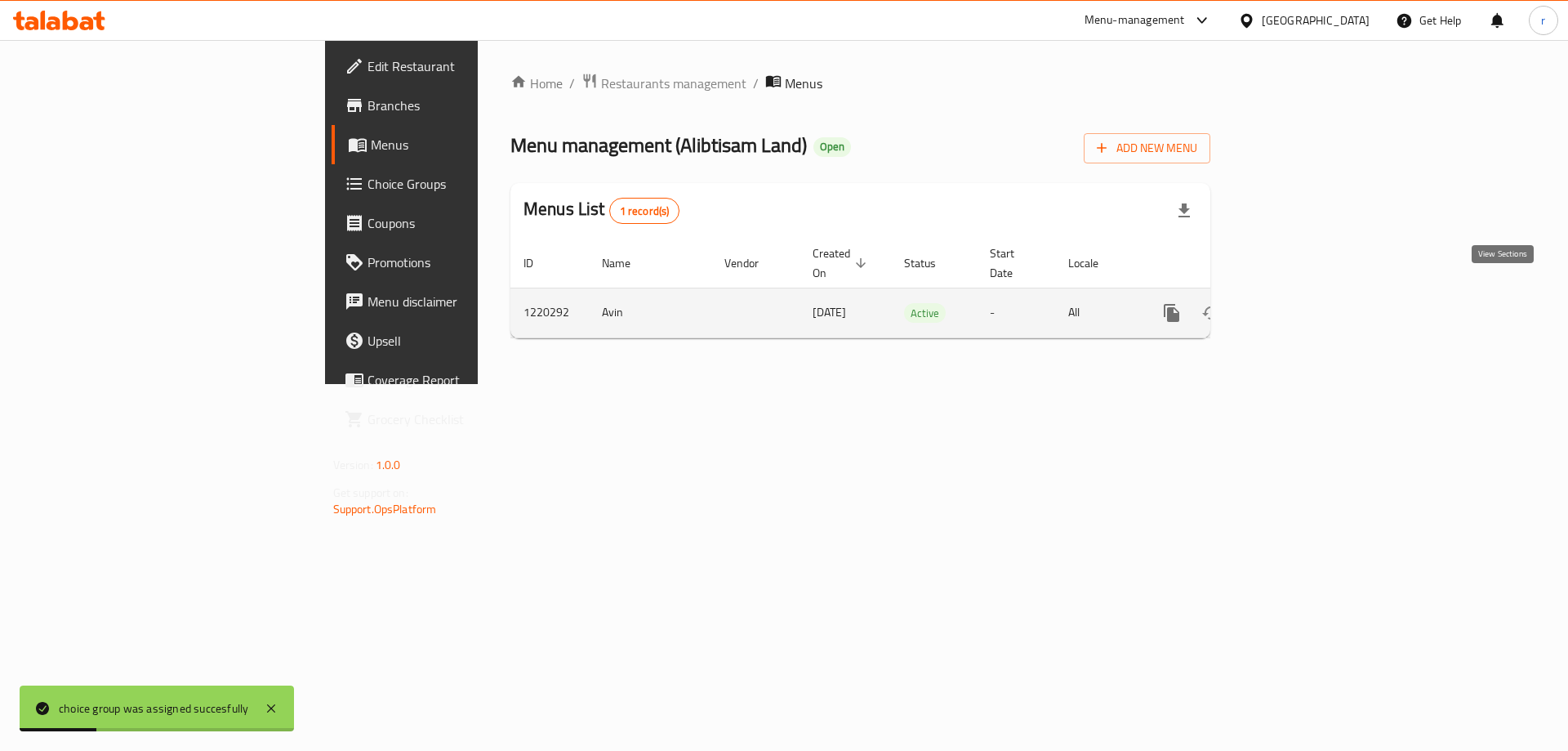
click at [1309, 303] on link "enhanced table" at bounding box center [1289, 312] width 39 height 39
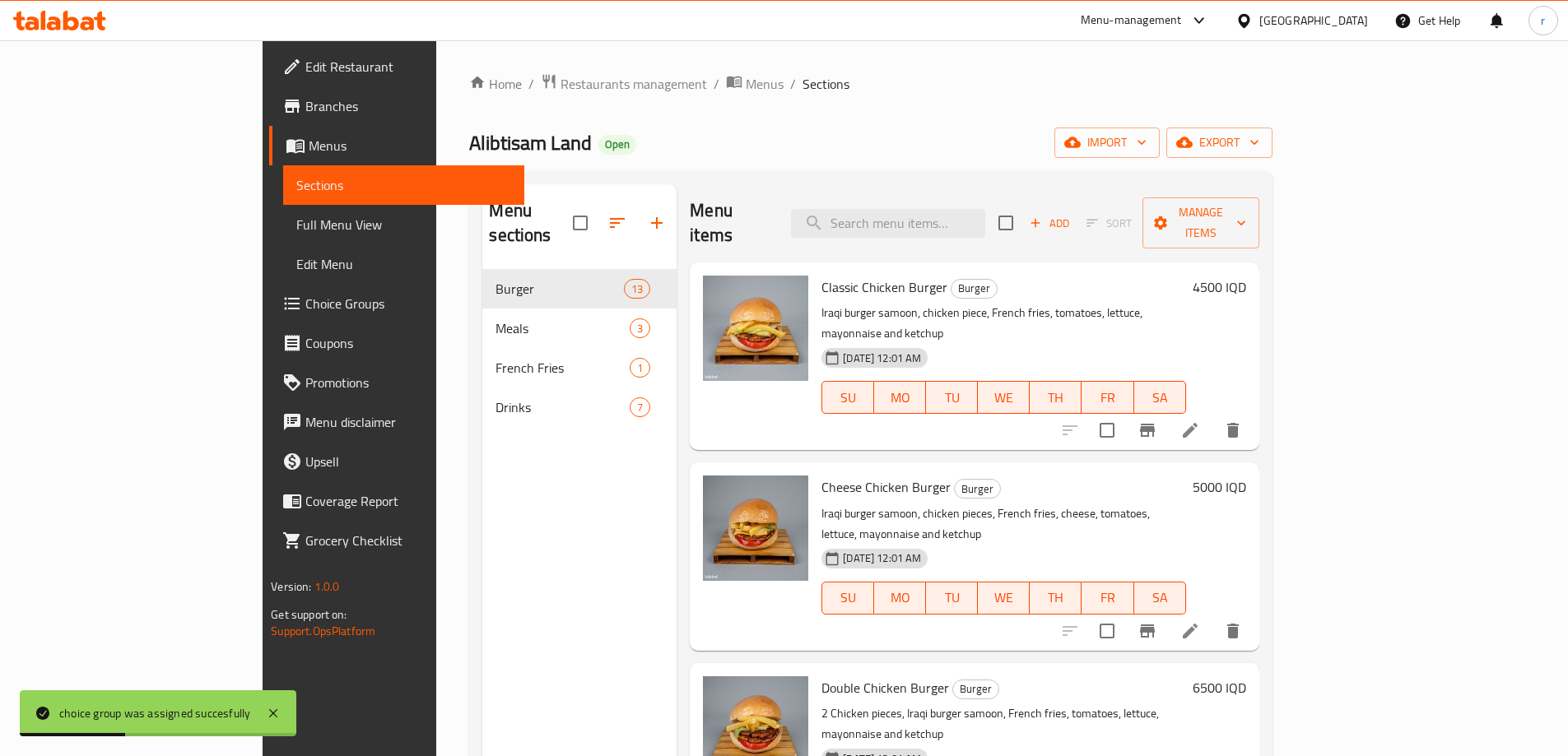
click at [296, 217] on span "Full Menu View" at bounding box center [404, 224] width 215 height 20
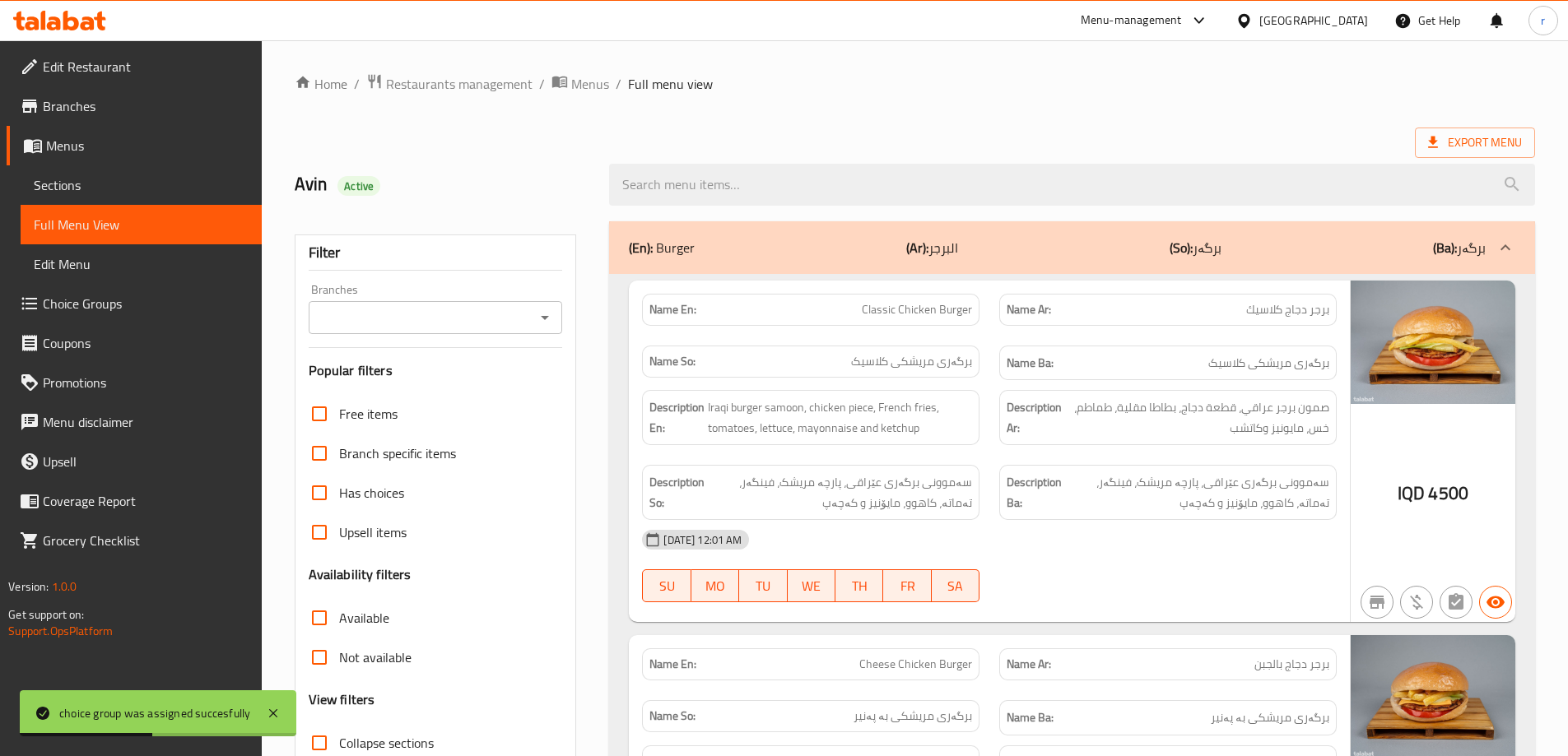
click at [450, 320] on input "Branches" at bounding box center [422, 317] width 218 height 23
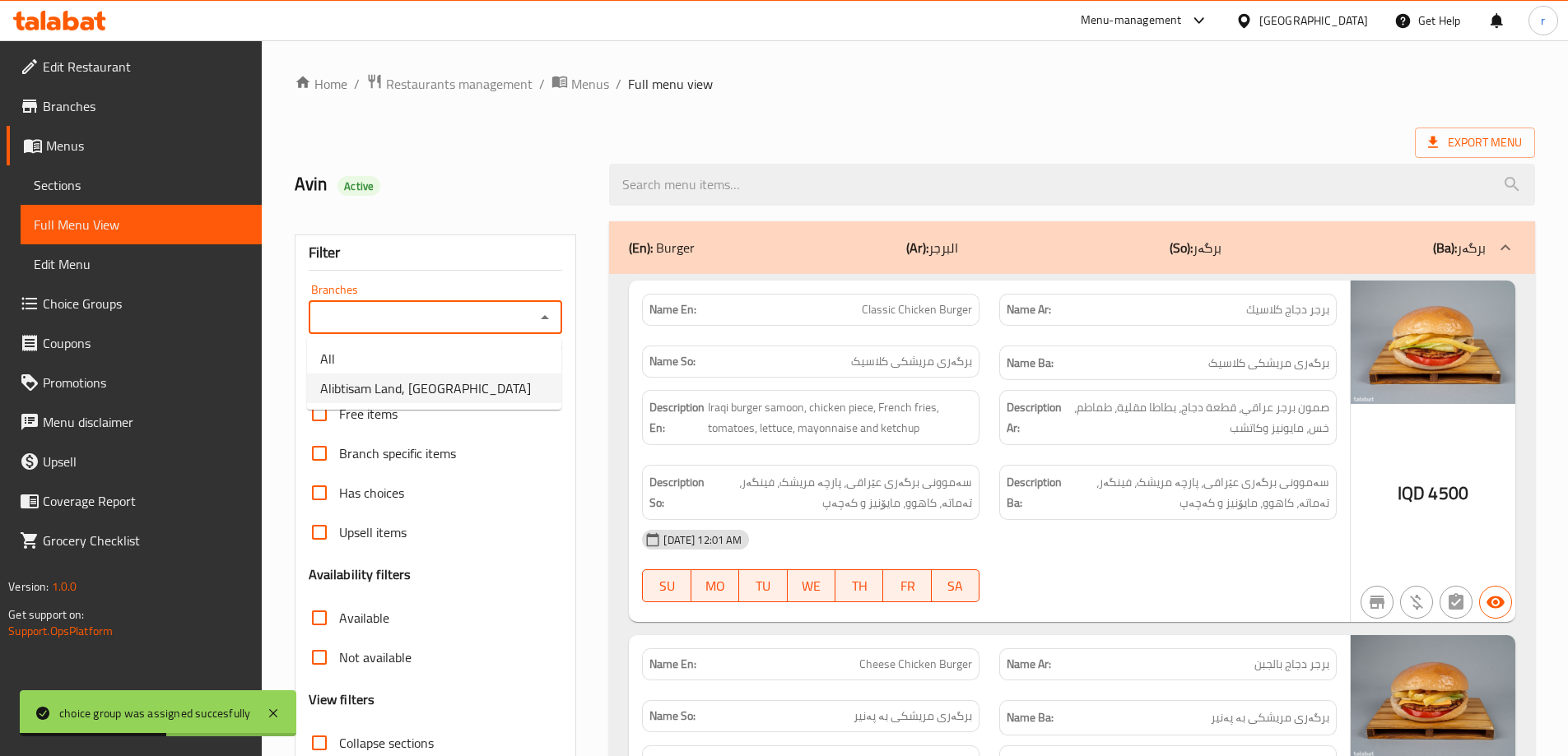
click at [418, 393] on span "Alibtisam Land, [GEOGRAPHIC_DATA]" at bounding box center [425, 388] width 211 height 20
type input "Alibtisam Land, [GEOGRAPHIC_DATA]"
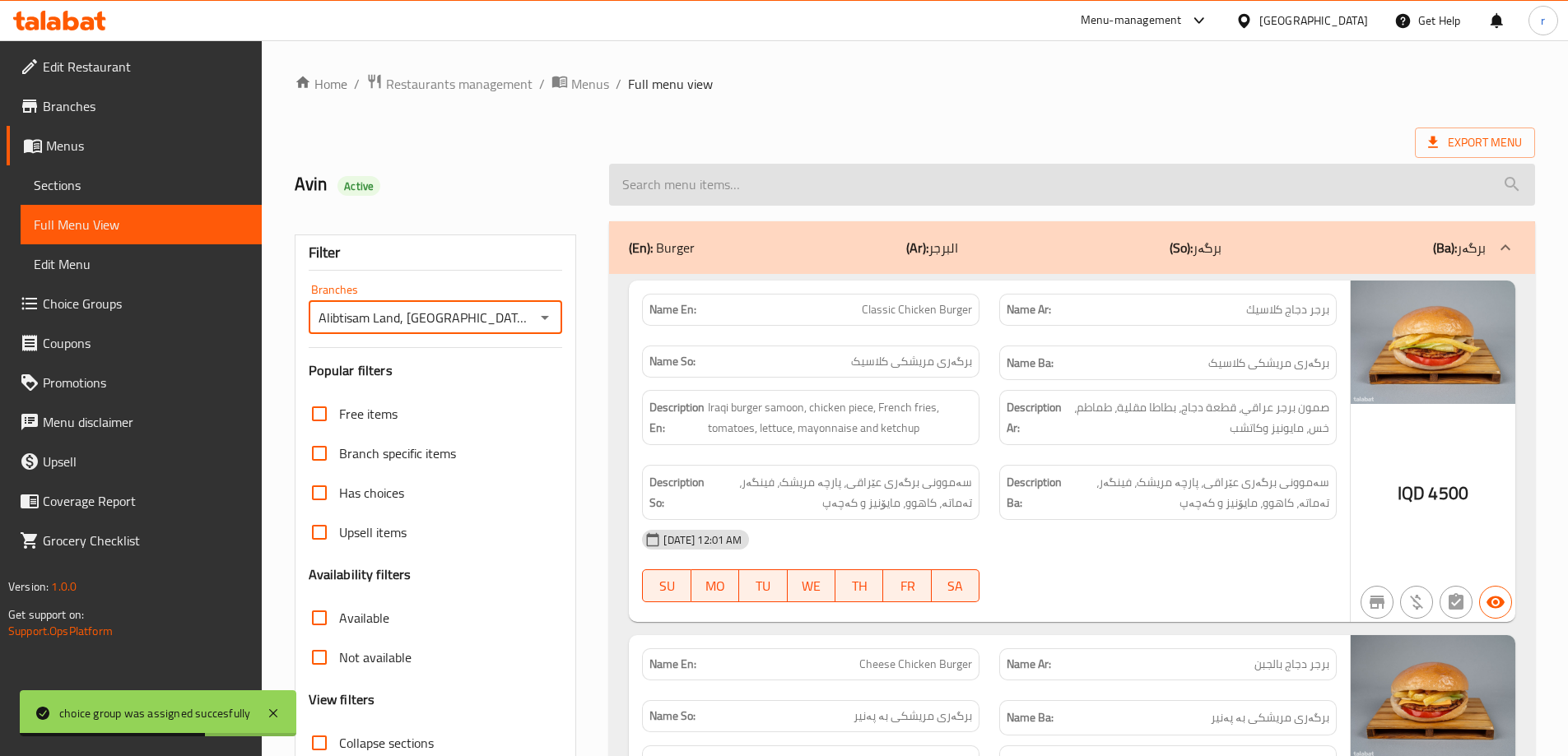
click at [734, 194] on input "search" at bounding box center [1072, 184] width 926 height 42
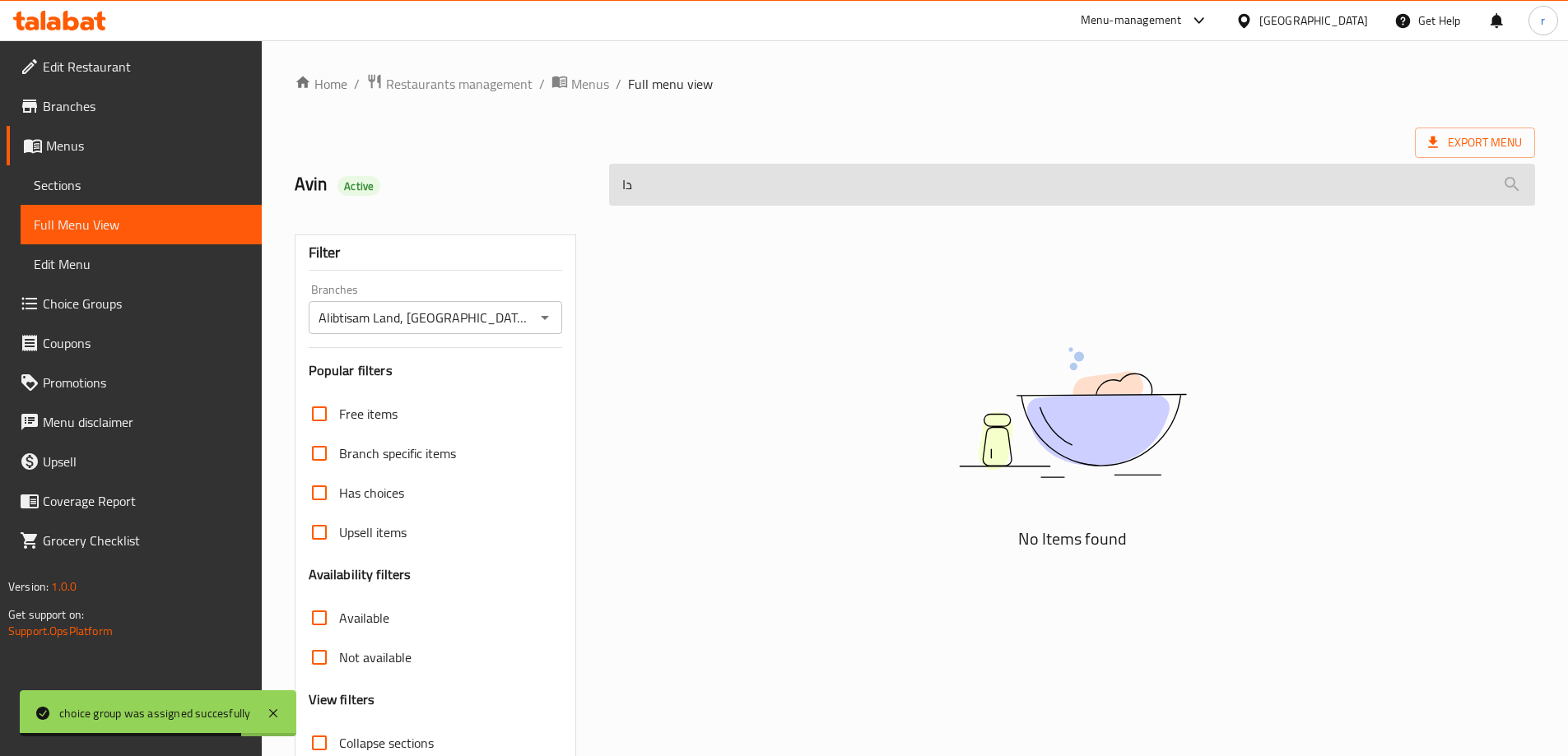
type input "د"
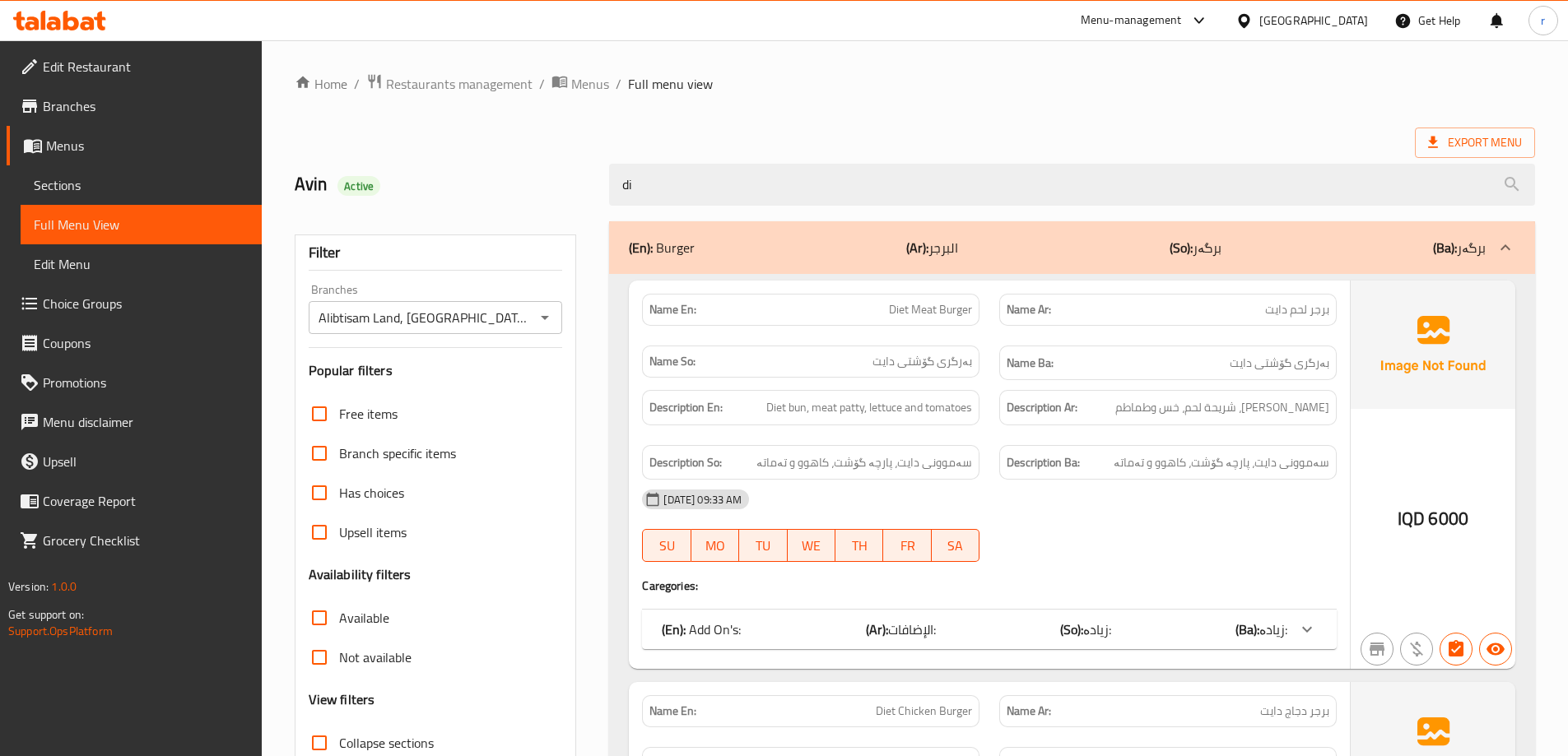
type input "di"
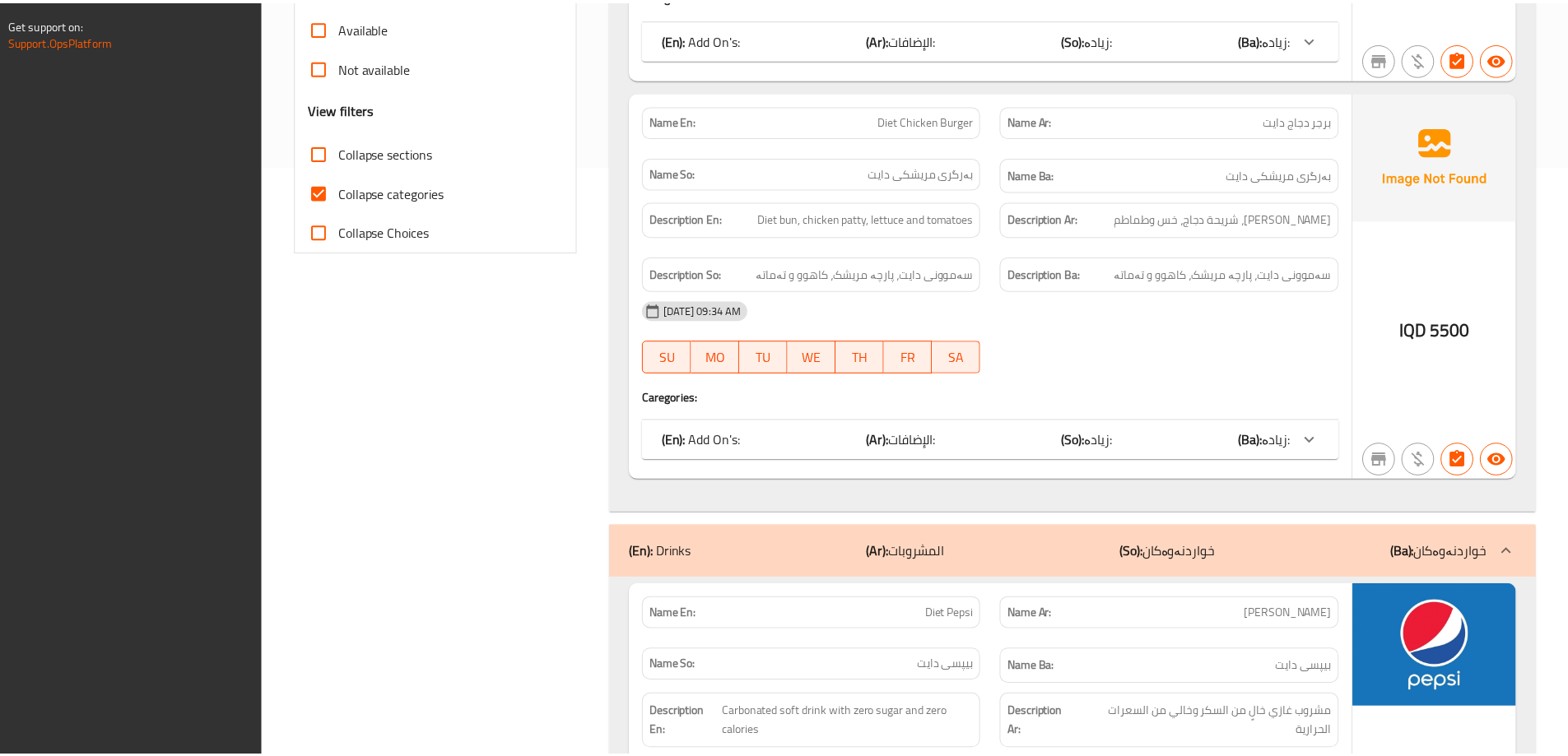
scroll to position [806, 0]
